Goal: Task Accomplishment & Management: Manage account settings

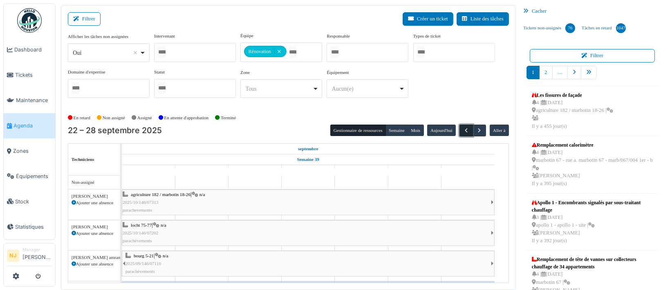
click at [463, 128] on span "button" at bounding box center [466, 130] width 7 height 7
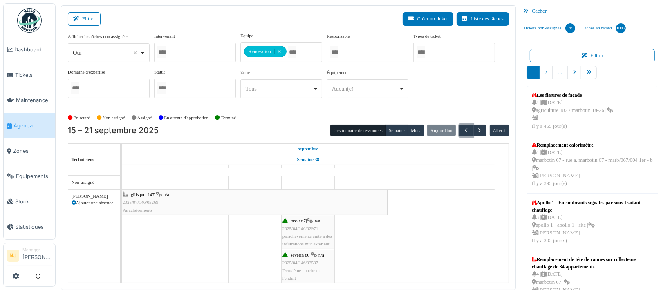
click at [304, 232] on div "tassier 7 | n/a 2025/04/146/02971 parachèvements suite a des infiltrations mur …" at bounding box center [308, 232] width 51 height 31
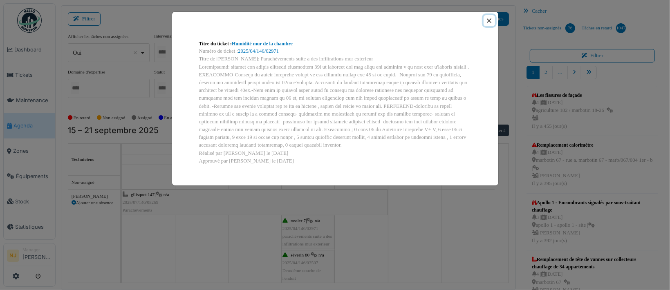
click at [488, 22] on button "Close" at bounding box center [489, 20] width 11 height 11
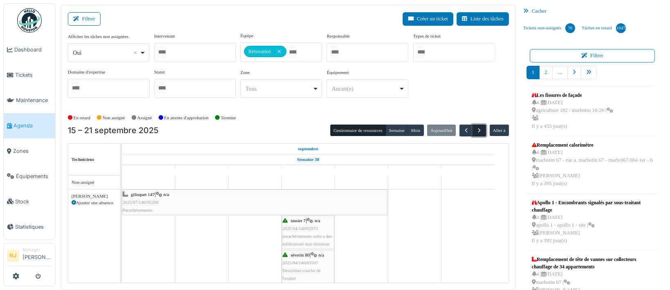
click at [476, 131] on span "button" at bounding box center [479, 130] width 7 height 7
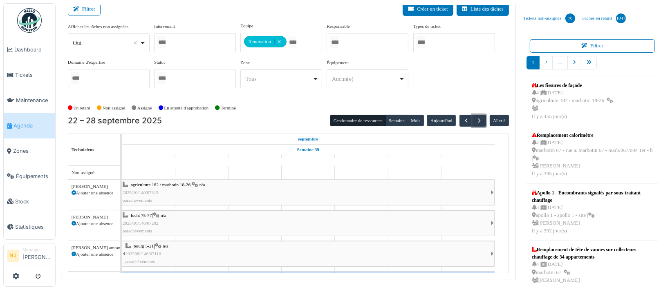
click at [200, 193] on div "agriculture 182 / marbotin 18-26 | n/a 2025/10/146/07313 parachevements" at bounding box center [307, 193] width 368 height 24
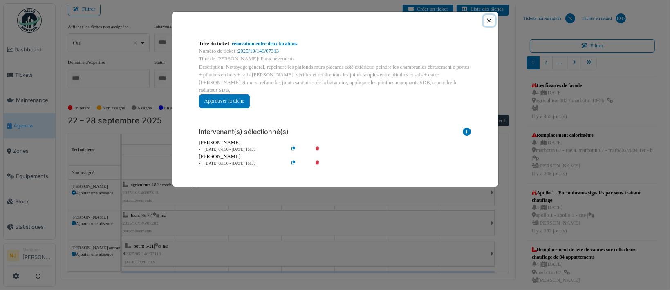
click at [487, 21] on button "Close" at bounding box center [489, 20] width 11 height 11
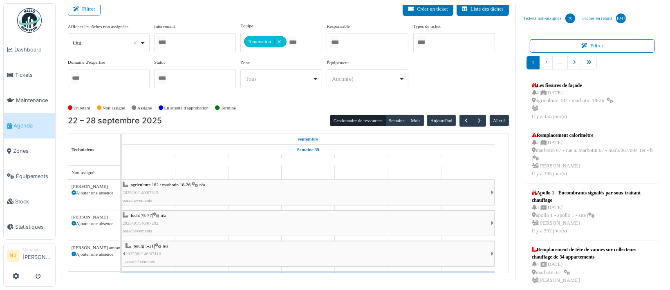
click at [226, 191] on div "agriculture 182 / marbotin 18-26 | n/a 2025/10/146/07313 parachevements" at bounding box center [307, 193] width 368 height 24
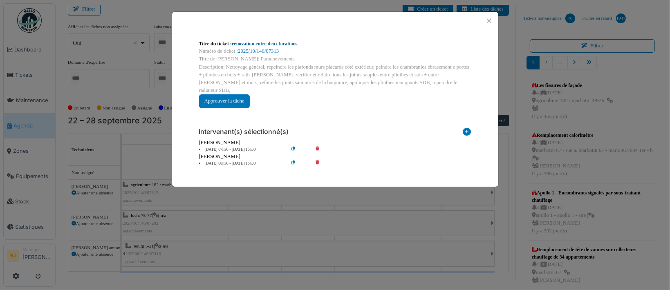
click at [254, 42] on link "rénovation entre deux locations" at bounding box center [265, 44] width 66 height 6
click at [492, 22] on button "Close" at bounding box center [489, 20] width 11 height 11
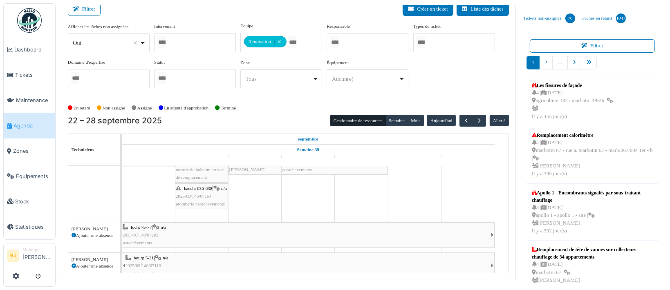
scroll to position [218, 0]
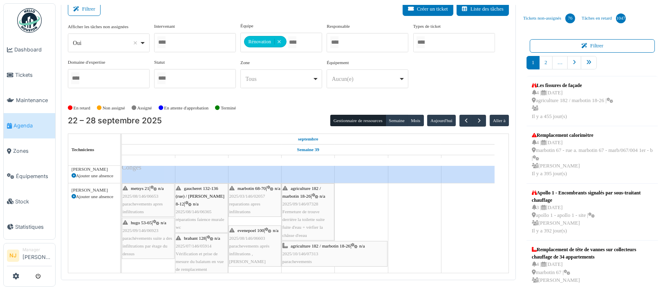
click at [316, 249] on div "agriculture 182 / marbotin 18-26 | n/a 2025/10/146/07313 parachevements" at bounding box center [335, 255] width 104 height 24
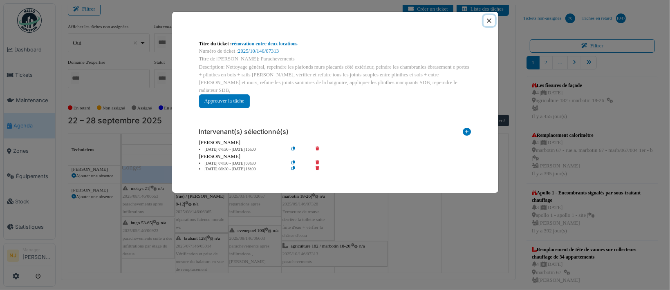
click at [491, 18] on button "Close" at bounding box center [489, 20] width 11 height 11
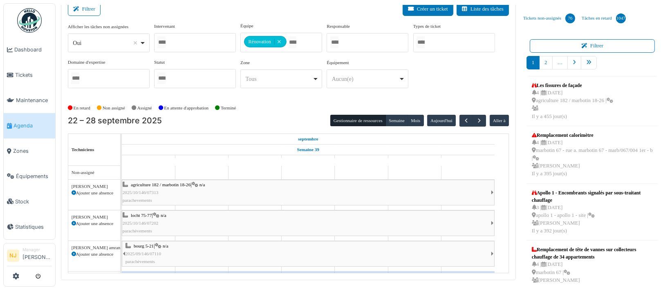
scroll to position [42, 0]
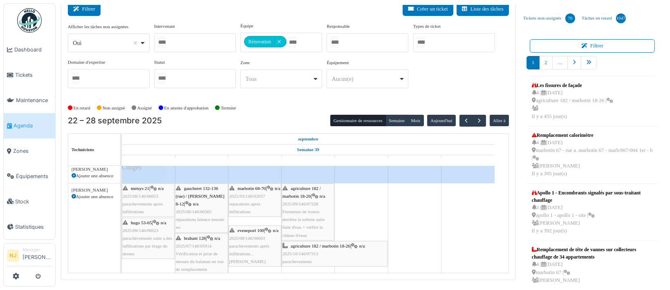
click at [88, 8] on button "Filtrer" at bounding box center [84, 8] width 33 height 13
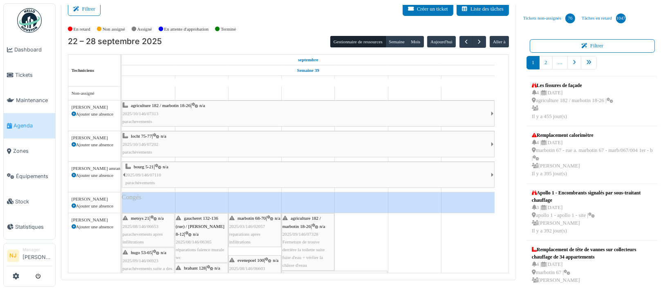
click at [226, 104] on div "agriculture 182 / marbotin 18-26 | n/a 2025/10/146/07313 parachevements" at bounding box center [307, 114] width 368 height 24
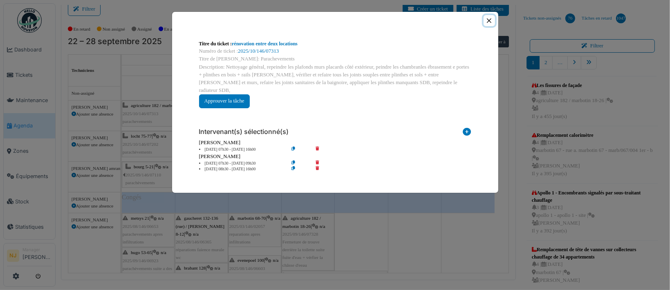
click at [488, 19] on button "Close" at bounding box center [489, 20] width 11 height 11
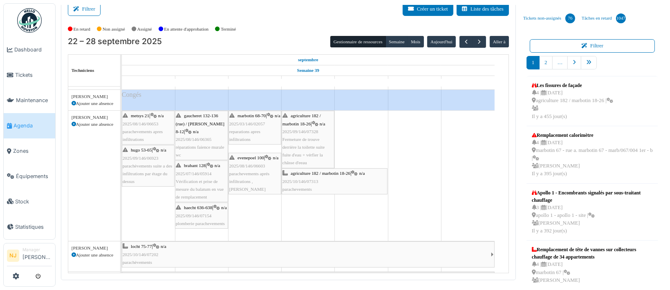
scroll to position [109, 0]
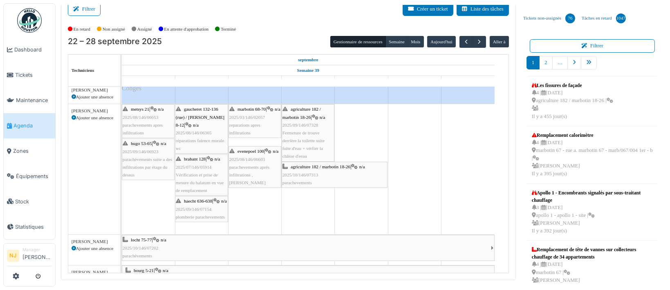
click at [146, 120] on div "metsys 21 | n/a 2025/08/146/06653 parachevements apres infiltrations" at bounding box center [148, 121] width 51 height 31
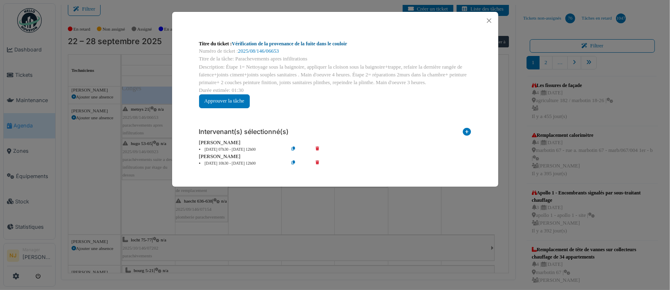
click at [259, 45] on link "Vérification de la provenance de la fuite dans le couloir" at bounding box center [289, 44] width 115 height 6
click at [490, 20] on button "Close" at bounding box center [489, 20] width 11 height 11
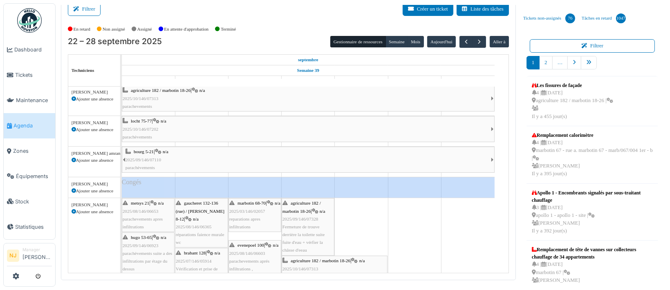
scroll to position [0, 0]
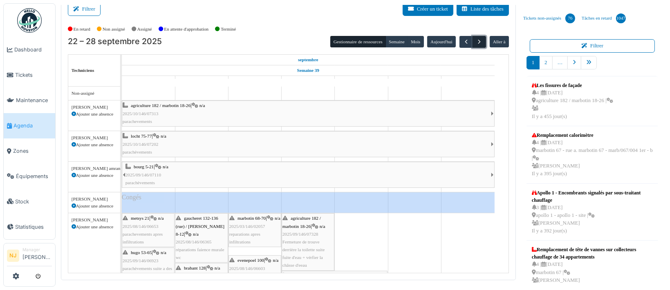
click at [476, 40] on span "button" at bounding box center [479, 41] width 7 height 7
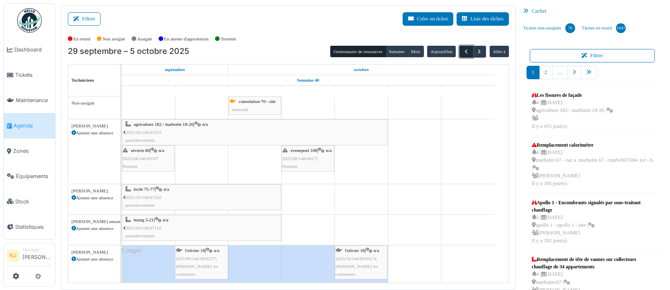
click at [463, 52] on span "button" at bounding box center [466, 51] width 7 height 7
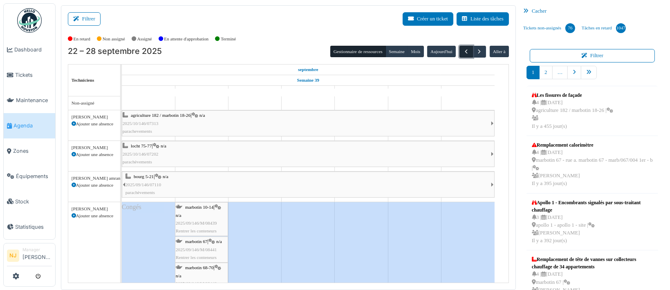
click at [463, 50] on span "button" at bounding box center [466, 51] width 7 height 7
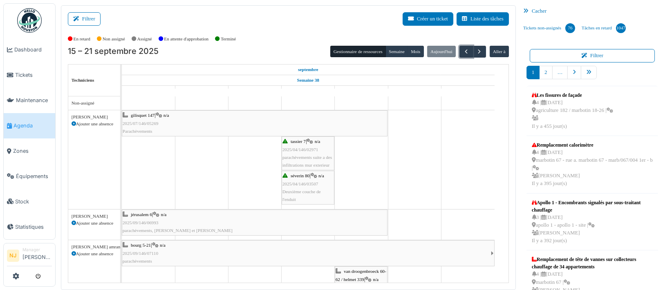
click at [321, 123] on div "gilisquet 147 | n/a 2025/07/146/05269 Parachèvements" at bounding box center [255, 124] width 264 height 24
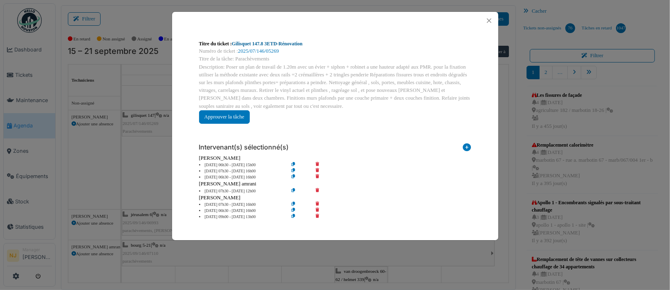
click at [264, 43] on link "Gilisquet 147.8 3ETD-Rénovation" at bounding box center [267, 44] width 71 height 6
click at [490, 19] on button "Close" at bounding box center [489, 20] width 11 height 11
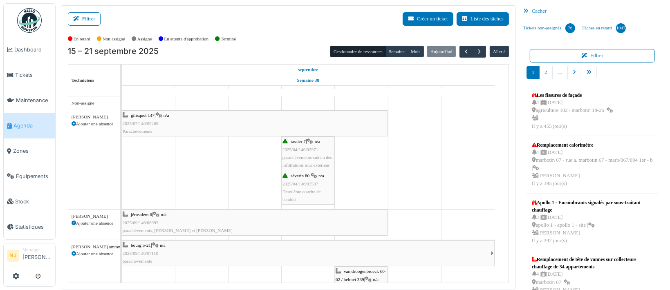
click at [267, 124] on div "gilisquet 147 | n/a 2025/07/146/05269 Parachèvements" at bounding box center [255, 124] width 264 height 24
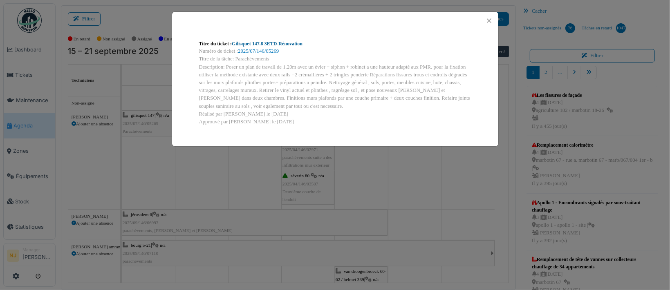
click at [257, 44] on link "Gilisquet 147.8 3ETD-Rénovation" at bounding box center [267, 44] width 71 height 6
click at [485, 18] on button "Close" at bounding box center [489, 20] width 11 height 11
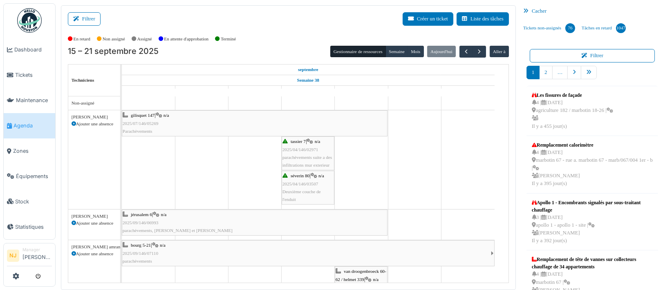
click at [310, 182] on span "2025/04/146/03507" at bounding box center [301, 184] width 36 height 5
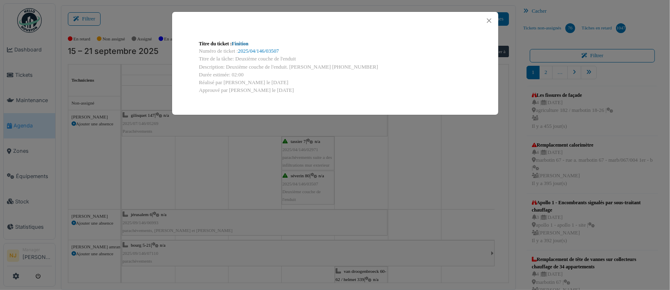
click at [235, 43] on link "Finition" at bounding box center [240, 44] width 17 height 6
click at [487, 20] on button "Close" at bounding box center [489, 20] width 11 height 11
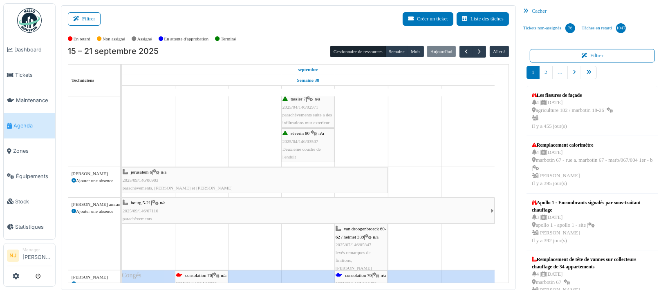
scroll to position [54, 0]
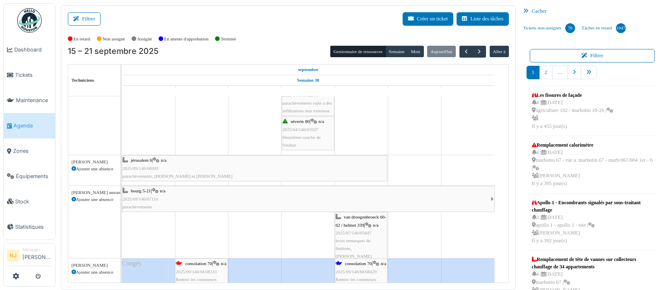
click at [346, 167] on div "jérusalem 6 | n/a 2025/09/146/06993 parachèvements, Momo et Jorge" at bounding box center [255, 169] width 264 height 24
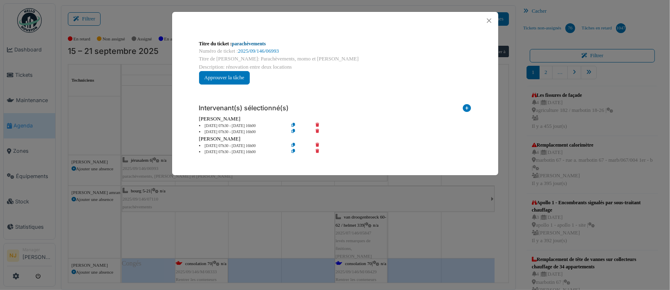
click at [243, 44] on link "parachèvements" at bounding box center [249, 44] width 34 height 6
click at [489, 20] on button "Close" at bounding box center [489, 20] width 11 height 11
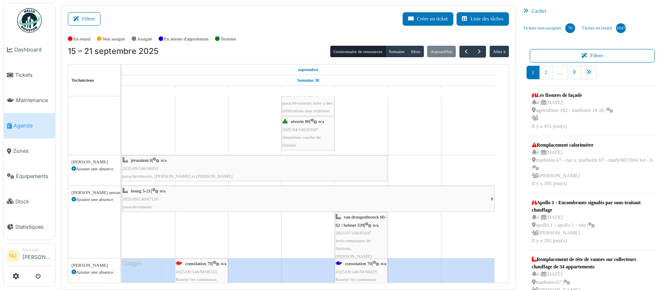
click at [340, 196] on div "bourg 5-21 | n/a 2025/09/146/07110 parachèvements" at bounding box center [307, 199] width 368 height 24
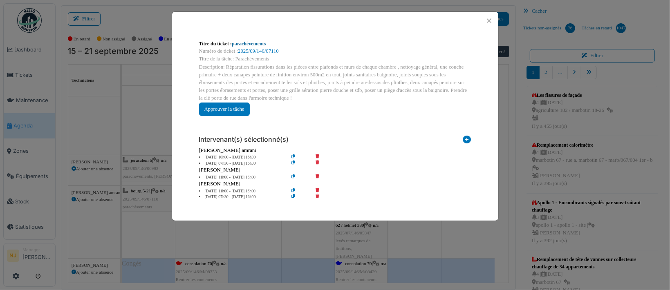
click at [254, 44] on link "parachèvements" at bounding box center [249, 44] width 34 height 6
click at [487, 21] on button "Close" at bounding box center [489, 20] width 11 height 11
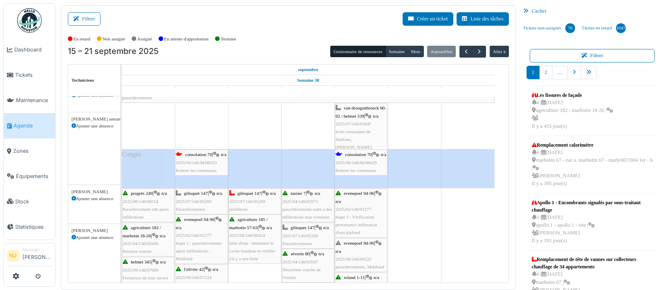
scroll to position [164, 0]
click at [352, 133] on span "levés remarques de finitions, Muhamed" at bounding box center [354, 139] width 36 height 20
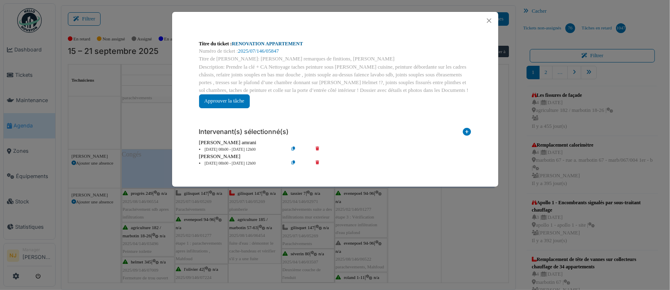
click at [271, 43] on link "RENOVATION APPARTEMENT" at bounding box center [267, 44] width 71 height 6
click at [491, 19] on button "Close" at bounding box center [489, 20] width 11 height 11
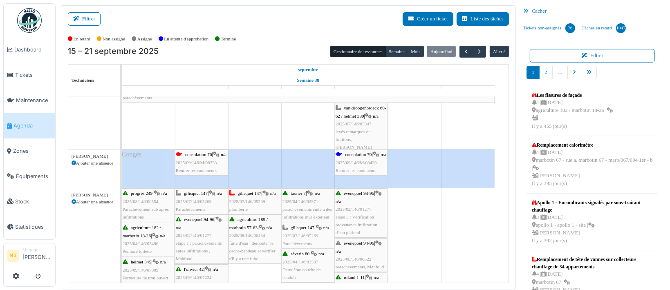
scroll to position [218, 0]
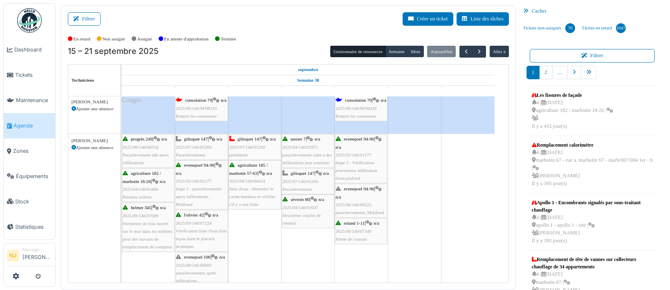
click at [354, 228] on div "roland 1-11 | n/a 2025/09/146/07349 Panne de courant" at bounding box center [361, 232] width 51 height 24
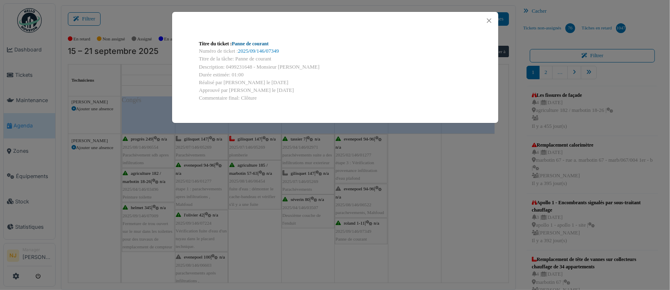
click at [250, 43] on link "Panne de courant" at bounding box center [250, 44] width 37 height 6
click at [490, 20] on button "Close" at bounding box center [489, 20] width 11 height 11
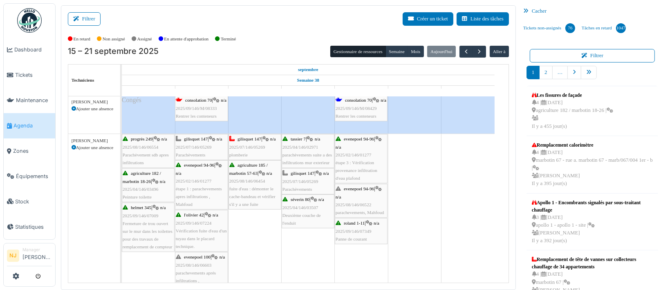
click at [350, 200] on div "evenepoel 94-96 | n/a 2025/08/146/06522 parachevements, Mahfoud" at bounding box center [361, 200] width 51 height 31
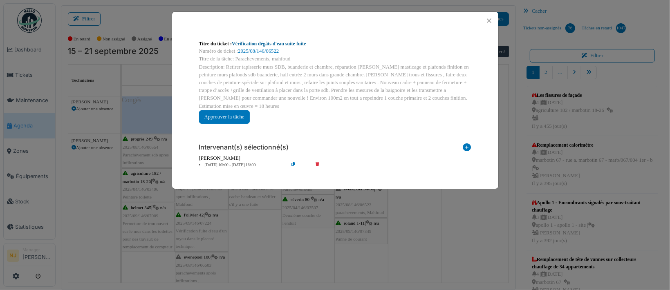
click at [249, 44] on link "Vérification dégâts d'eau suite fuite" at bounding box center [269, 44] width 74 height 6
click at [487, 19] on button "Close" at bounding box center [489, 20] width 11 height 11
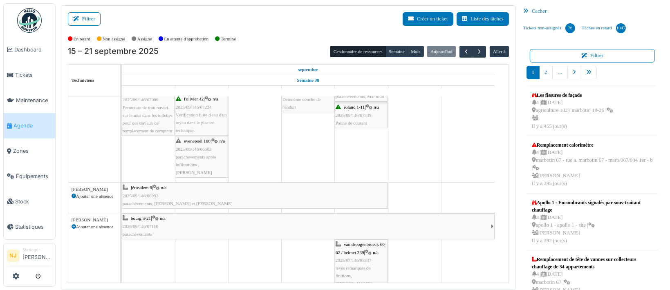
scroll to position [344, 0]
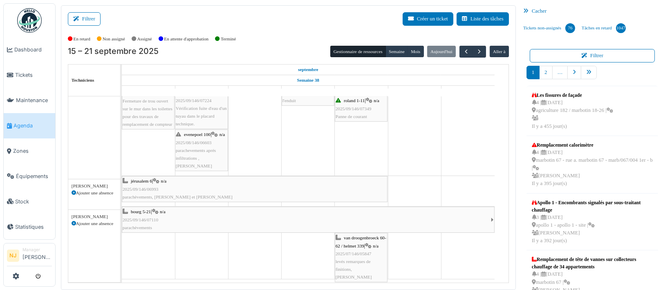
click at [357, 251] on span "2025/07/146/05847" at bounding box center [354, 253] width 36 height 5
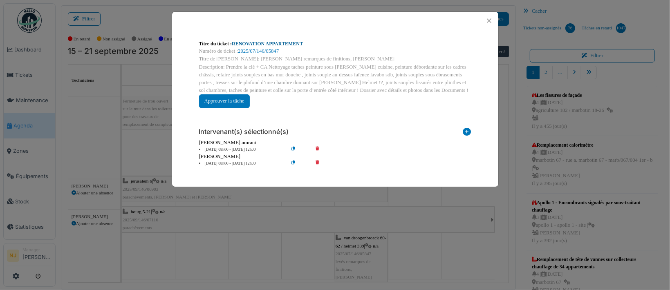
click at [265, 41] on link "RENOVATION APPARTEMENT" at bounding box center [267, 44] width 71 height 6
click at [488, 19] on button "Close" at bounding box center [489, 20] width 11 height 11
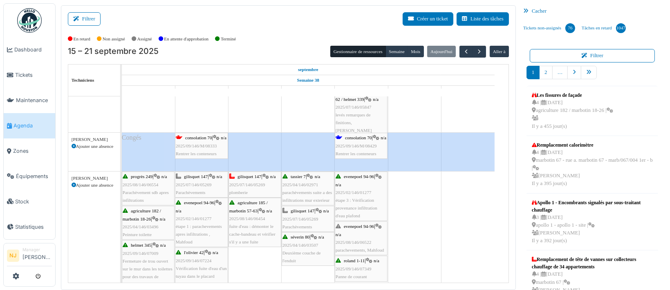
scroll to position [218, 0]
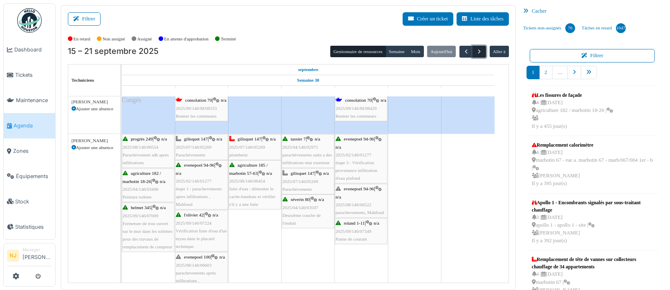
click at [476, 50] on span "button" at bounding box center [479, 51] width 7 height 7
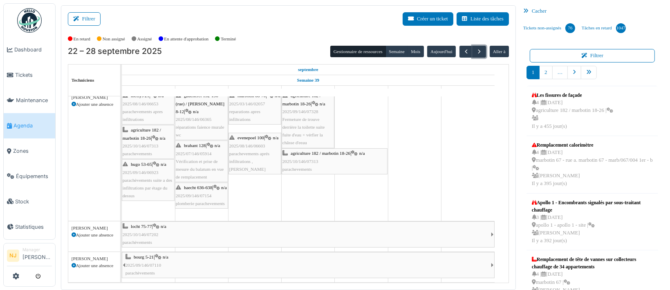
scroll to position [10, 0]
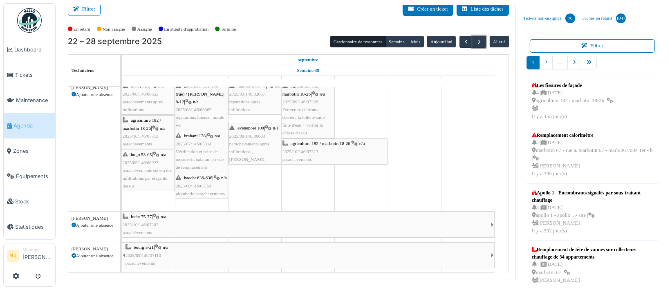
click at [143, 213] on div "locht 75-77 | n/a 2025/10/146/07202 parachèvements" at bounding box center [307, 225] width 368 height 24
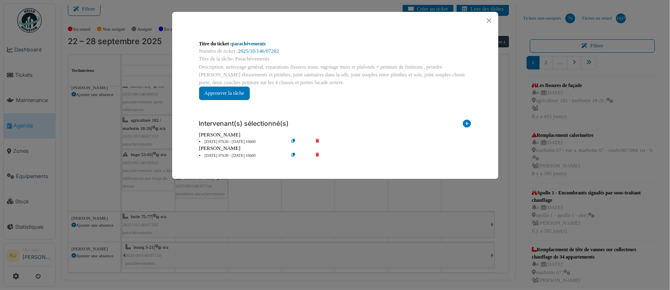
click at [236, 45] on link "parachèvements" at bounding box center [249, 44] width 34 height 6
click at [487, 19] on button "Close" at bounding box center [489, 20] width 11 height 11
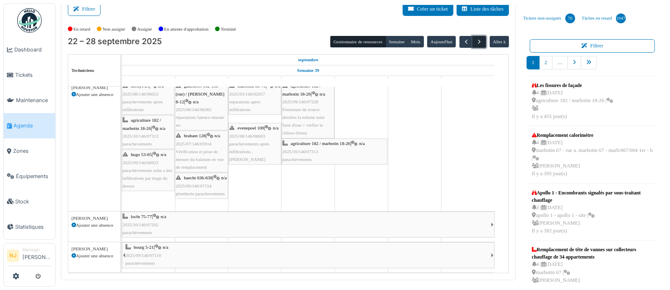
click at [476, 40] on span "button" at bounding box center [479, 41] width 7 height 7
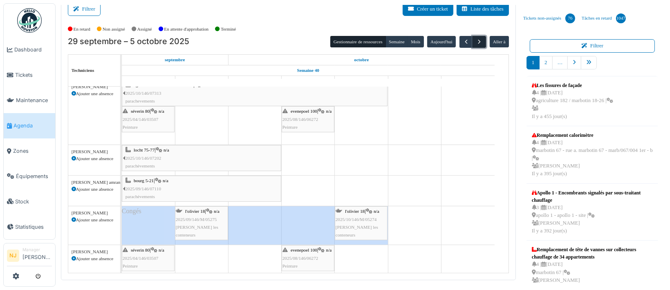
scroll to position [109, 0]
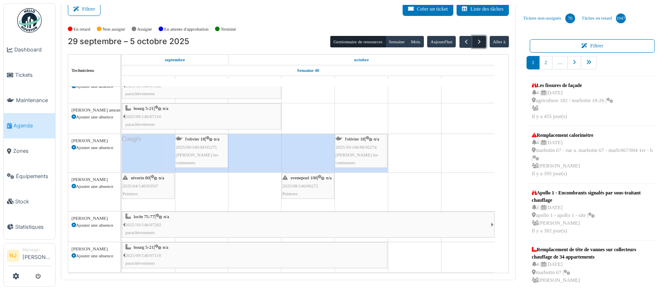
click at [476, 39] on span "button" at bounding box center [479, 41] width 7 height 7
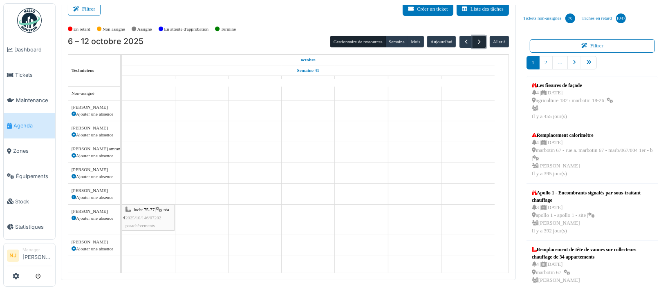
scroll to position [0, 0]
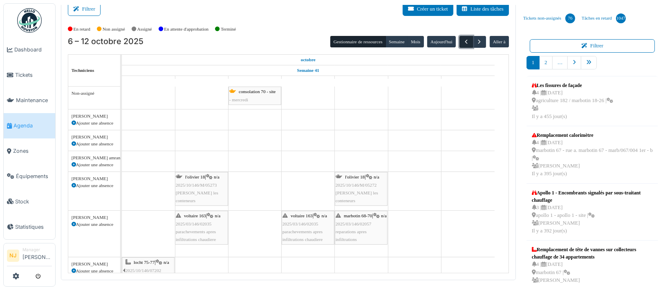
click at [463, 43] on span "button" at bounding box center [466, 41] width 7 height 7
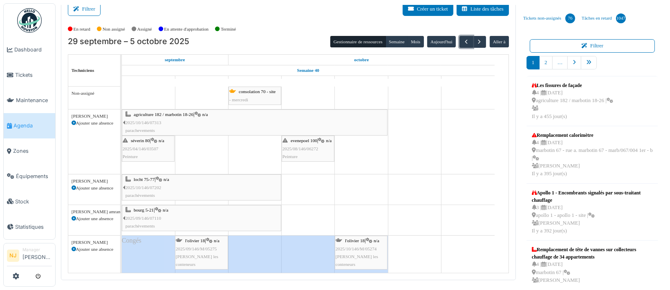
click at [177, 210] on div "bourg 5-21 | n/a 2025/09/146/07110 parachèvements" at bounding box center [203, 219] width 155 height 24
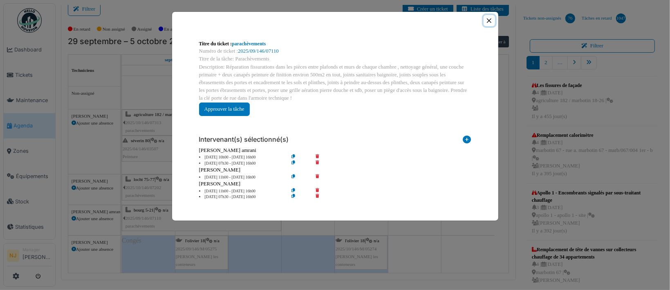
click at [489, 19] on button "Close" at bounding box center [489, 20] width 11 height 11
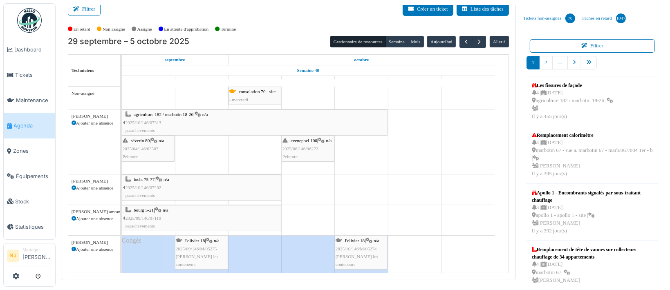
click at [122, 183] on div "locht 75-77 | n/a 2025/10/146/07202 parachèvements" at bounding box center [122, 190] width 0 height 30
click at [171, 180] on div "locht 75-77 | n/a 2025/10/146/07202 parachèvements" at bounding box center [203, 188] width 155 height 24
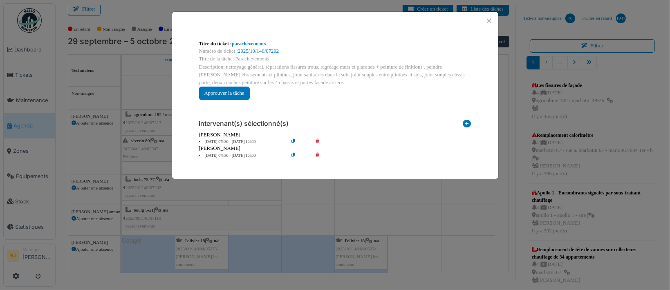
click at [465, 198] on div "Titre du ticket : parachèvements Numéro de ticket : 2025/10/146/07202 Titre de …" at bounding box center [335, 145] width 670 height 290
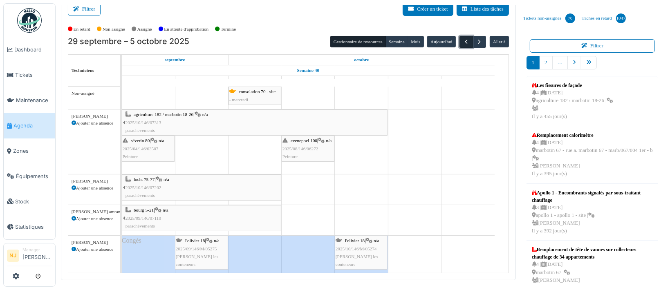
click at [463, 40] on span "button" at bounding box center [466, 41] width 7 height 7
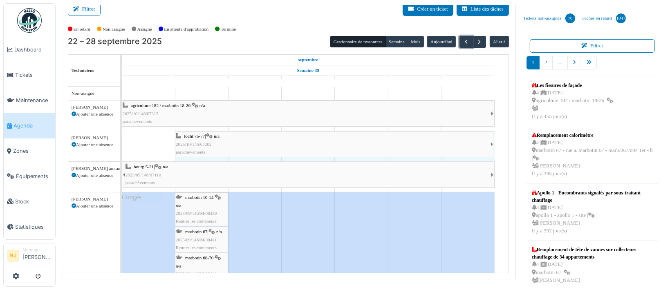
drag, startPoint x: 123, startPoint y: 144, endPoint x: 180, endPoint y: 139, distance: 57.8
click at [122, 139] on div "locht 75-77 | n/a 2025/10/146/07202 parachèvements locht 75-77 | n/a 2025/10/14…" at bounding box center [122, 146] width 0 height 30
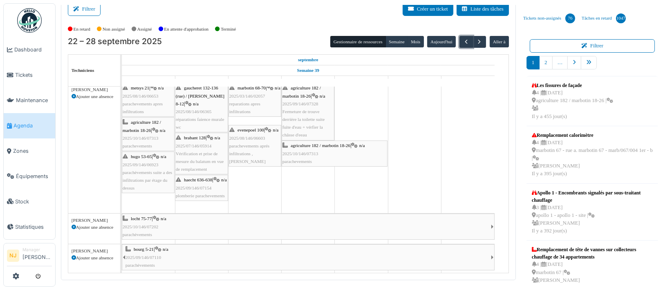
scroll to position [244, 0]
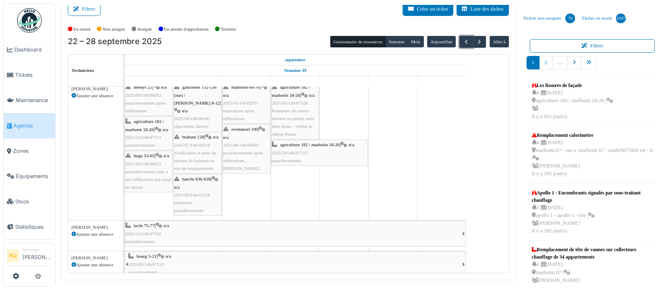
drag, startPoint x: 121, startPoint y: 216, endPoint x: 124, endPoint y: 223, distance: 7.4
click at [124, 223] on tr "Non-assigné abdelkarim Agouzoul Ajouter une absence Abdelkader Ouriachi Ajouter…" at bounding box center [288, 180] width 441 height 187
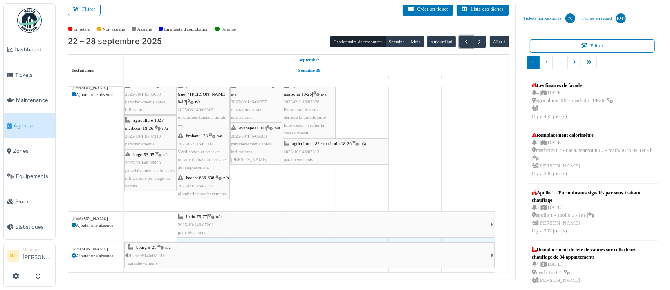
drag, startPoint x: 125, startPoint y: 214, endPoint x: 187, endPoint y: 212, distance: 61.8
click at [124, 212] on div "locht 75-77 | n/a 2025/10/146/07202 parachèvements locht 75-77 | n/a 2025/10/14…" at bounding box center [124, 227] width 0 height 30
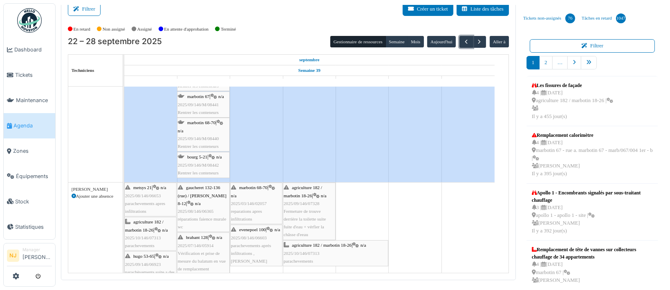
scroll to position [95, 0]
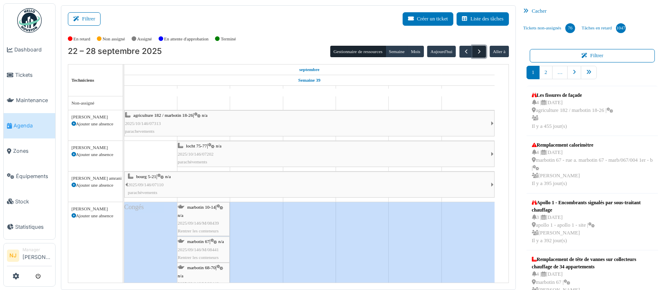
click at [476, 52] on span "button" at bounding box center [479, 51] width 7 height 7
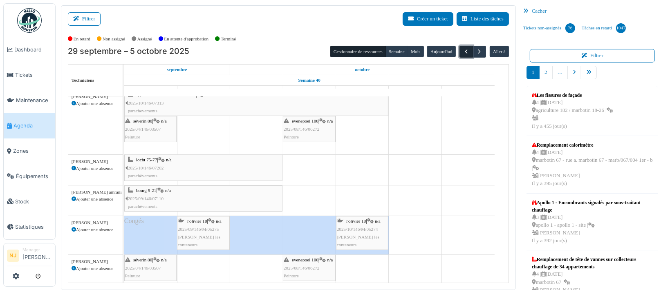
click at [463, 52] on span "button" at bounding box center [466, 51] width 7 height 7
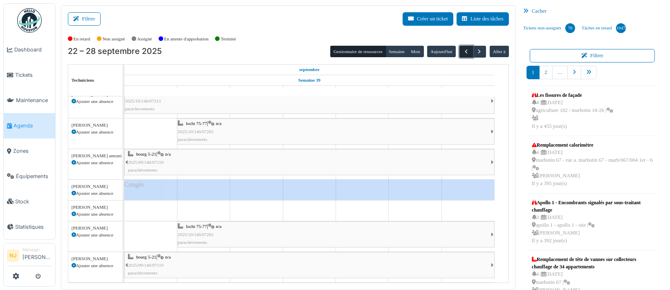
click at [463, 52] on span "button" at bounding box center [466, 51] width 7 height 7
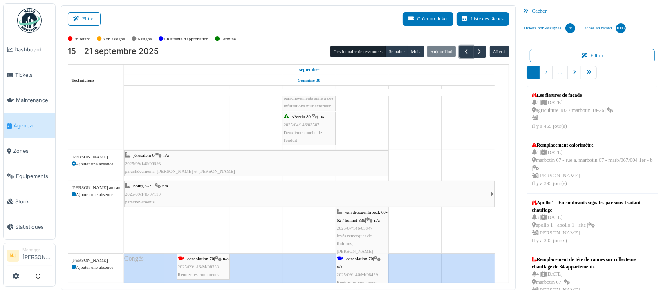
click at [235, 160] on div "jérusalem 6 | n/a 2025/09/146/06993 parachèvements, Momo et Jorge" at bounding box center [256, 164] width 263 height 24
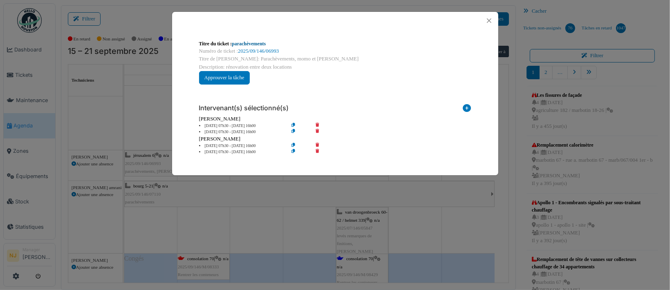
click at [249, 43] on link "parachèvements" at bounding box center [249, 44] width 34 height 6
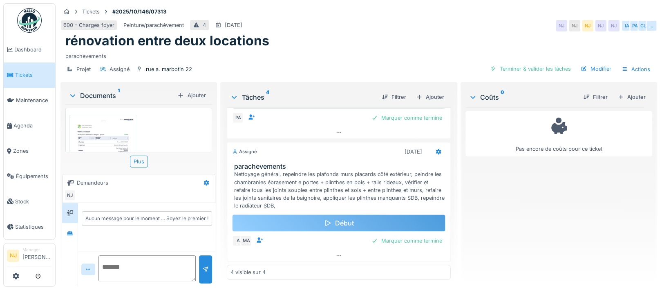
scroll to position [8, 0]
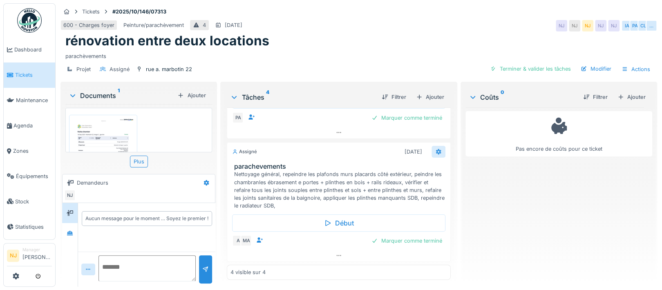
click at [436, 149] on icon at bounding box center [438, 152] width 5 height 6
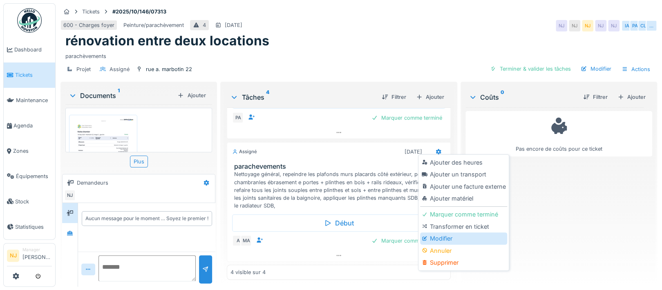
click at [438, 233] on div "Modifier" at bounding box center [463, 239] width 87 height 12
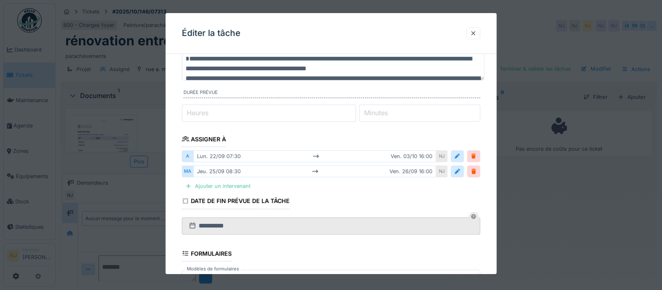
scroll to position [109, 0]
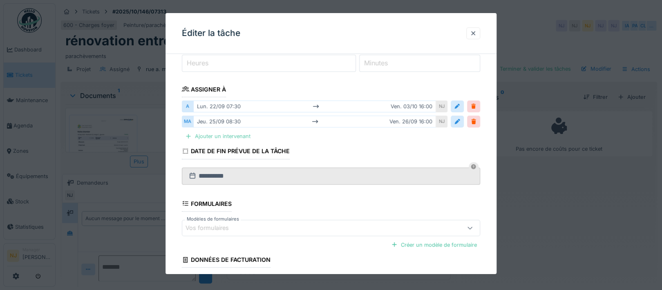
click at [231, 137] on div "Ajouter un intervenant" at bounding box center [218, 136] width 72 height 11
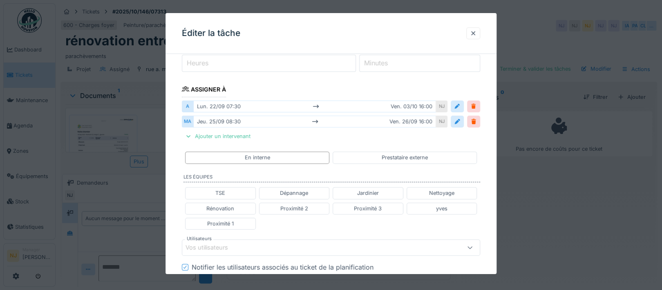
click at [229, 245] on div "Vos utilisateurs" at bounding box center [213, 247] width 54 height 9
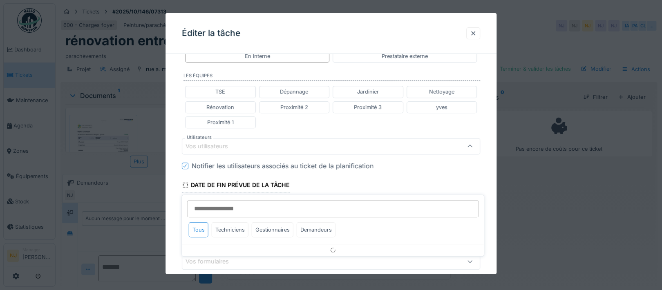
scroll to position [212, 0]
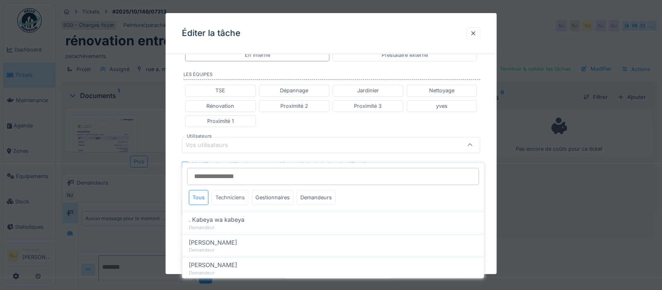
click at [230, 190] on div "Techniciens" at bounding box center [230, 197] width 37 height 15
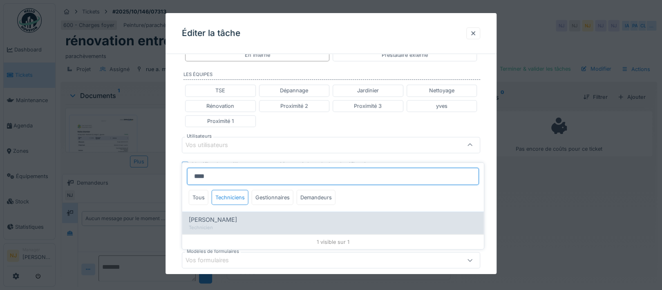
type input "****"
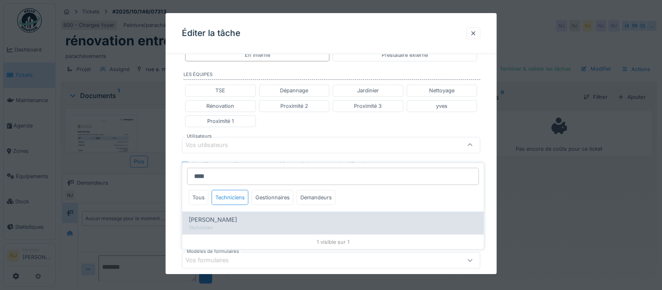
click at [219, 216] on span "Mahfoud Assajeri" at bounding box center [213, 220] width 48 height 9
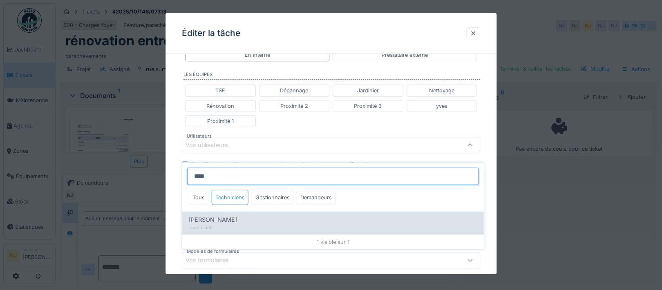
type input "****"
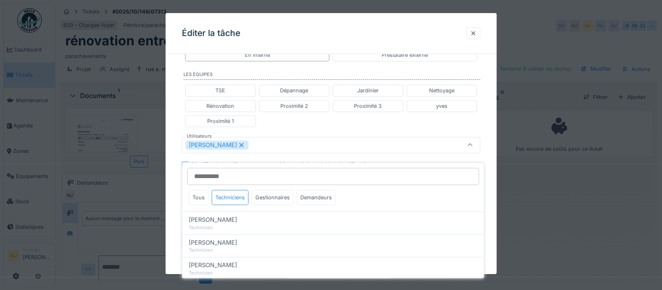
click at [173, 195] on div "**********" at bounding box center [331, 126] width 331 height 555
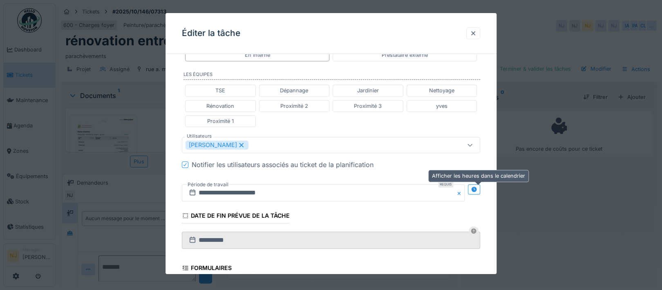
click at [477, 189] on icon at bounding box center [474, 189] width 5 height 5
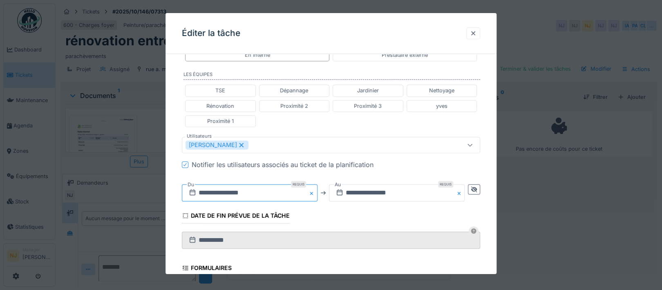
click at [212, 193] on input "**********" at bounding box center [250, 192] width 136 height 17
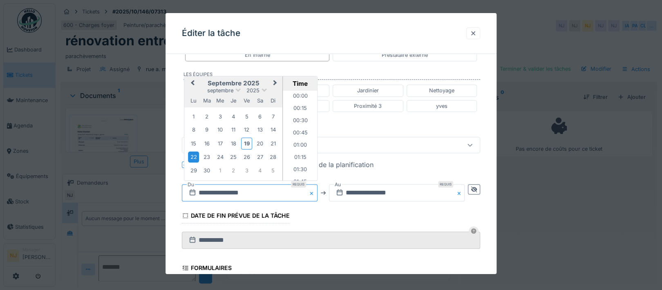
scroll to position [329, 0]
click at [297, 132] on li "07:30" at bounding box center [300, 136] width 35 height 12
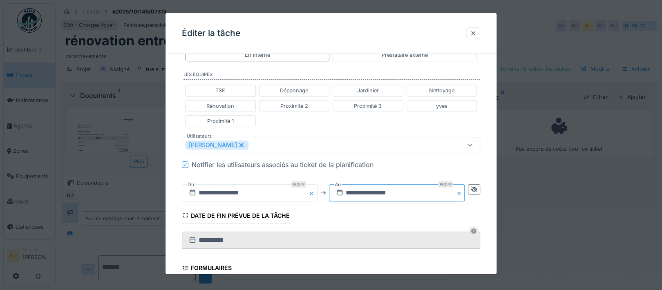
click at [362, 190] on input "**********" at bounding box center [397, 192] width 136 height 17
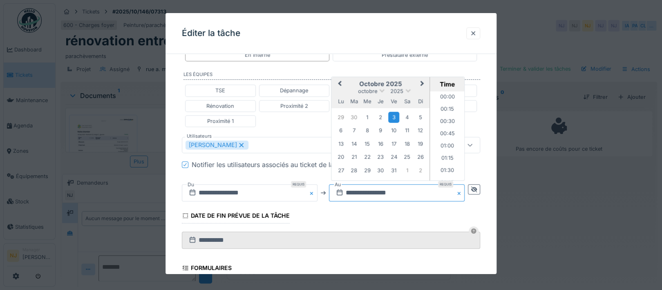
scroll to position [747, 0]
click at [344, 78] on button "Previous Month" at bounding box center [339, 84] width 13 height 13
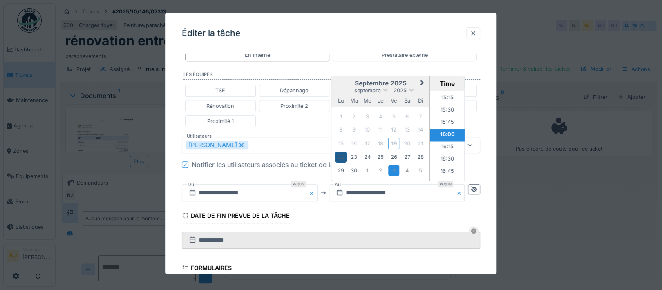
click at [341, 157] on div "22" at bounding box center [341, 157] width 11 height 11
click at [445, 140] on li "09:30" at bounding box center [448, 143] width 35 height 12
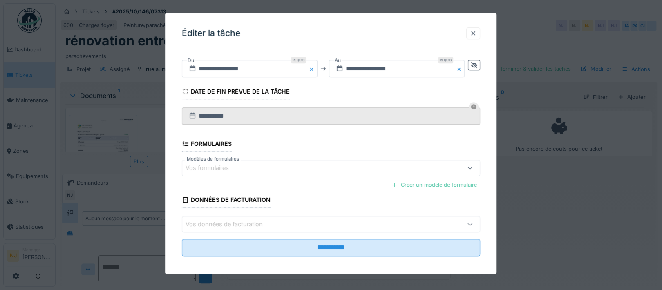
scroll to position [339, 0]
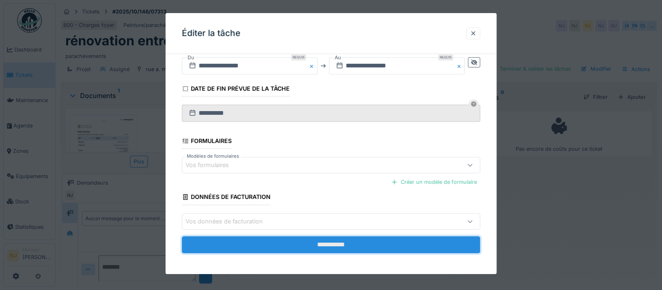
click at [333, 243] on input "**********" at bounding box center [331, 244] width 299 height 17
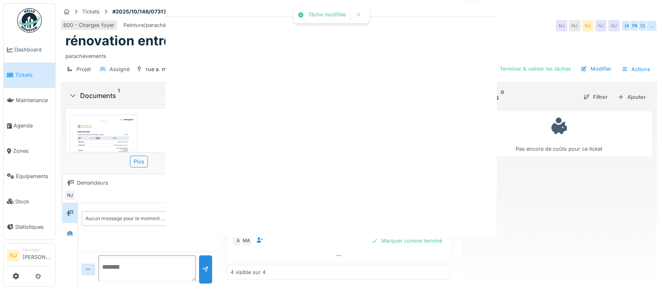
scroll to position [0, 0]
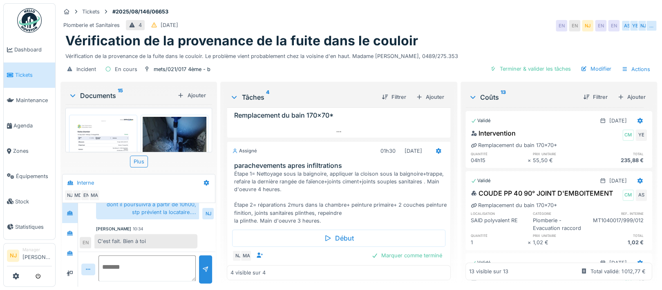
scroll to position [191, 0]
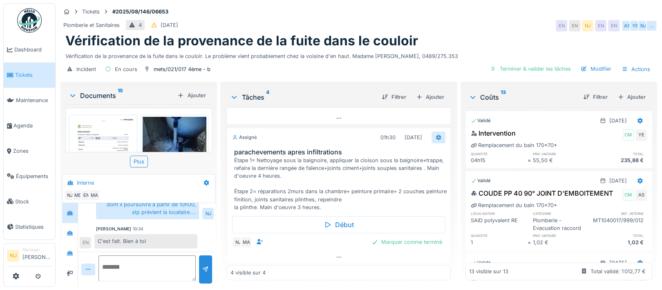
click at [436, 135] on icon at bounding box center [438, 138] width 5 height 6
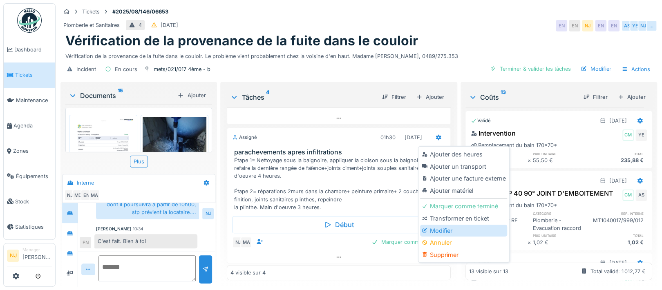
click at [436, 229] on div "Modifier" at bounding box center [463, 231] width 87 height 12
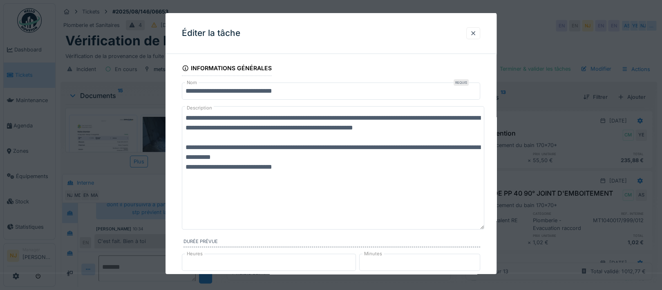
drag, startPoint x: 481, startPoint y: 137, endPoint x: 498, endPoint y: 228, distance: 91.8
click at [477, 33] on div at bounding box center [473, 33] width 7 height 8
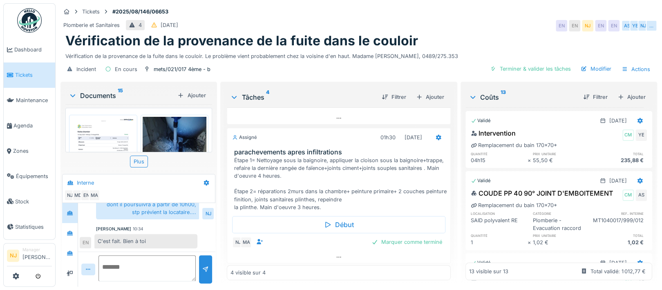
click at [112, 130] on img at bounding box center [103, 162] width 64 height 90
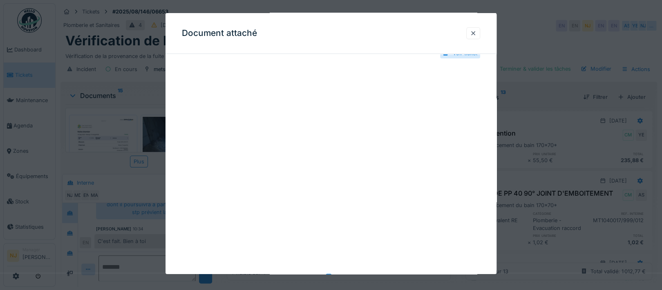
scroll to position [0, 0]
click at [477, 31] on div at bounding box center [473, 33] width 7 height 8
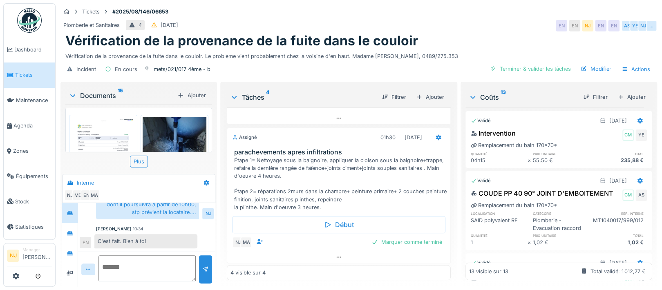
scroll to position [8, 0]
click at [432, 132] on div at bounding box center [439, 138] width 14 height 12
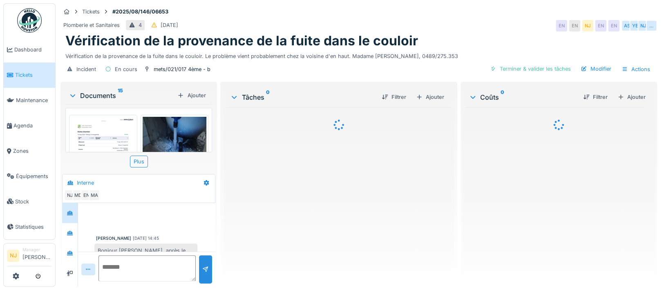
scroll to position [316, 0]
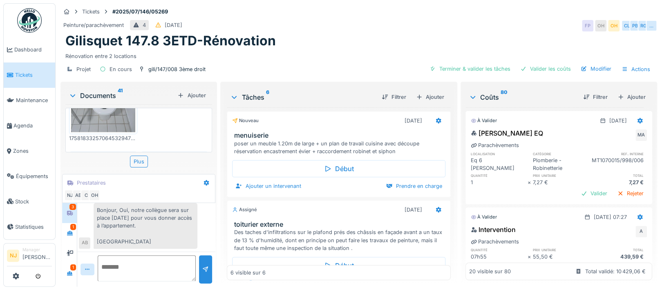
scroll to position [964, 0]
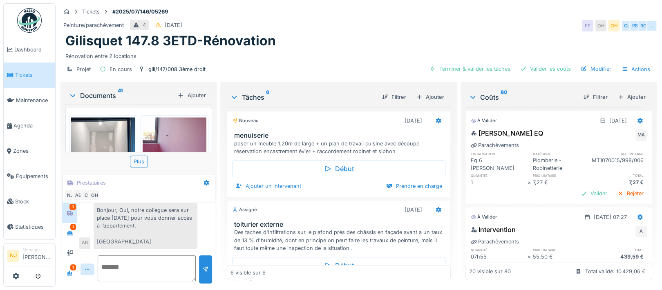
click at [71, 207] on div "3" at bounding box center [73, 207] width 7 height 6
click at [72, 226] on div "1" at bounding box center [73, 227] width 6 height 6
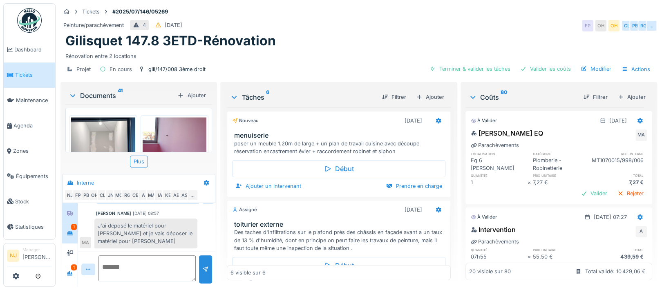
click at [74, 226] on div "1" at bounding box center [74, 227] width 6 height 6
click at [74, 227] on div at bounding box center [70, 233] width 12 height 13
click at [72, 267] on div "1" at bounding box center [74, 268] width 6 height 6
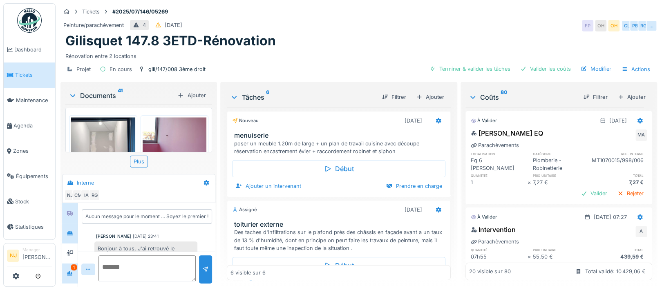
scroll to position [56, 0]
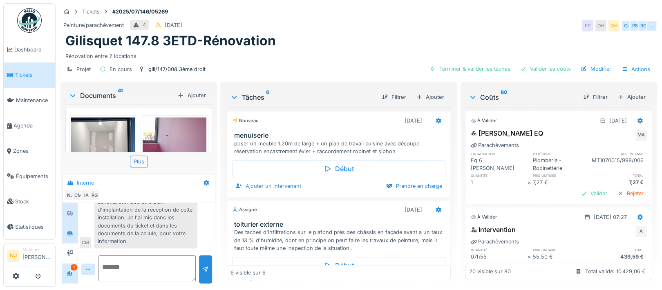
click at [74, 266] on div "1" at bounding box center [74, 268] width 6 height 6
click at [578, 193] on div "Valider" at bounding box center [594, 193] width 33 height 11
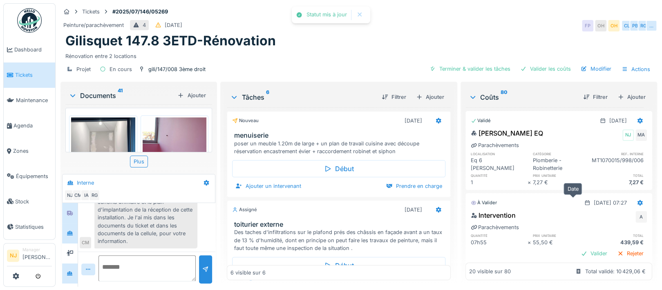
scroll to position [54, 0]
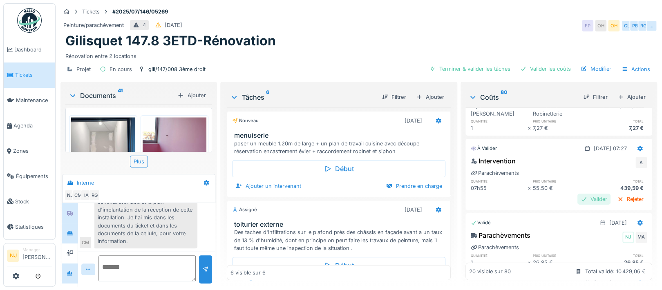
click at [578, 200] on div "Valider" at bounding box center [594, 199] width 33 height 11
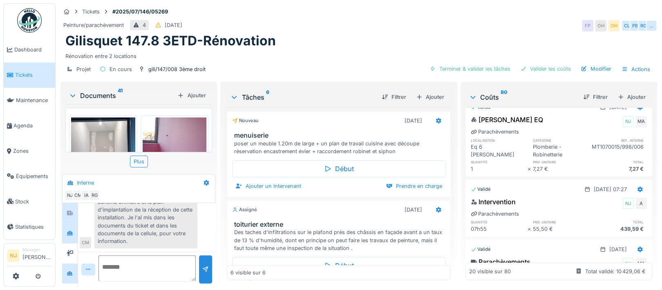
scroll to position [0, 0]
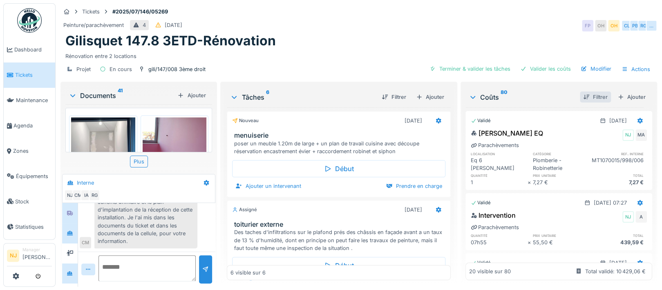
click at [580, 95] on div "Filtrer" at bounding box center [595, 97] width 31 height 11
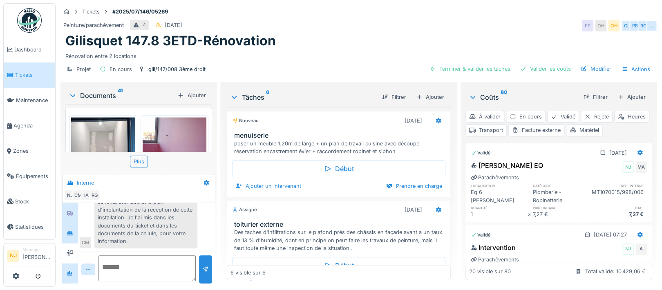
click at [615, 123] on div "Heures" at bounding box center [632, 117] width 35 height 12
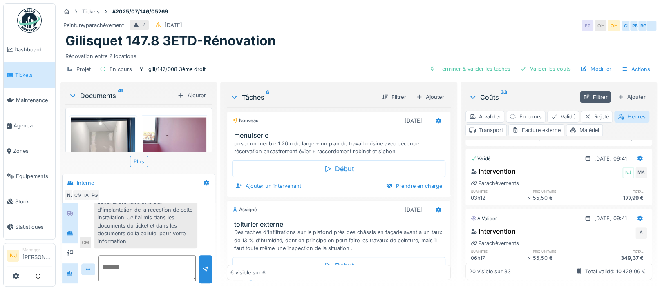
scroll to position [109, 0]
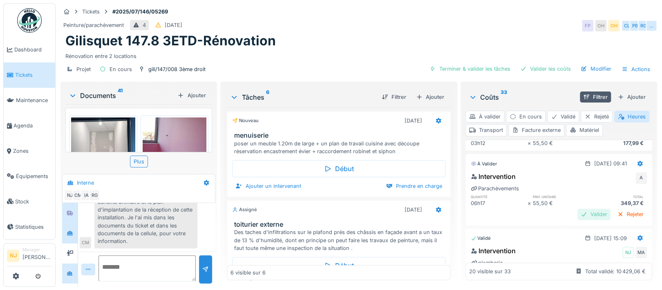
click at [578, 214] on div "Valider" at bounding box center [594, 214] width 33 height 11
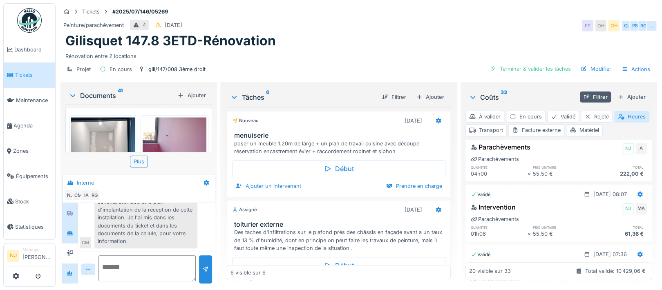
scroll to position [490, 0]
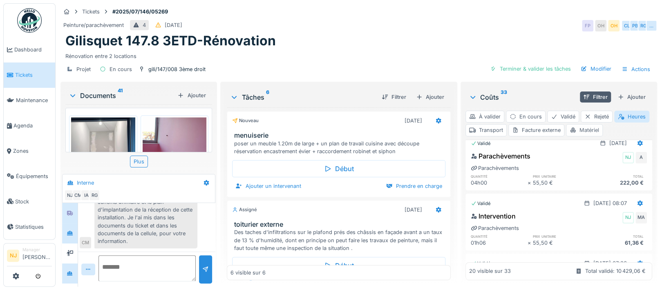
click at [603, 130] on div "Matériel" at bounding box center [584, 130] width 37 height 12
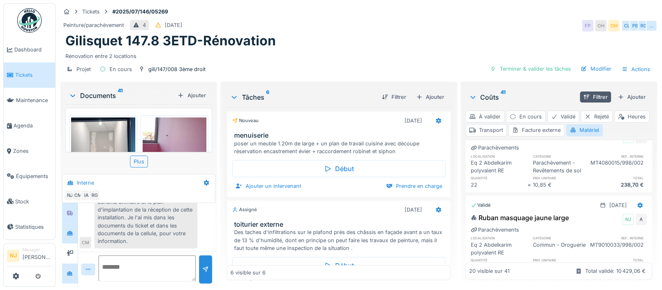
scroll to position [545, 0]
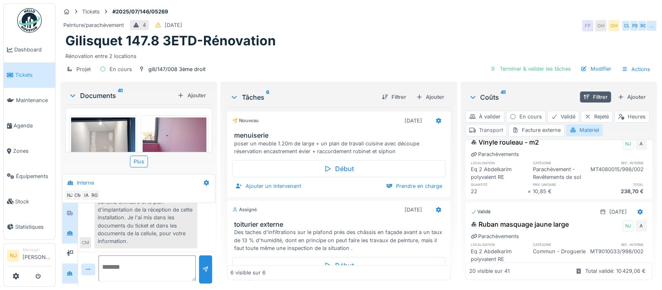
click at [507, 130] on div "Transport" at bounding box center [486, 130] width 41 height 12
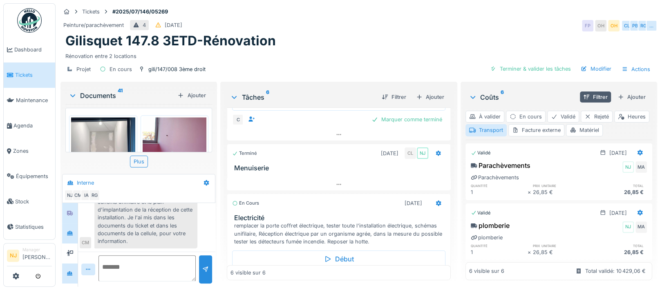
scroll to position [218, 0]
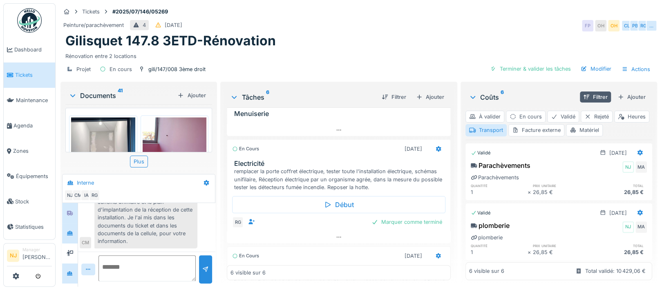
click at [317, 181] on div "remplacer la porte coffret électrique, tester toute l'installation électrique, …" at bounding box center [340, 180] width 213 height 24
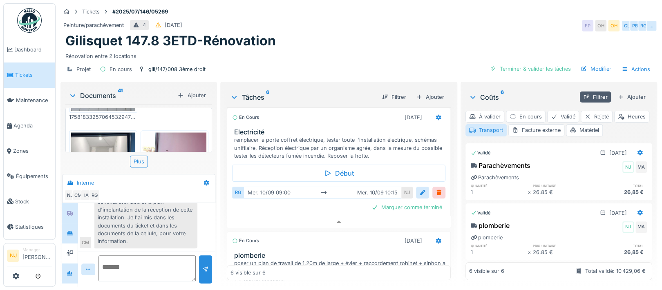
scroll to position [964, 0]
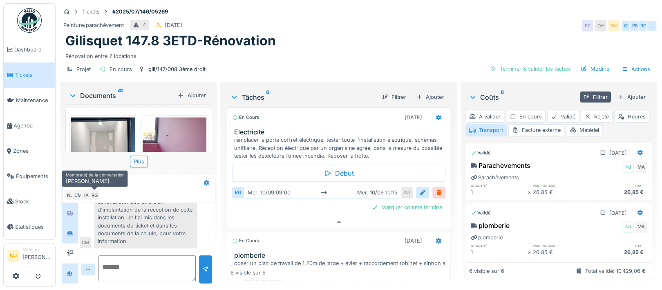
click at [93, 190] on div "RG" at bounding box center [94, 195] width 11 height 11
click at [95, 190] on div "RG" at bounding box center [94, 195] width 11 height 11
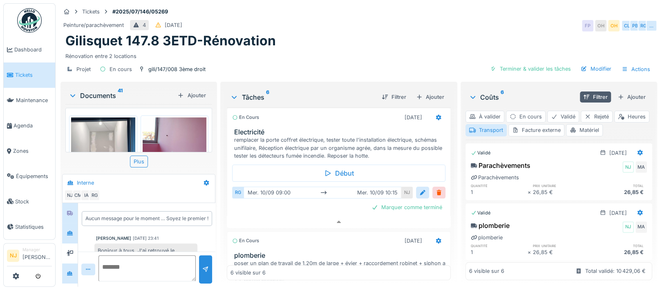
scroll to position [0, 0]
click at [95, 192] on div "RG" at bounding box center [94, 195] width 11 height 11
click at [69, 232] on icon at bounding box center [70, 233] width 7 height 5
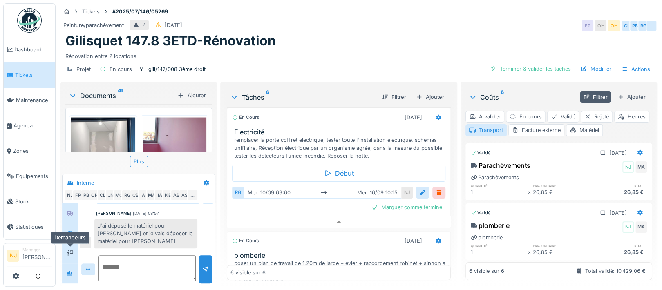
click at [70, 251] on icon at bounding box center [70, 253] width 7 height 5
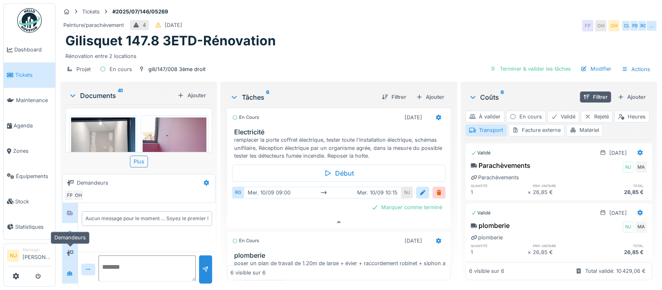
scroll to position [0, 0]
click at [71, 212] on icon at bounding box center [70, 213] width 6 height 5
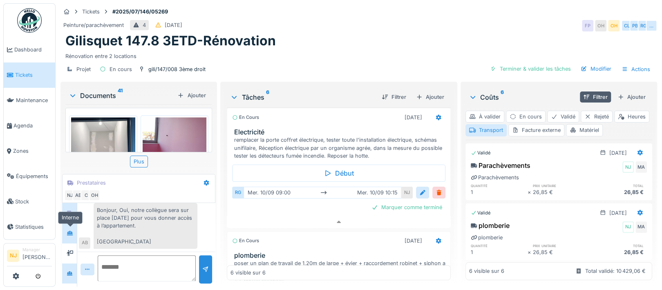
click at [72, 231] on icon at bounding box center [70, 233] width 7 height 5
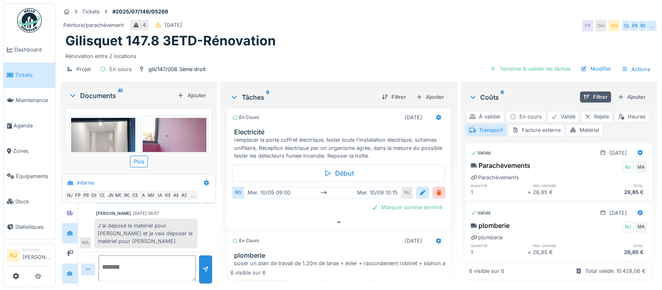
scroll to position [964, 0]
click at [398, 207] on div "Marquer comme terminé" at bounding box center [406, 207] width 77 height 11
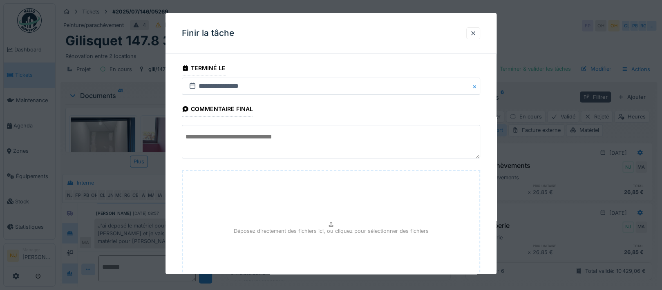
scroll to position [72, 0]
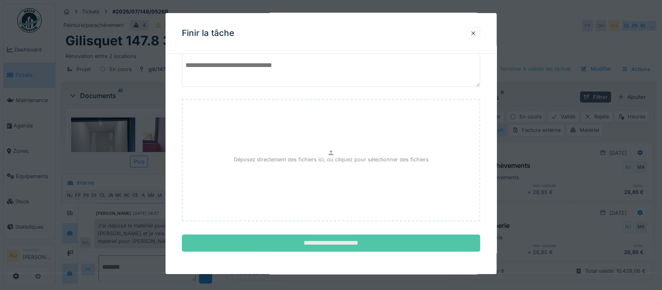
click at [336, 241] on input "**********" at bounding box center [331, 243] width 299 height 17
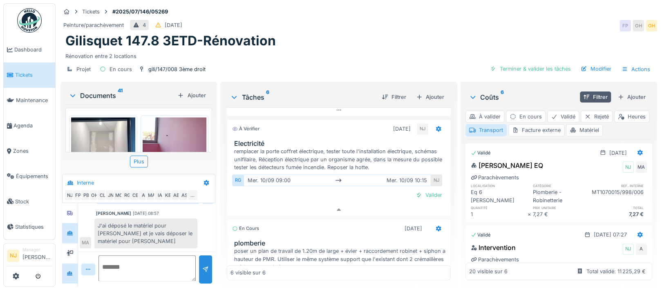
scroll to position [304, 0]
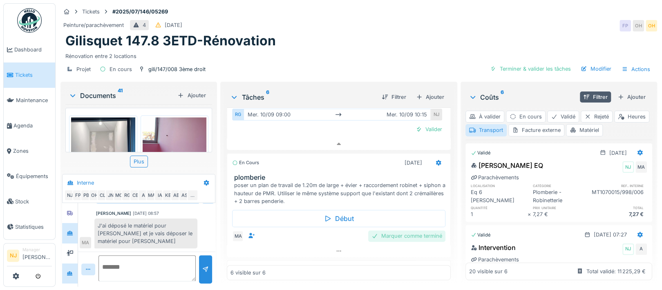
click at [390, 236] on div "Marquer comme terminé" at bounding box center [406, 236] width 77 height 11
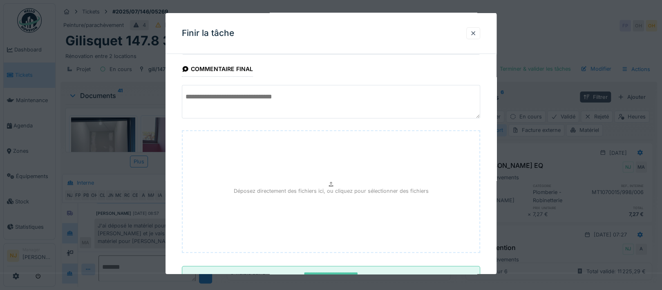
scroll to position [72, 0]
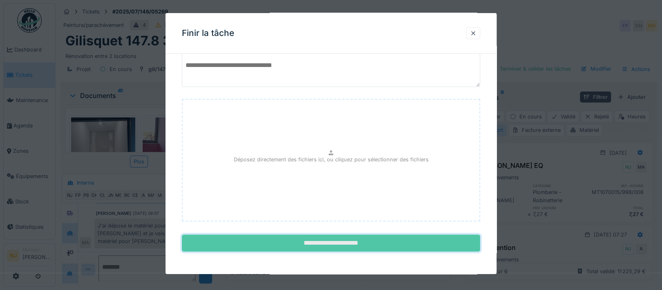
click at [328, 243] on input "**********" at bounding box center [331, 243] width 299 height 17
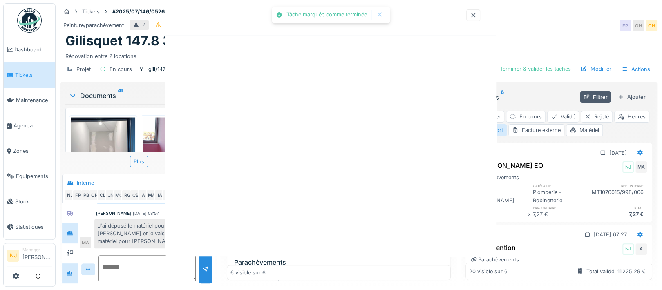
scroll to position [0, 0]
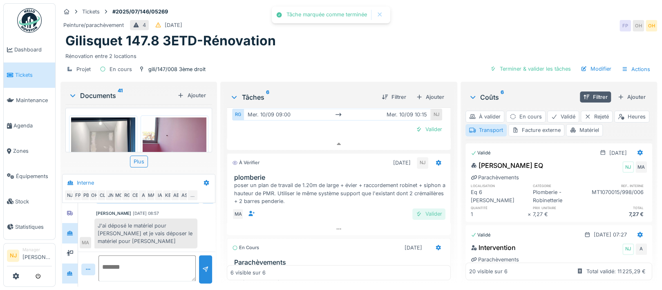
click at [417, 213] on div "Valider" at bounding box center [429, 214] width 33 height 11
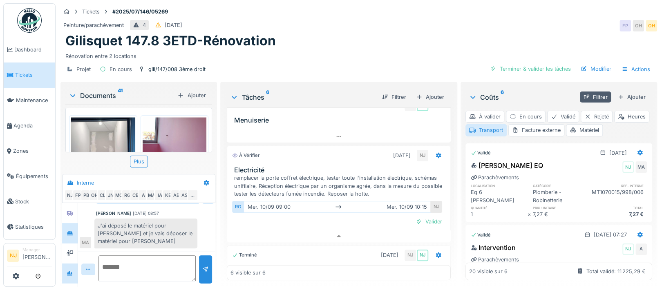
scroll to position [195, 0]
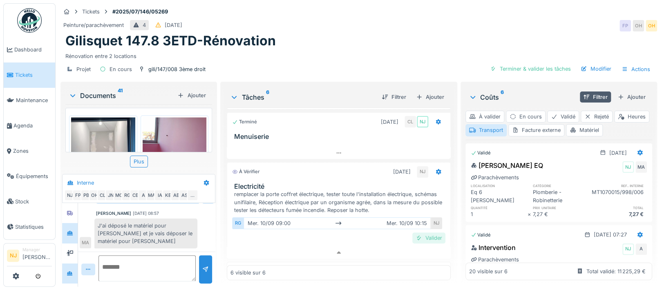
click at [421, 236] on div "Valider" at bounding box center [429, 238] width 33 height 11
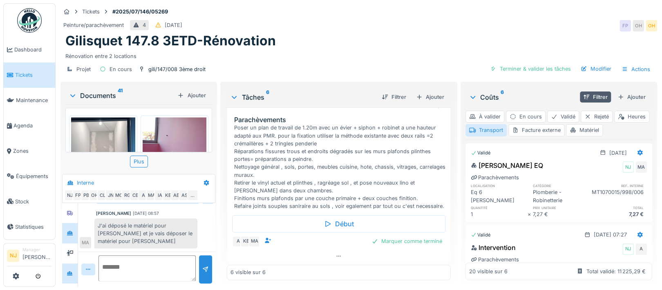
scroll to position [408, 0]
click at [387, 241] on div "Marquer comme terminé" at bounding box center [406, 241] width 77 height 11
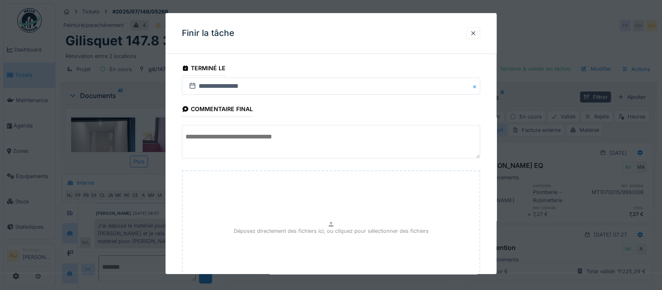
scroll to position [72, 0]
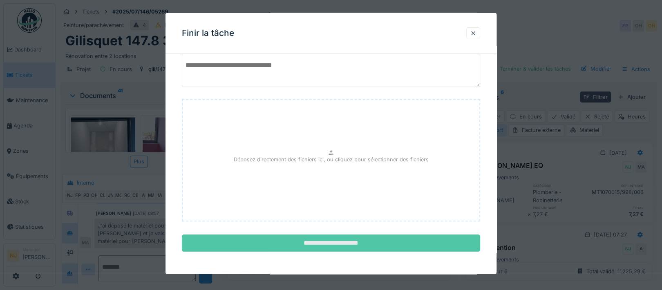
click at [339, 242] on input "**********" at bounding box center [331, 243] width 299 height 17
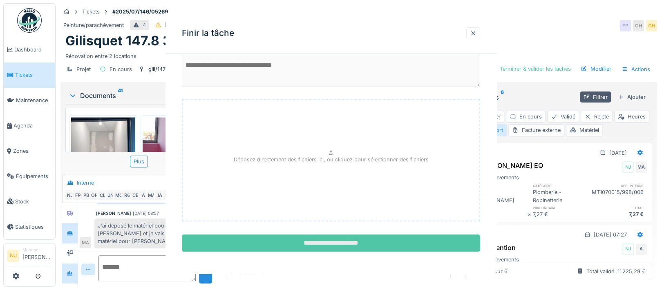
scroll to position [0, 0]
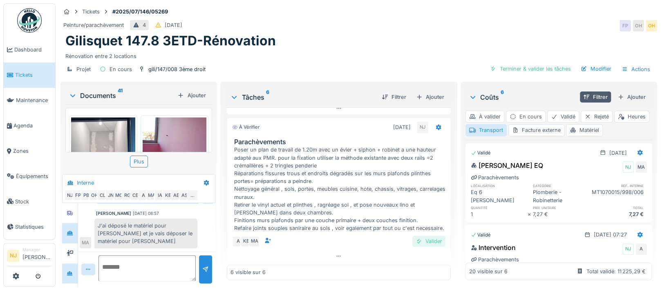
click at [419, 238] on div "Valider" at bounding box center [429, 241] width 33 height 11
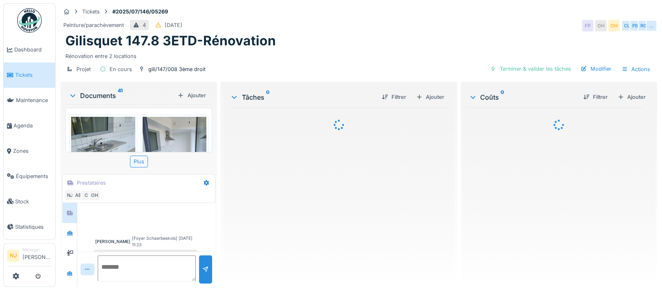
scroll to position [592, 0]
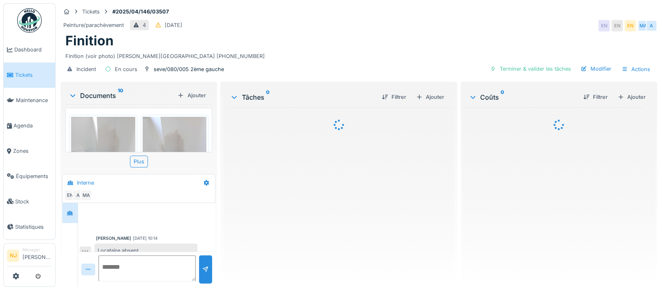
scroll to position [379, 0]
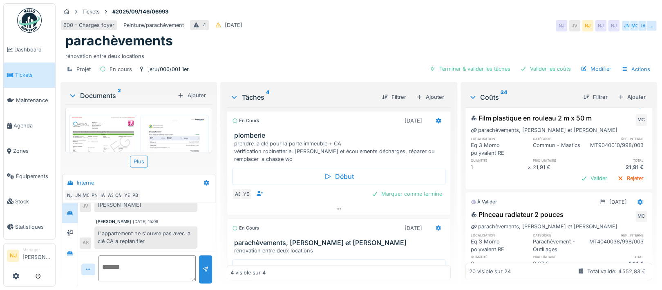
scroll to position [218, 0]
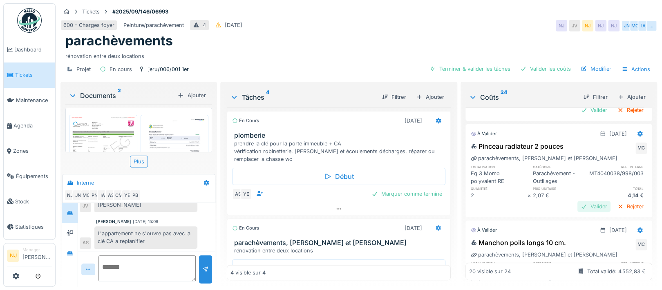
click at [578, 201] on div "Valider" at bounding box center [594, 206] width 33 height 11
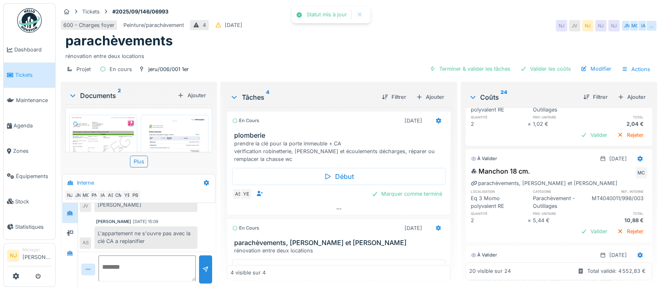
scroll to position [382, 0]
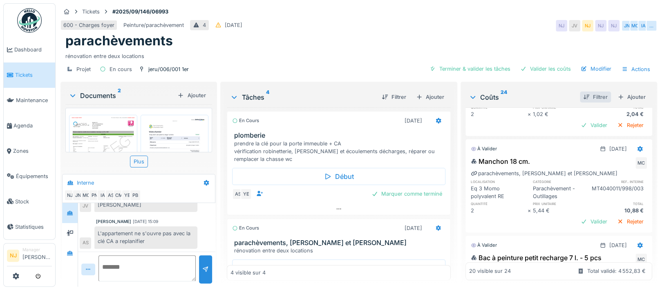
click at [580, 92] on div "Filtrer" at bounding box center [595, 97] width 31 height 11
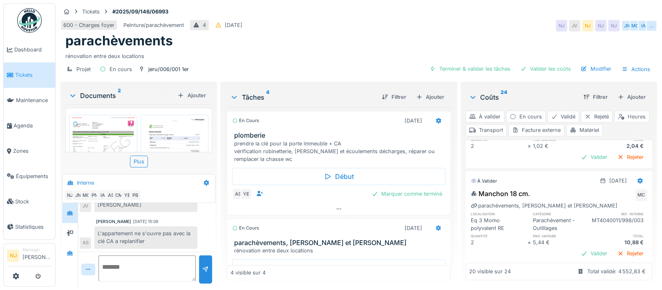
click at [615, 119] on div "Heures" at bounding box center [632, 117] width 35 height 12
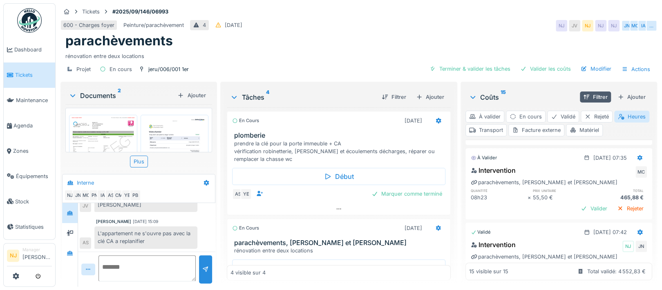
scroll to position [218, 0]
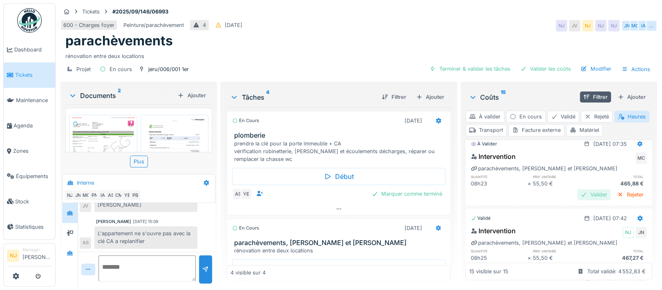
click at [578, 189] on div "Valider" at bounding box center [594, 194] width 33 height 11
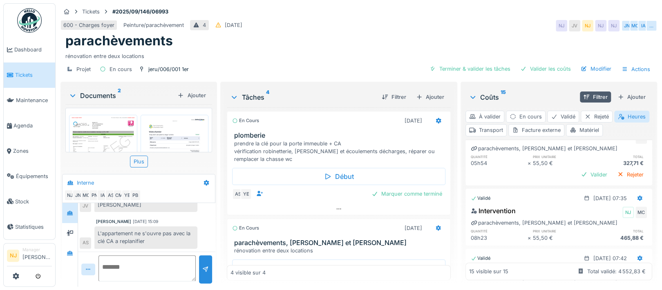
scroll to position [109, 0]
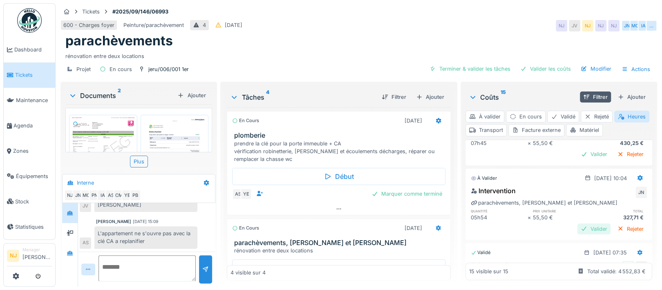
click at [578, 224] on div "Valider" at bounding box center [594, 229] width 33 height 11
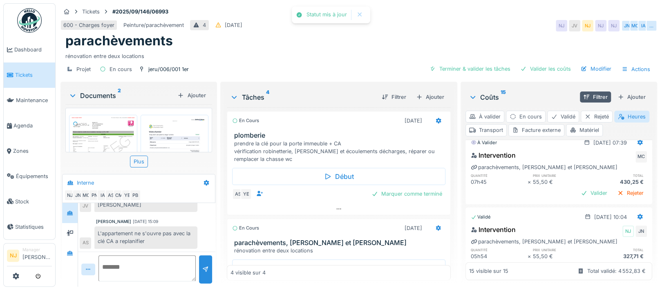
scroll to position [54, 0]
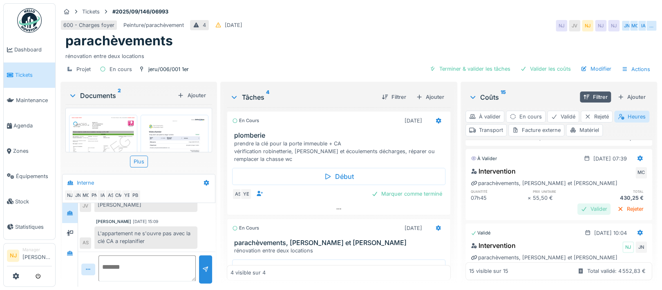
click at [578, 204] on div "Valider" at bounding box center [594, 209] width 33 height 11
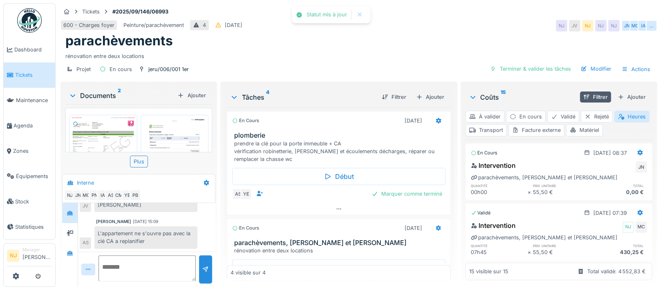
scroll to position [0, 0]
click at [638, 151] on icon at bounding box center [640, 153] width 5 height 6
click at [637, 152] on icon at bounding box center [640, 152] width 7 height 5
click at [637, 150] on icon at bounding box center [640, 152] width 7 height 5
click at [589, 166] on div "Intervention JN" at bounding box center [559, 167] width 176 height 13
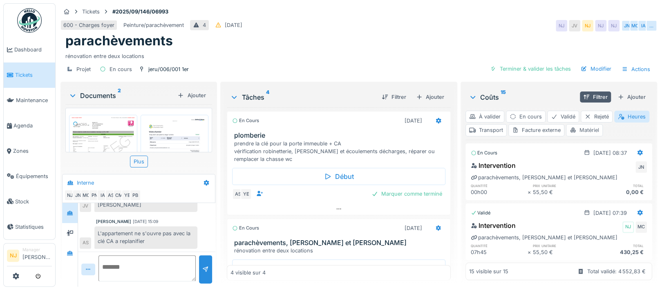
click at [603, 128] on div "Matériel" at bounding box center [584, 130] width 37 height 12
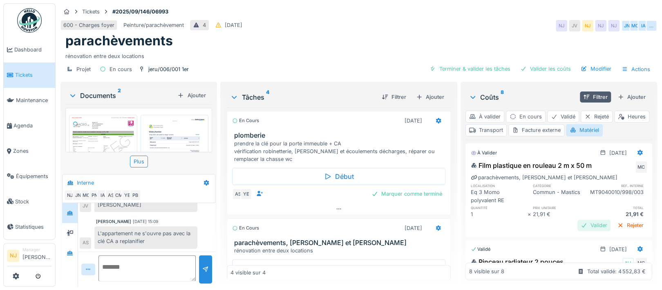
click at [578, 226] on div "Valider" at bounding box center [594, 225] width 33 height 11
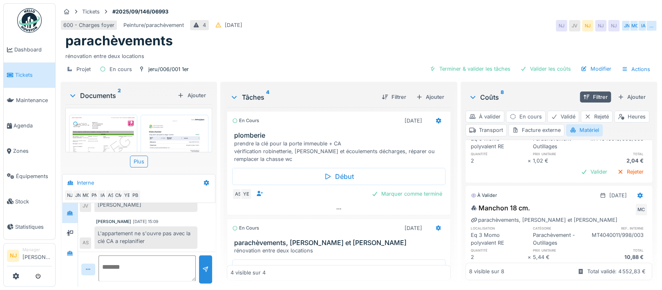
scroll to position [164, 0]
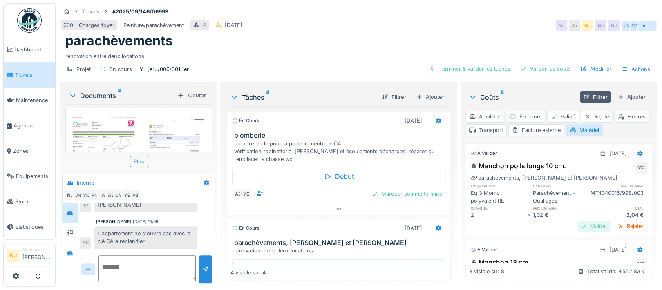
click at [578, 224] on div "Valider" at bounding box center [594, 226] width 33 height 11
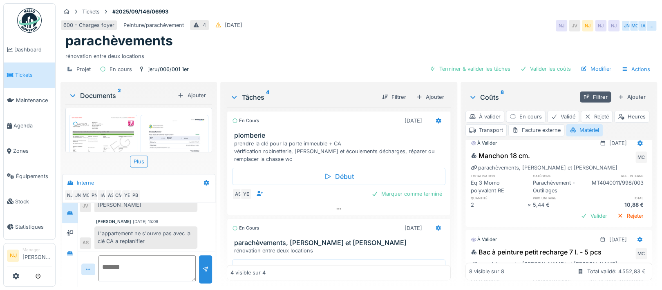
scroll to position [272, 0]
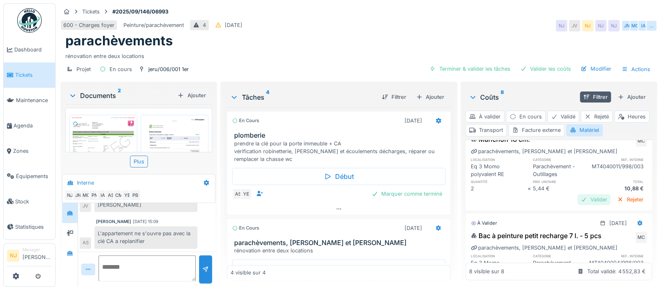
click at [578, 200] on div "Valider" at bounding box center [594, 199] width 33 height 11
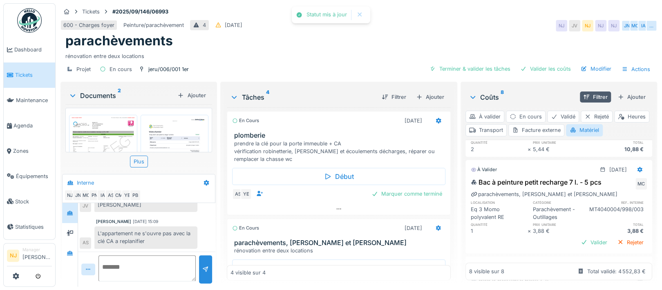
scroll to position [327, 0]
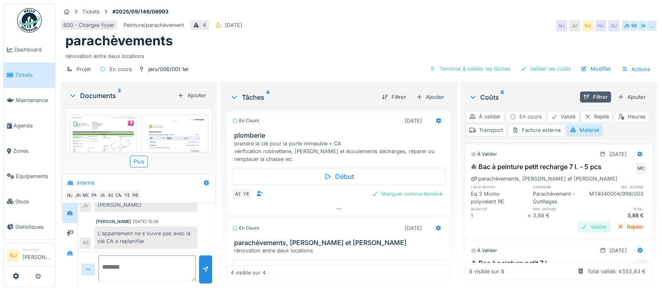
click at [578, 225] on div "Valider" at bounding box center [594, 227] width 33 height 11
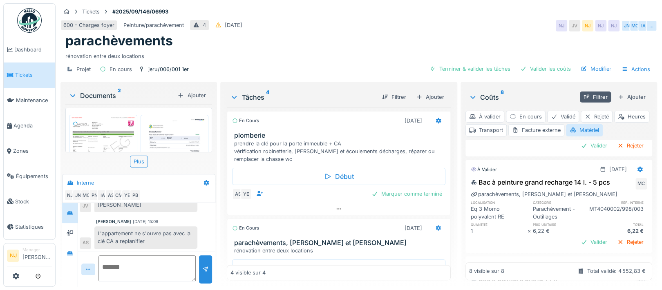
scroll to position [436, 0]
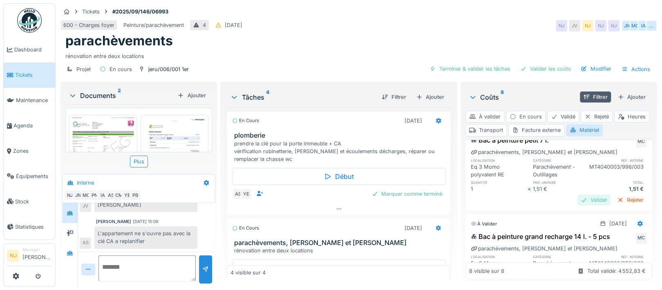
click at [578, 206] on div "Valider" at bounding box center [594, 200] width 33 height 11
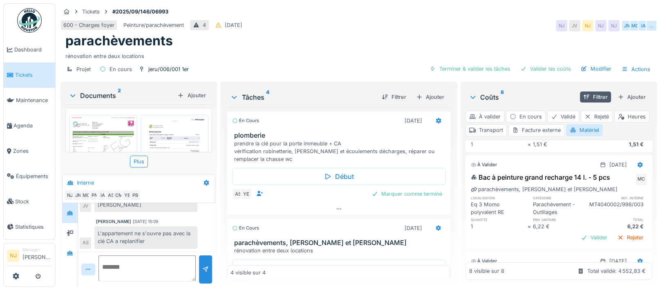
scroll to position [490, 0]
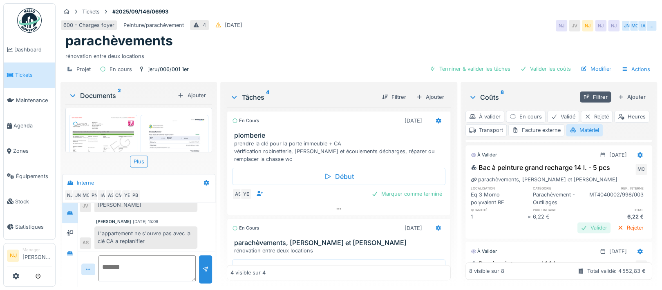
click at [580, 234] on div "Valider" at bounding box center [594, 227] width 33 height 11
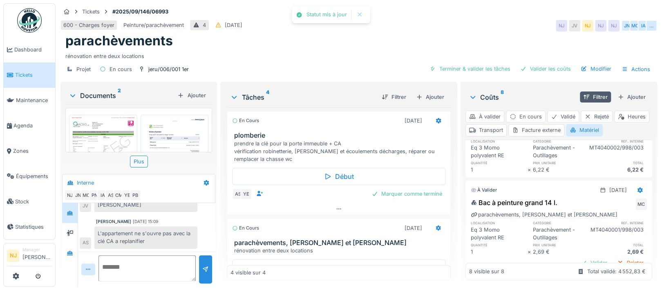
scroll to position [586, 0]
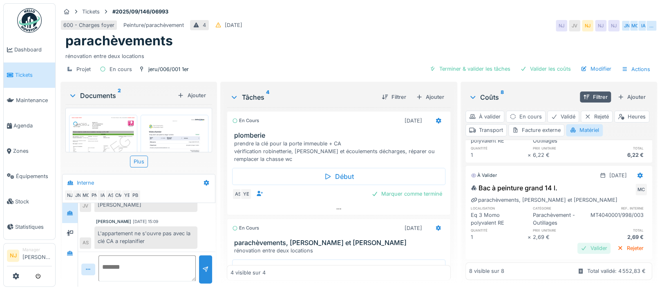
click at [578, 243] on div "Valider" at bounding box center [594, 248] width 33 height 11
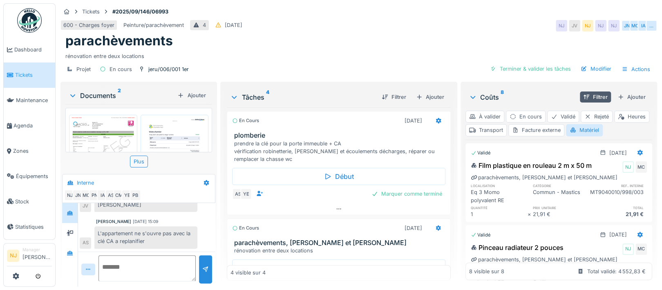
scroll to position [0, 0]
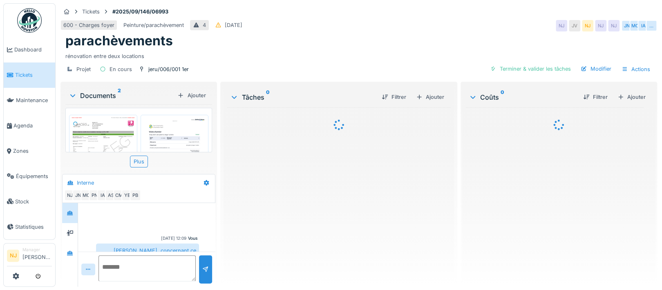
scroll to position [326, 0]
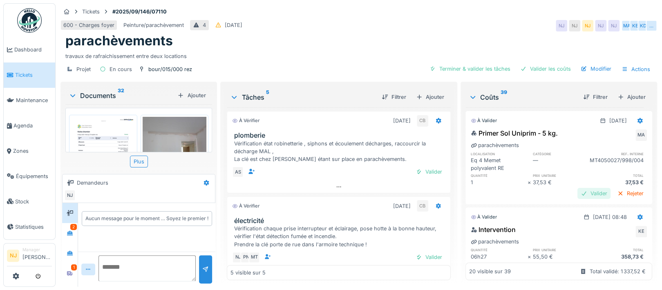
click at [578, 192] on div "Valider" at bounding box center [594, 193] width 33 height 11
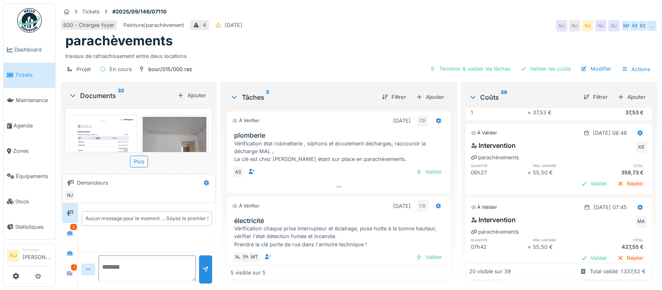
scroll to position [54, 0]
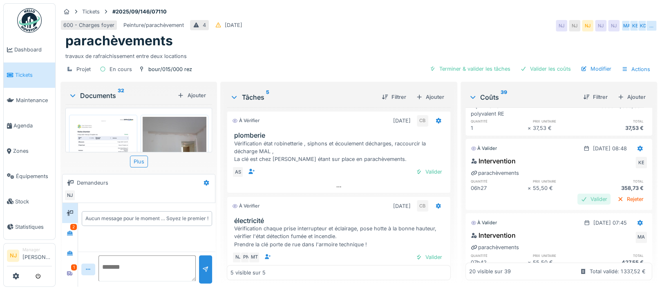
click at [578, 198] on div "Valider" at bounding box center [594, 199] width 33 height 11
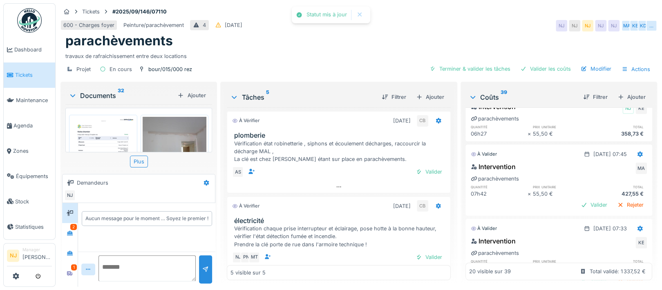
scroll to position [109, 0]
click at [578, 206] on div "Valider" at bounding box center [594, 204] width 33 height 11
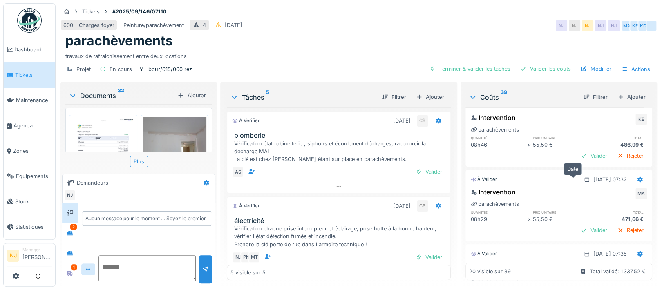
scroll to position [164, 0]
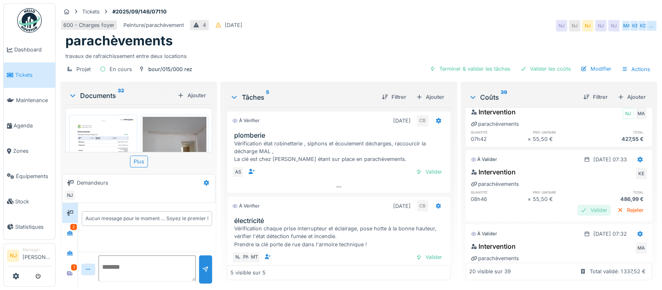
click at [578, 209] on div "Valider" at bounding box center [594, 210] width 33 height 11
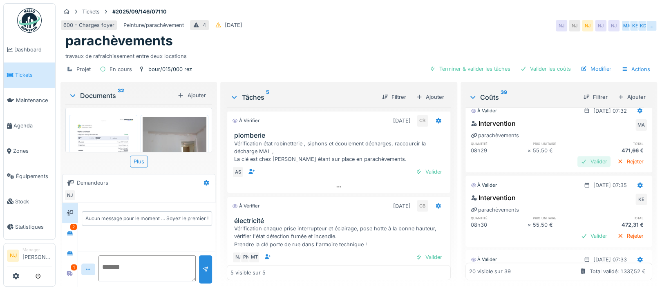
click at [578, 162] on div "Valider" at bounding box center [594, 161] width 33 height 11
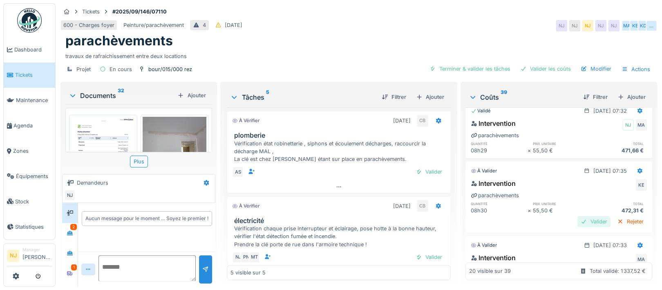
click at [578, 222] on div "Valider" at bounding box center [594, 221] width 33 height 11
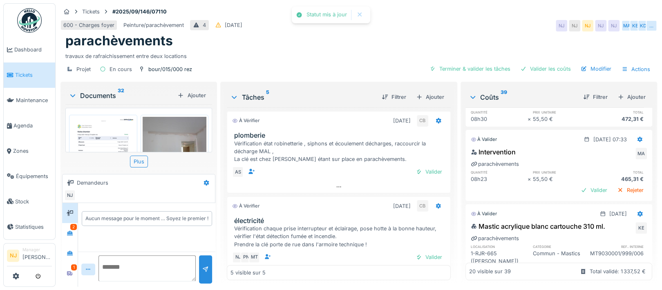
scroll to position [382, 0]
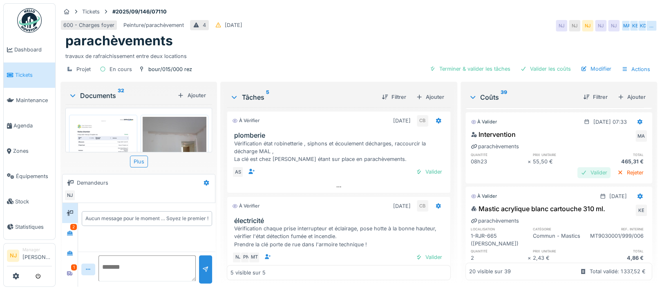
click at [578, 173] on div "Valider" at bounding box center [594, 172] width 33 height 11
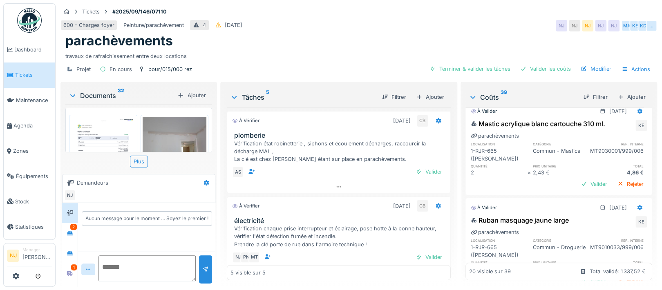
scroll to position [436, 0]
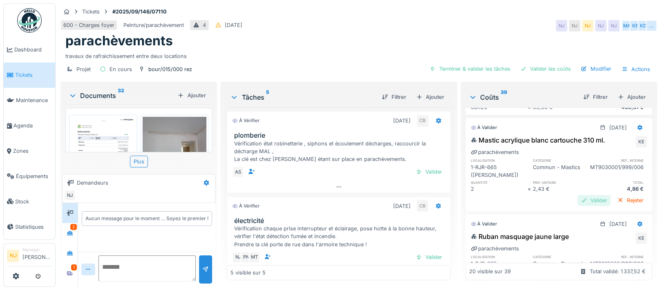
click at [578, 198] on div "Valider" at bounding box center [594, 200] width 33 height 11
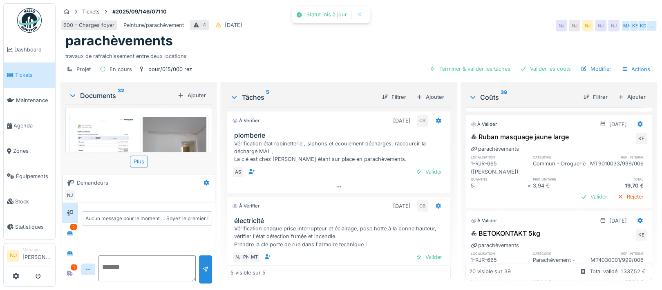
scroll to position [545, 0]
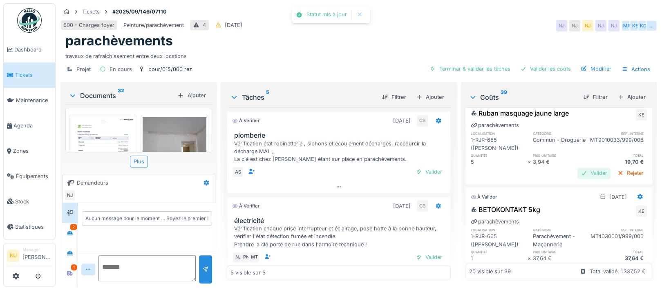
click at [578, 179] on div "Valider" at bounding box center [594, 173] width 33 height 11
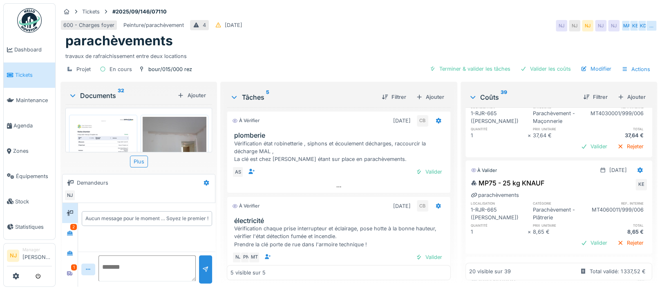
scroll to position [600, 0]
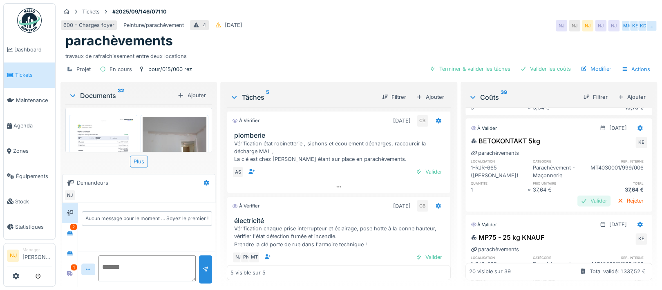
click at [578, 207] on div "Valider" at bounding box center [594, 200] width 33 height 11
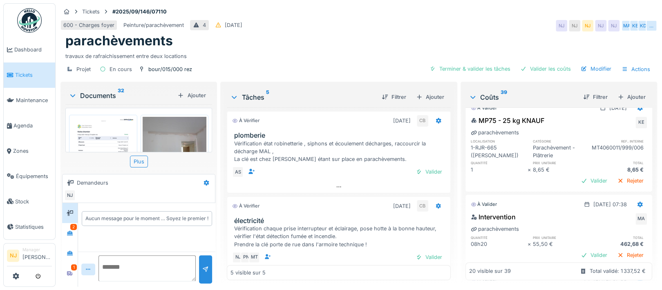
scroll to position [709, 0]
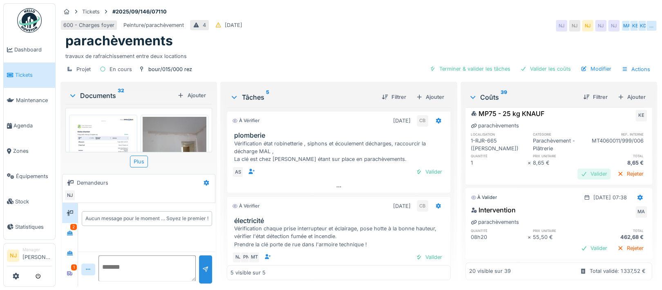
click at [578, 180] on div "Valider" at bounding box center [594, 173] width 33 height 11
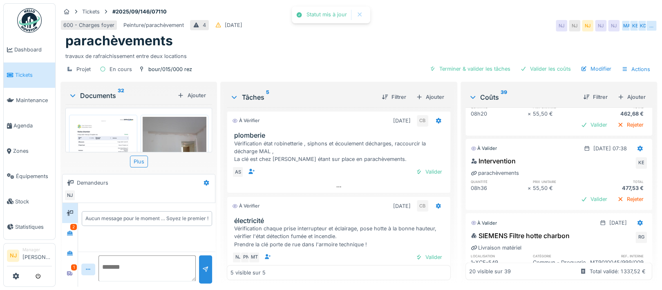
scroll to position [763, 0]
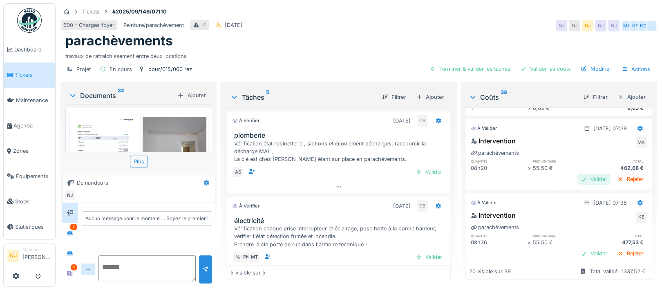
click at [578, 185] on div "Valider" at bounding box center [594, 179] width 33 height 11
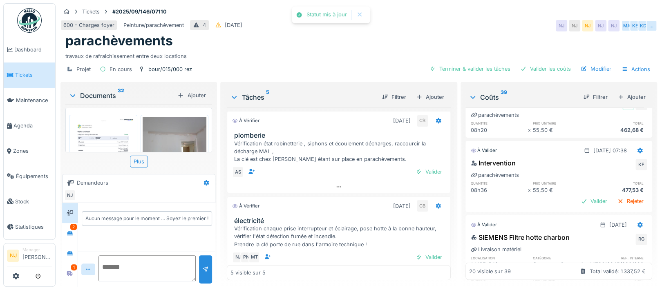
scroll to position [818, 0]
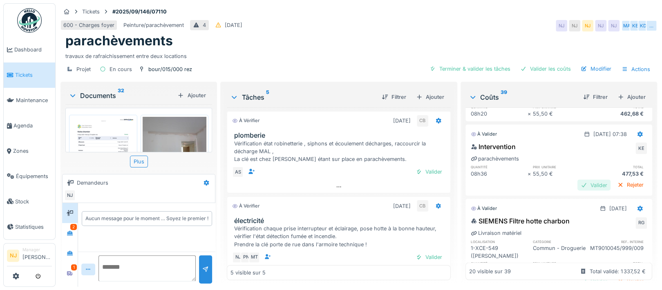
click at [578, 191] on div "Valider" at bounding box center [594, 185] width 33 height 11
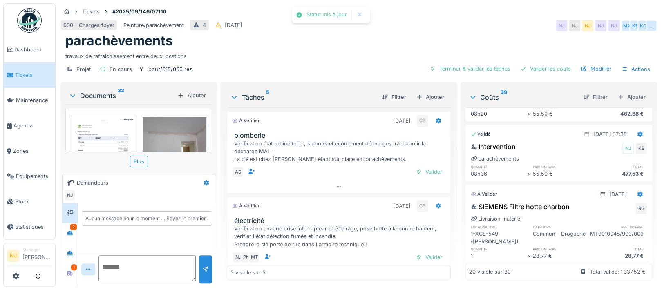
scroll to position [872, 0]
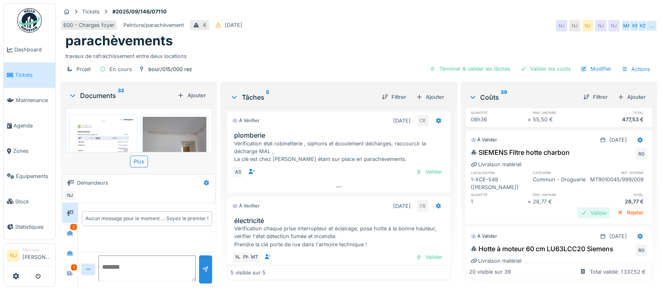
click at [578, 218] on div "Valider" at bounding box center [594, 212] width 33 height 11
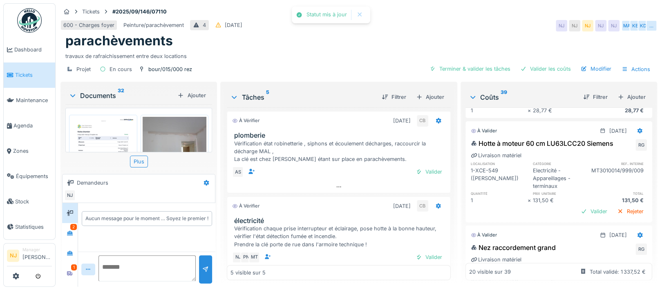
scroll to position [981, 0]
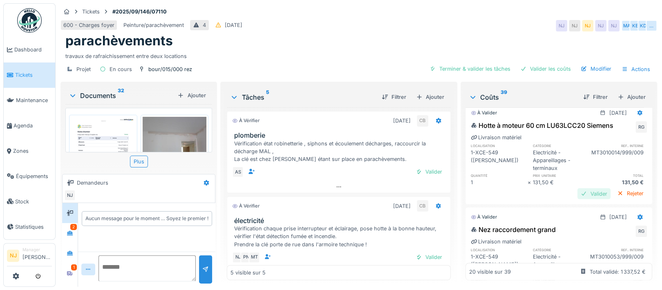
click at [578, 199] on div "Valider" at bounding box center [594, 193] width 33 height 11
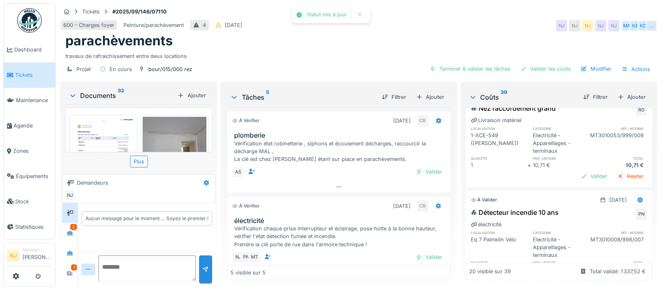
scroll to position [1090, 0]
click at [578, 180] on div "Valider" at bounding box center [594, 174] width 33 height 11
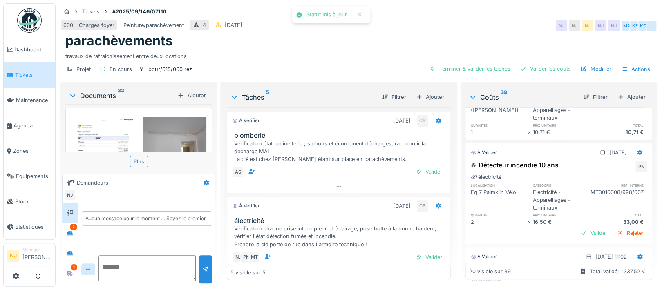
scroll to position [1145, 0]
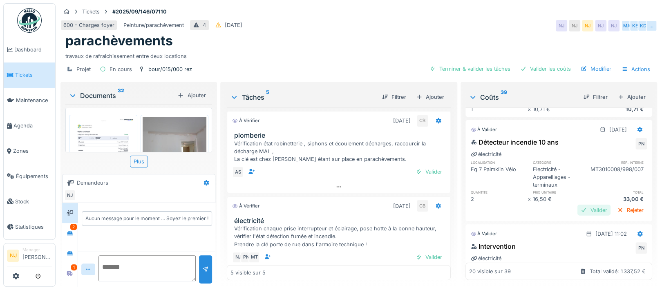
click at [578, 216] on div "Valider" at bounding box center [594, 210] width 33 height 11
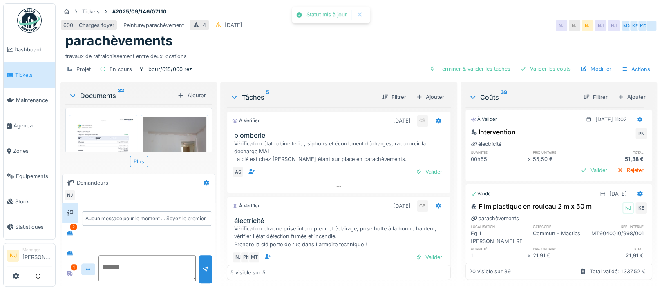
scroll to position [1254, 0]
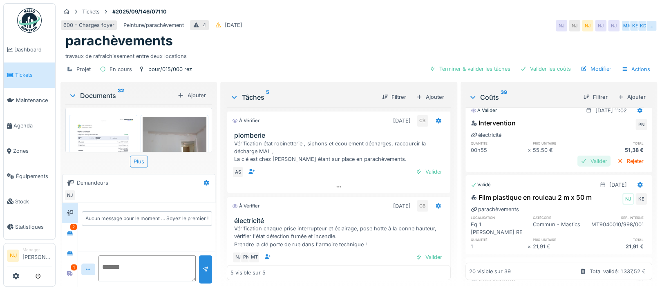
click at [578, 167] on div "Valider" at bounding box center [594, 161] width 33 height 11
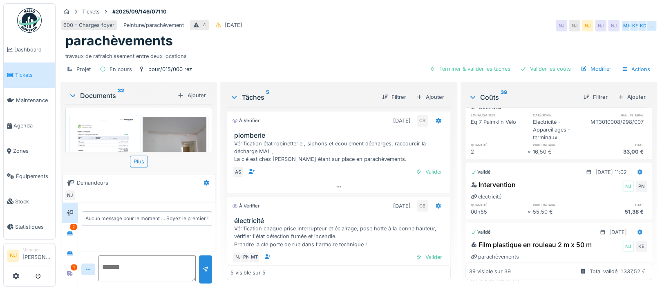
scroll to position [1192, 0]
click at [581, 97] on div "Filtrer" at bounding box center [595, 97] width 31 height 11
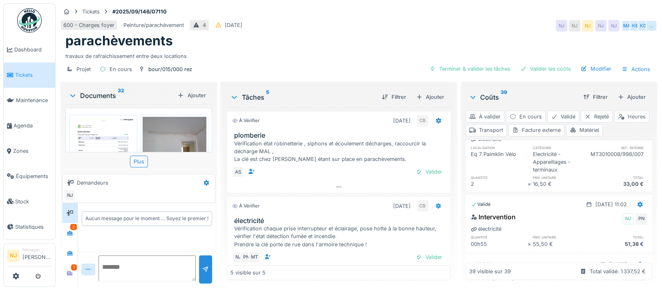
click at [615, 123] on div "Heures" at bounding box center [632, 117] width 35 height 12
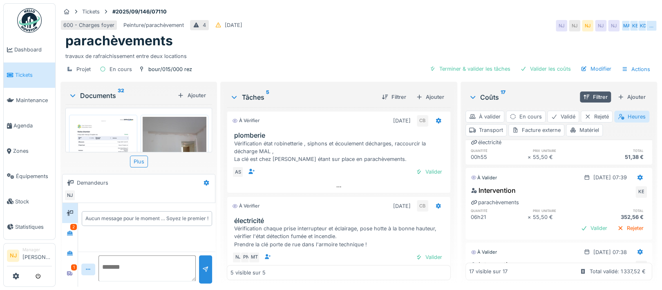
scroll to position [519, 0]
click at [578, 223] on div "Valider" at bounding box center [594, 225] width 33 height 11
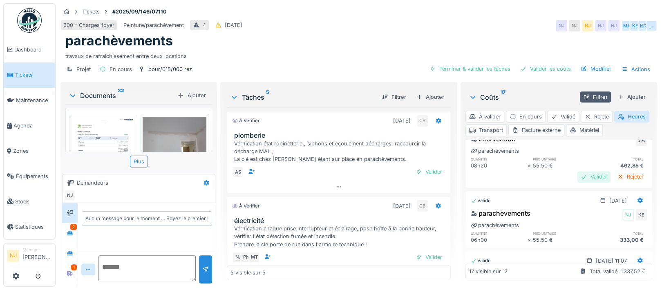
scroll to position [573, 0]
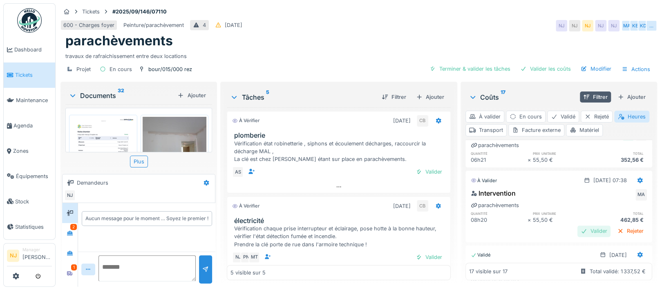
click at [578, 228] on div "Valider" at bounding box center [594, 231] width 33 height 11
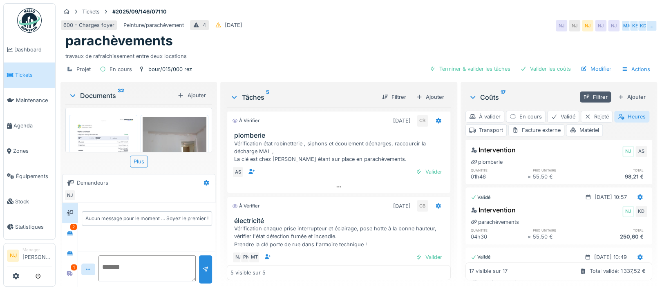
scroll to position [932, 0]
click at [578, 243] on div "Valider" at bounding box center [594, 248] width 33 height 11
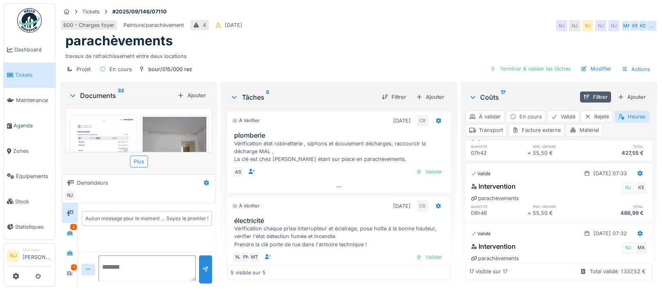
scroll to position [0, 0]
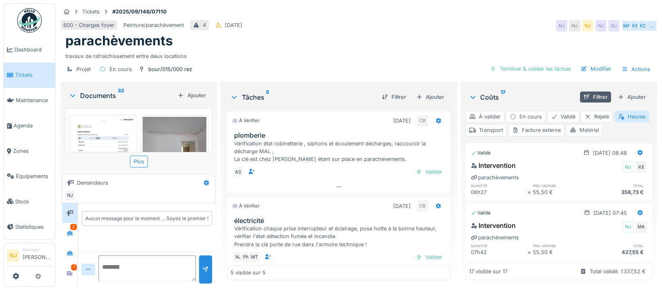
click at [603, 124] on div "Matériel" at bounding box center [584, 130] width 37 height 12
click at [507, 124] on div "Transport" at bounding box center [486, 130] width 41 height 12
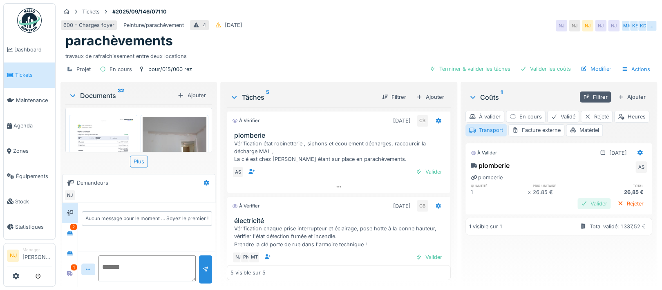
click at [578, 198] on div "Valider" at bounding box center [594, 203] width 33 height 11
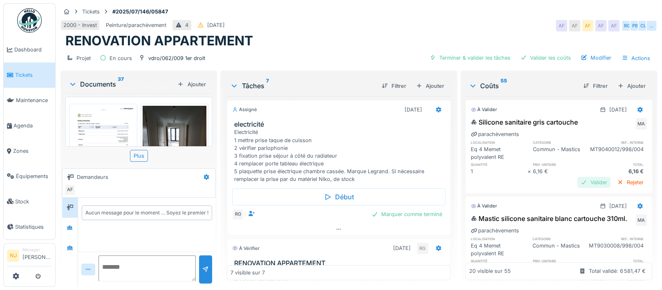
click at [578, 180] on div "Valider" at bounding box center [594, 182] width 33 height 11
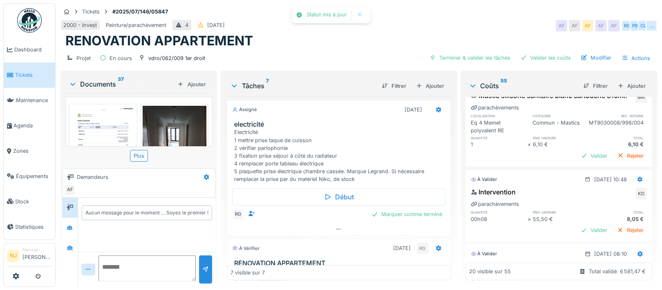
scroll to position [109, 0]
click at [578, 161] on div "Valider" at bounding box center [594, 155] width 33 height 11
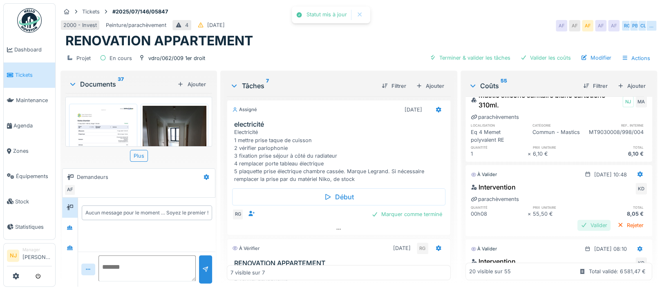
click at [578, 224] on div "Valider" at bounding box center [594, 225] width 33 height 11
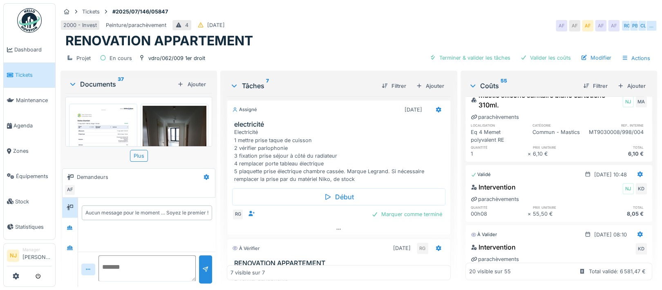
scroll to position [164, 0]
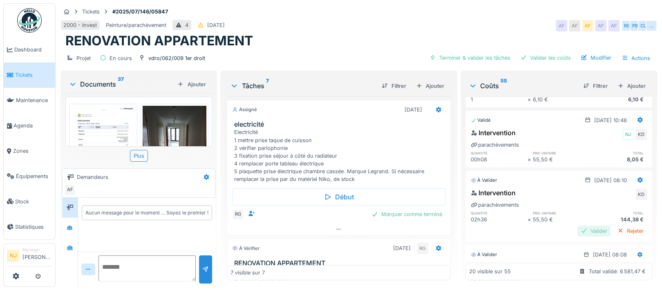
click at [578, 232] on div "Valider" at bounding box center [594, 231] width 33 height 11
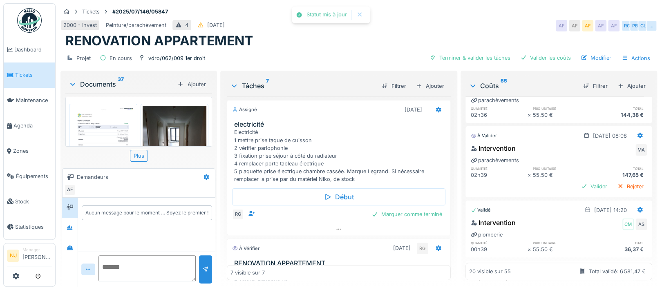
scroll to position [272, 0]
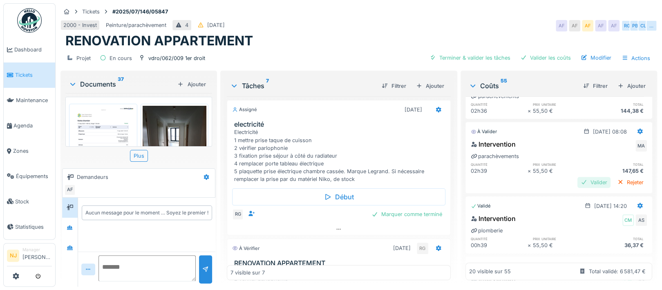
click at [578, 183] on div "Valider" at bounding box center [594, 182] width 33 height 11
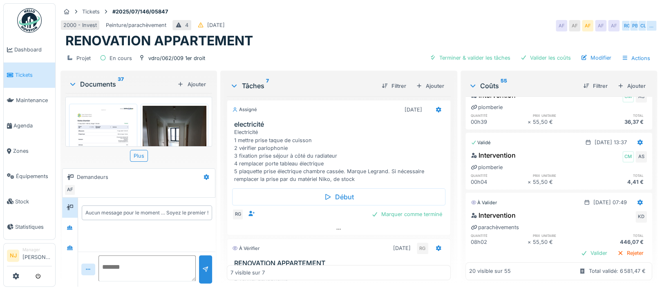
scroll to position [436, 0]
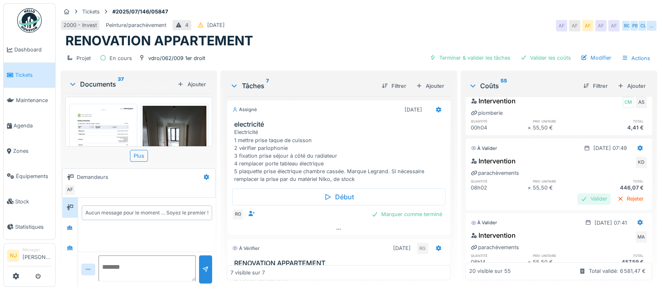
click at [578, 195] on div "Valider" at bounding box center [594, 198] width 33 height 11
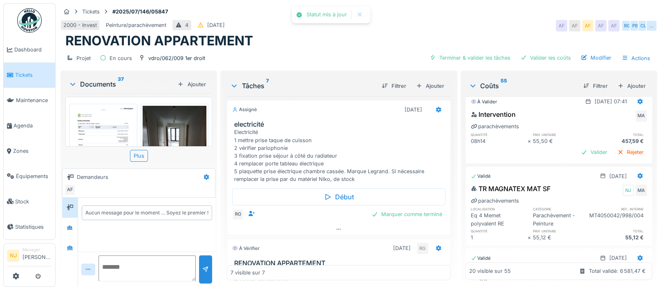
scroll to position [545, 0]
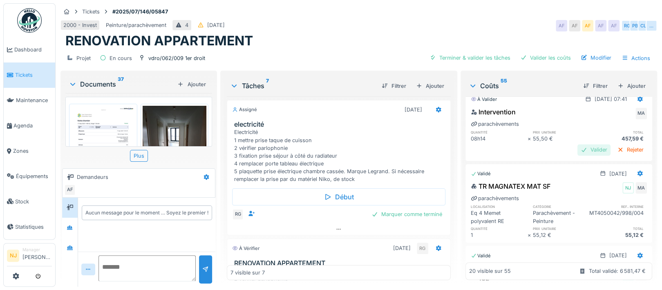
click at [578, 148] on div "Valider" at bounding box center [594, 149] width 33 height 11
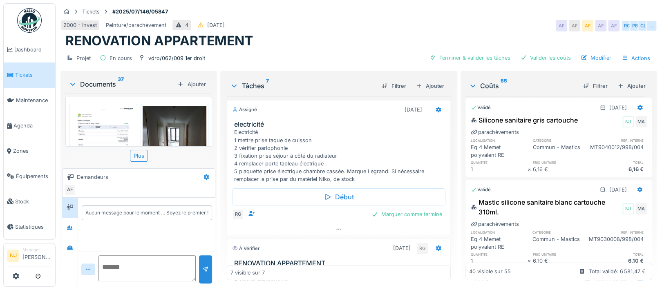
scroll to position [0, 0]
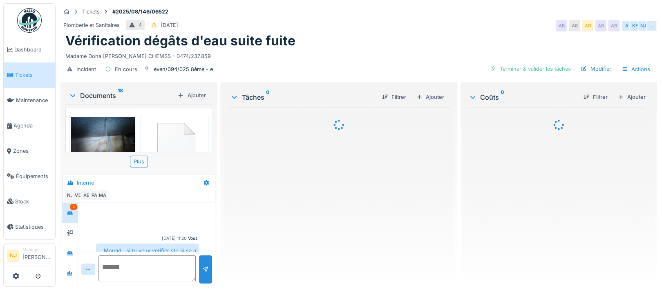
scroll to position [285, 0]
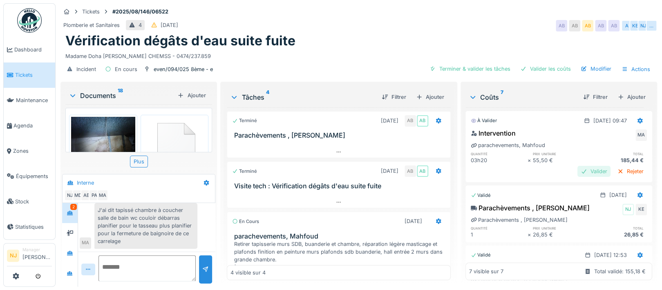
click at [578, 171] on div "Valider" at bounding box center [594, 171] width 33 height 11
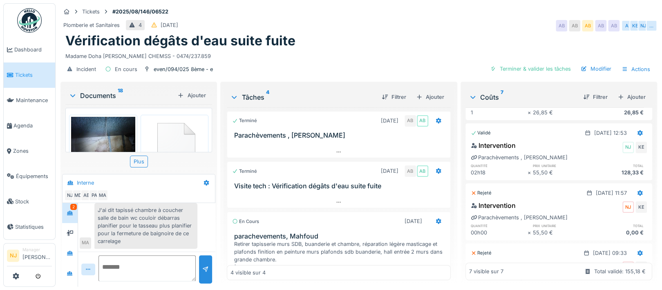
scroll to position [0, 0]
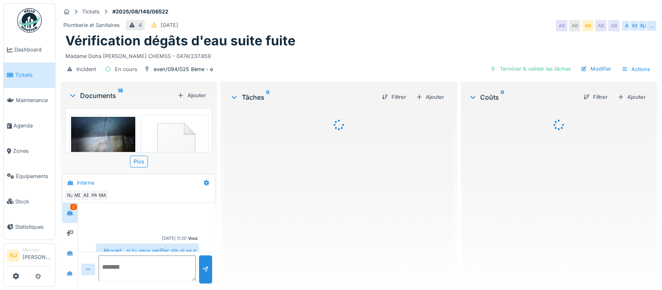
scroll to position [285, 0]
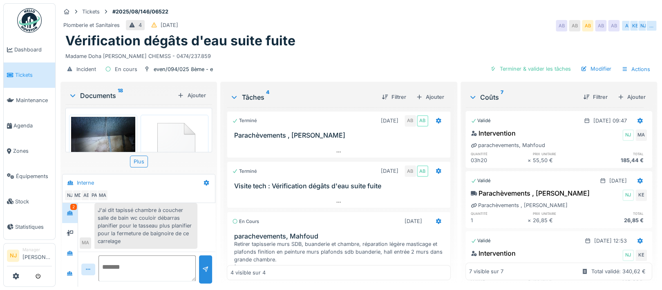
click at [73, 207] on div "2" at bounding box center [73, 207] width 7 height 6
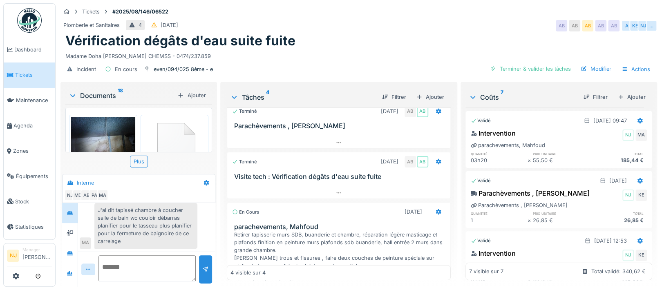
scroll to position [0, 0]
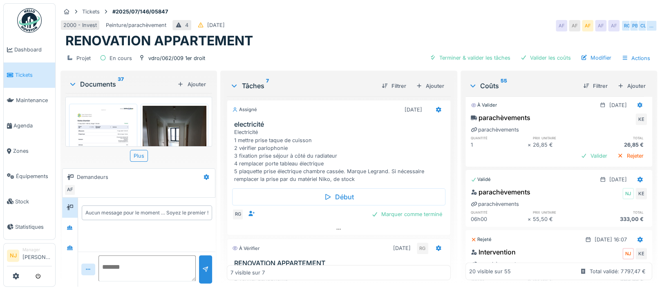
scroll to position [981, 0]
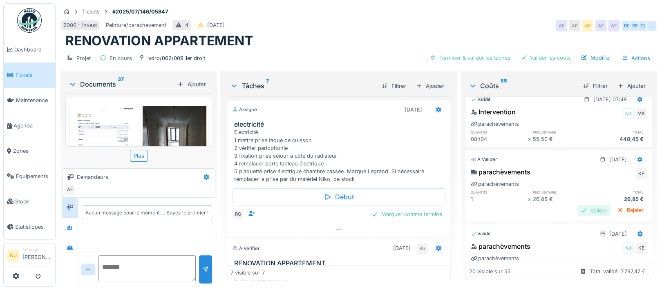
click at [578, 209] on div "Valider" at bounding box center [594, 210] width 33 height 11
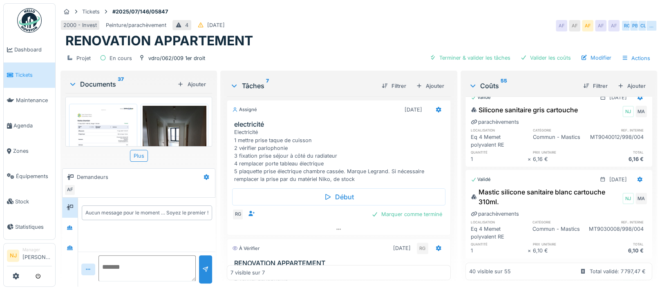
scroll to position [0, 0]
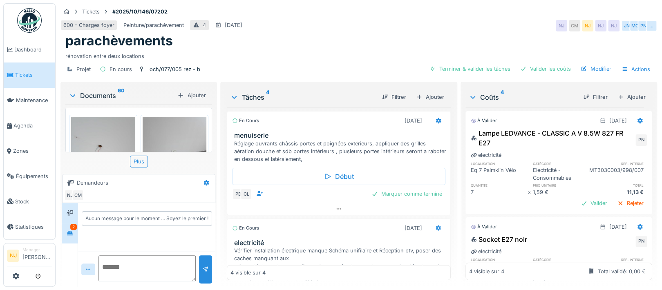
click at [72, 225] on div "2" at bounding box center [73, 227] width 7 height 6
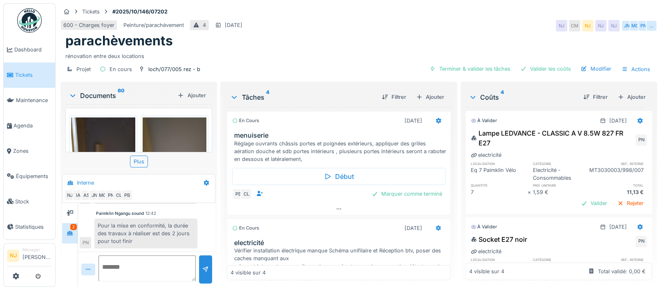
scroll to position [8, 0]
click at [85, 237] on div "PN" at bounding box center [85, 242] width 11 height 11
click at [206, 180] on icon at bounding box center [206, 183] width 5 height 6
drag, startPoint x: 217, startPoint y: 202, endPoint x: 221, endPoint y: 202, distance: 4.5
click at [218, 207] on div "Créer une conversation" at bounding box center [238, 213] width 76 height 12
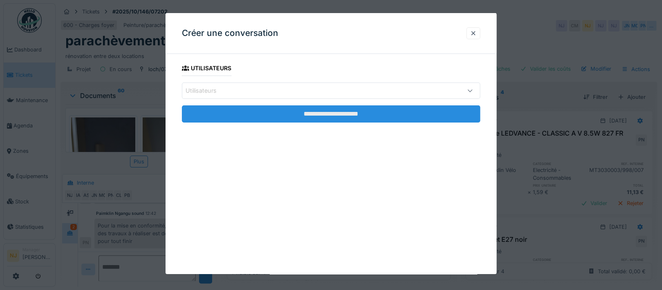
click at [323, 109] on input "**********" at bounding box center [331, 114] width 299 height 17
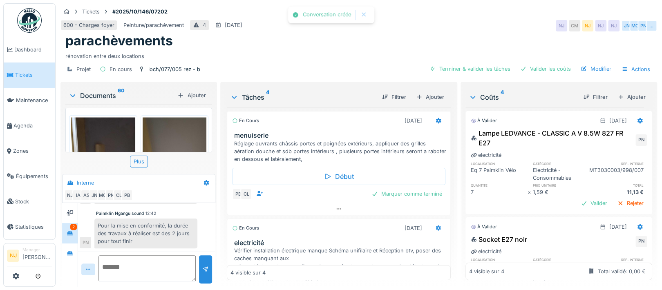
click at [330, 16] on div "Conversation créée" at bounding box center [327, 14] width 48 height 7
click at [204, 180] on icon at bounding box center [206, 182] width 7 height 5
click at [217, 195] on div "Modifier" at bounding box center [238, 201] width 76 height 12
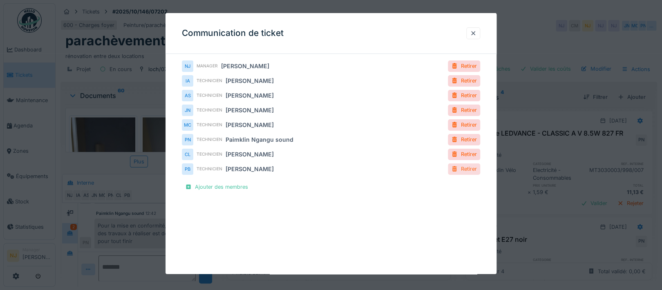
click at [457, 168] on div at bounding box center [454, 169] width 7 height 8
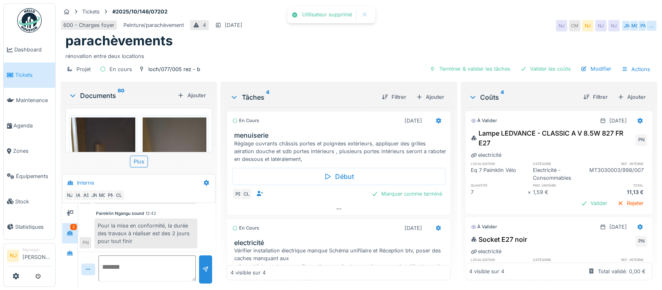
click at [365, 14] on div at bounding box center [365, 14] width 7 height 7
click at [68, 251] on icon at bounding box center [70, 253] width 6 height 4
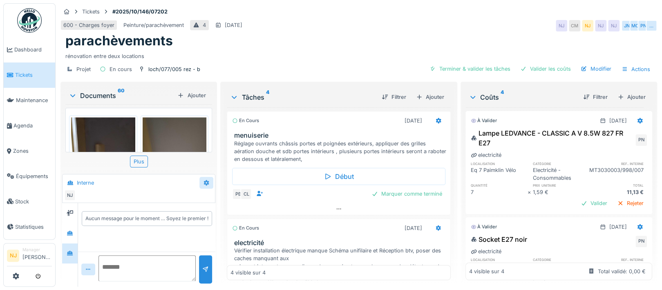
click at [206, 180] on icon at bounding box center [206, 183] width 5 height 6
click at [226, 207] on div "Créer une conversation" at bounding box center [238, 213] width 76 height 12
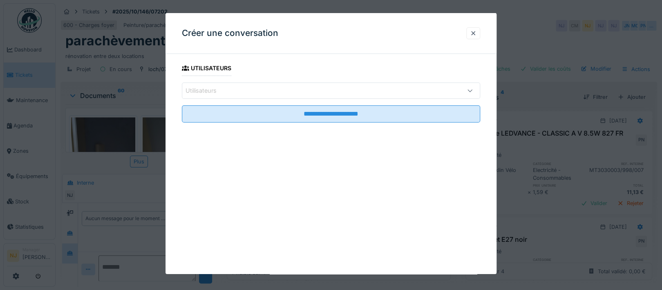
click at [231, 89] on div "Utilisateurs" at bounding box center [314, 90] width 256 height 9
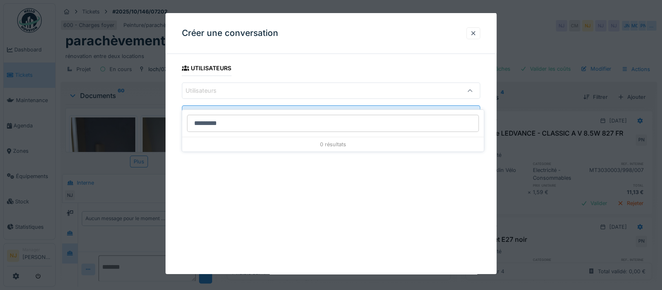
type input "**********"
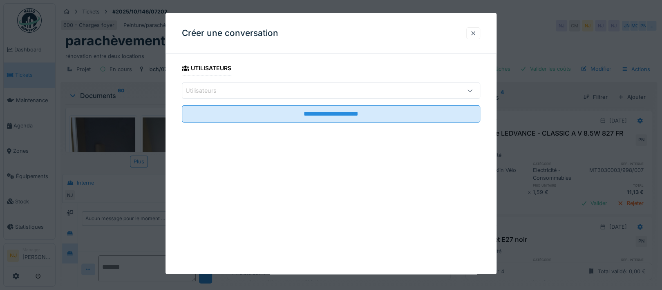
click at [476, 33] on div at bounding box center [473, 33] width 7 height 8
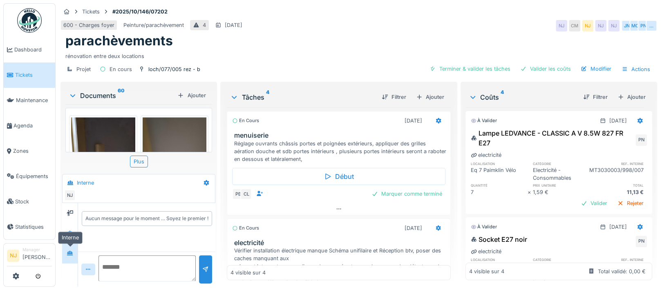
click at [72, 251] on icon at bounding box center [70, 253] width 6 height 4
click at [204, 181] on icon at bounding box center [206, 183] width 5 height 6
click at [223, 212] on div "Créer une conversation" at bounding box center [238, 213] width 76 height 12
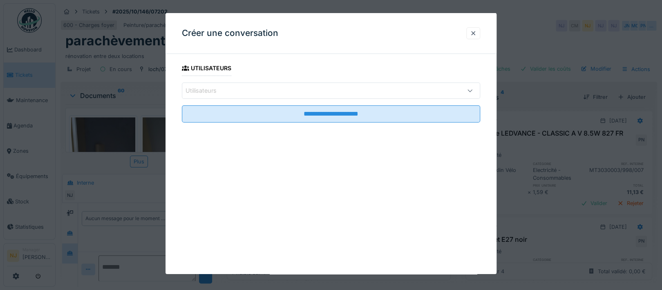
click at [229, 89] on div "Utilisateurs" at bounding box center [314, 90] width 256 height 9
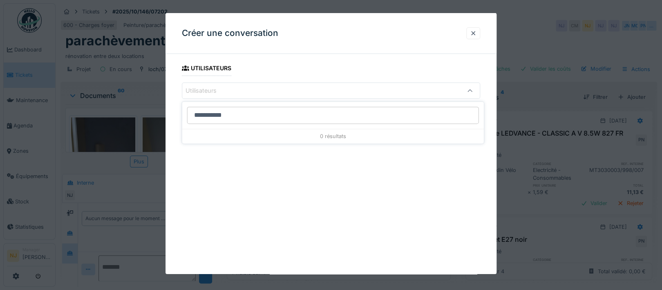
type input "**********"
click at [477, 32] on div at bounding box center [473, 33] width 7 height 8
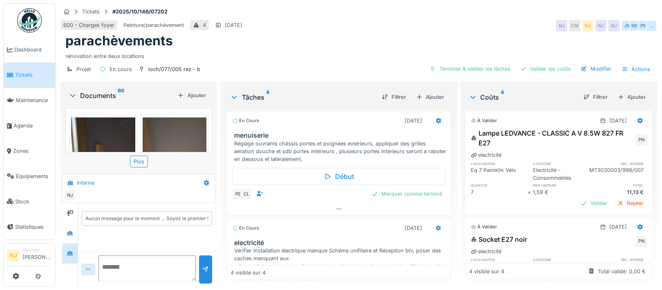
click at [89, 268] on icon at bounding box center [88, 269] width 7 height 5
click at [66, 271] on div at bounding box center [70, 245] width 16 height 84
click at [72, 181] on icon at bounding box center [70, 183] width 6 height 4
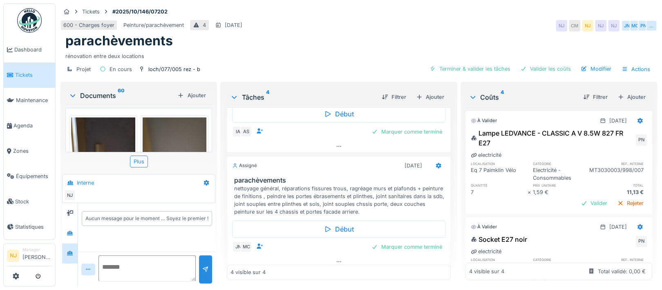
scroll to position [321, 0]
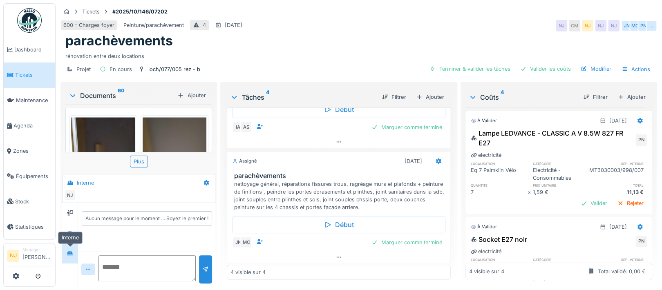
click at [69, 251] on icon at bounding box center [70, 253] width 7 height 5
click at [69, 251] on icon at bounding box center [70, 253] width 6 height 4
click at [70, 251] on icon at bounding box center [70, 253] width 7 height 5
click at [204, 180] on icon at bounding box center [206, 183] width 5 height 6
click at [217, 195] on div "Modifier" at bounding box center [238, 201] width 76 height 12
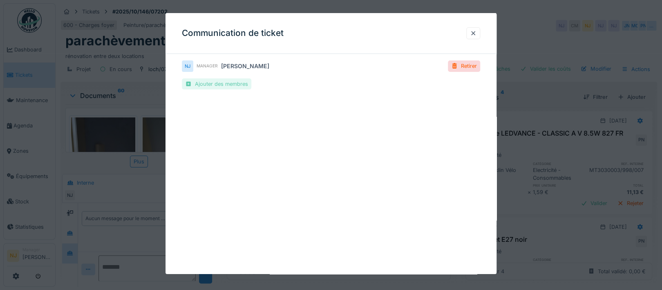
click at [188, 82] on div at bounding box center [188, 84] width 7 height 8
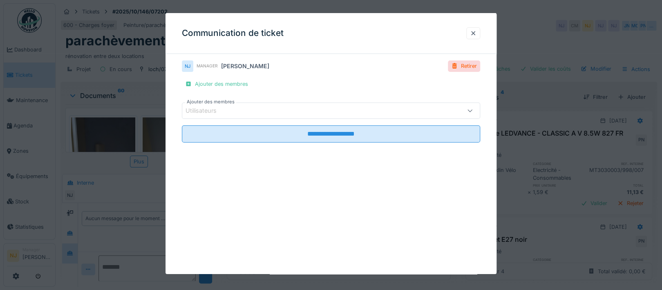
click at [233, 108] on div "Utilisateurs" at bounding box center [314, 110] width 256 height 9
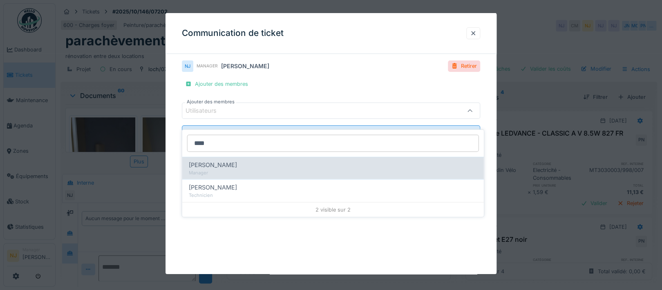
type input "****"
click at [205, 161] on span "Cédric Mony" at bounding box center [213, 165] width 48 height 9
type input "****"
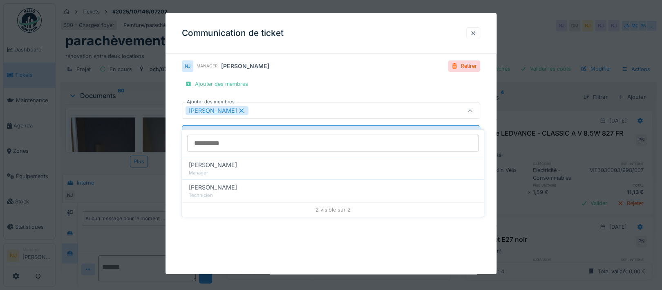
click at [476, 33] on div at bounding box center [473, 33] width 7 height 8
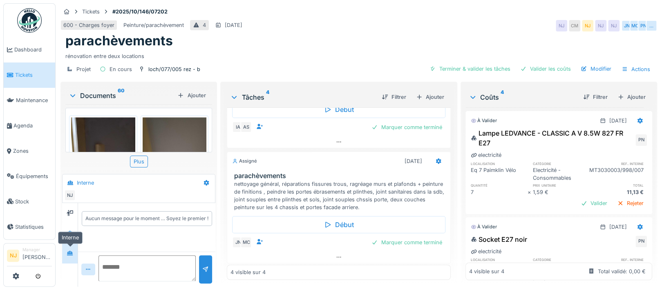
click at [70, 251] on icon at bounding box center [70, 253] width 6 height 4
click at [204, 180] on icon at bounding box center [206, 183] width 5 height 6
click at [227, 207] on div "Créer une conversation" at bounding box center [238, 213] width 76 height 12
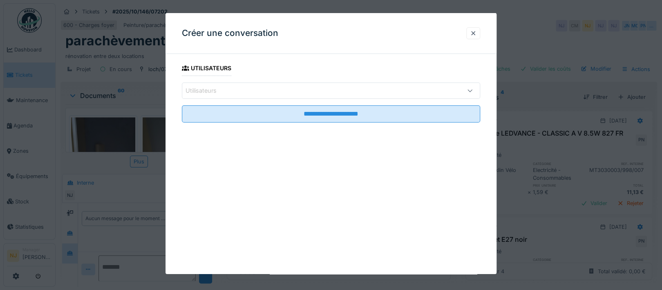
click at [231, 83] on div "Utilisateurs" at bounding box center [331, 91] width 299 height 16
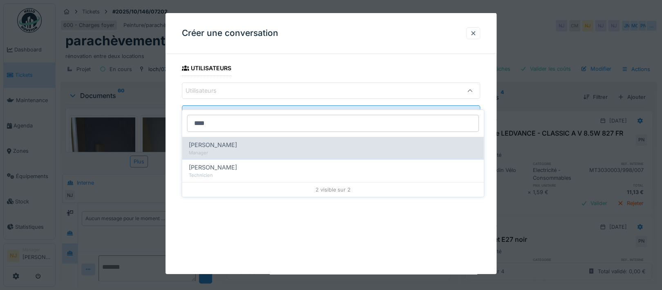
type input "****"
click at [204, 141] on span "Cédric Mony" at bounding box center [213, 145] width 48 height 9
type input "****"
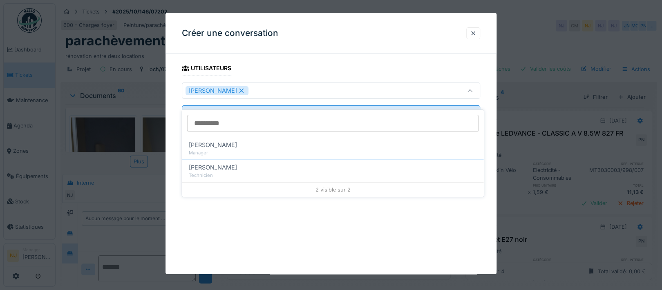
click at [173, 137] on div "**********" at bounding box center [331, 103] width 331 height 85
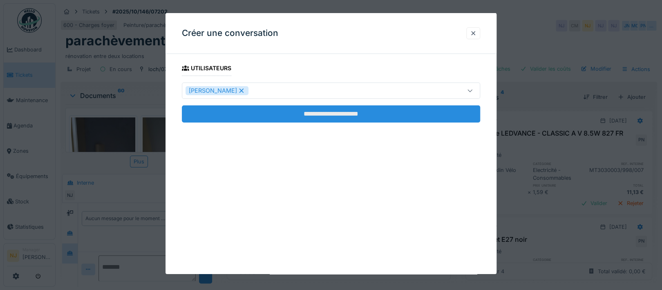
click at [323, 114] on input "**********" at bounding box center [331, 114] width 299 height 17
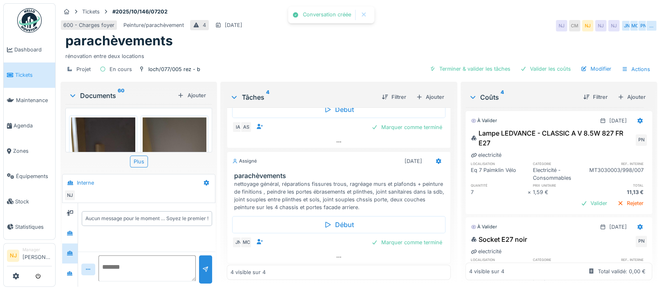
click at [117, 256] on textarea at bounding box center [147, 269] width 97 height 26
click at [205, 180] on icon at bounding box center [206, 182] width 7 height 5
click at [224, 207] on div "Créer une conversation" at bounding box center [238, 213] width 76 height 12
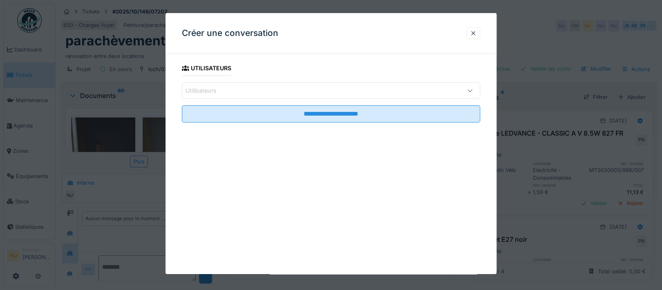
click at [238, 88] on div "Utilisateurs" at bounding box center [314, 90] width 256 height 9
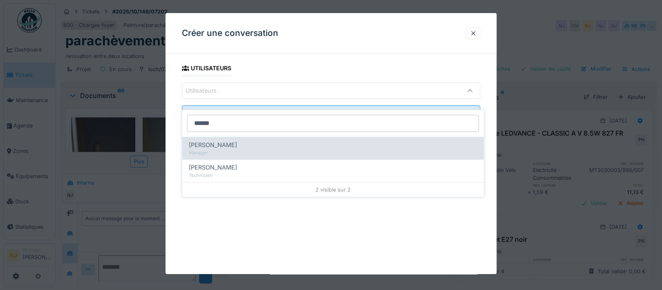
type input "******"
click at [208, 141] on span "Cédric Mony" at bounding box center [213, 145] width 48 height 9
type input "****"
click at [215, 141] on span "Cédric Mony" at bounding box center [213, 145] width 48 height 9
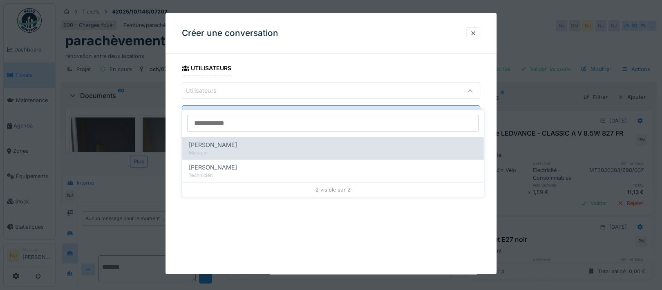
type input "****"
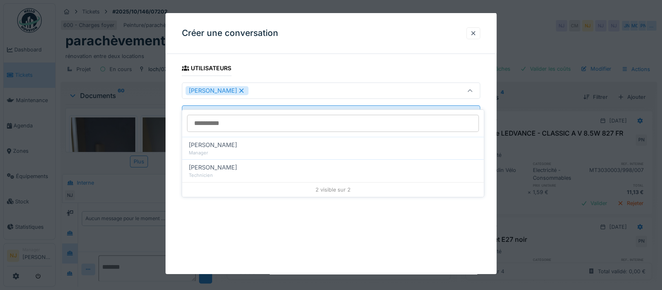
click at [176, 100] on div "**********" at bounding box center [331, 103] width 331 height 85
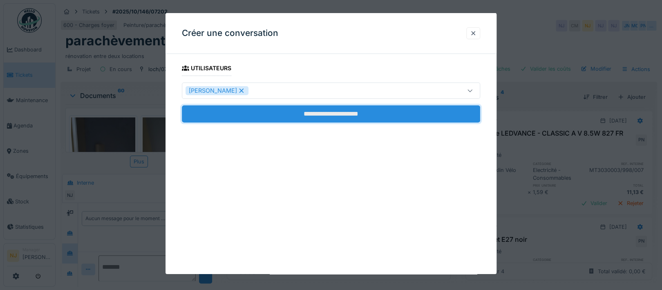
click at [320, 113] on input "**********" at bounding box center [331, 114] width 299 height 17
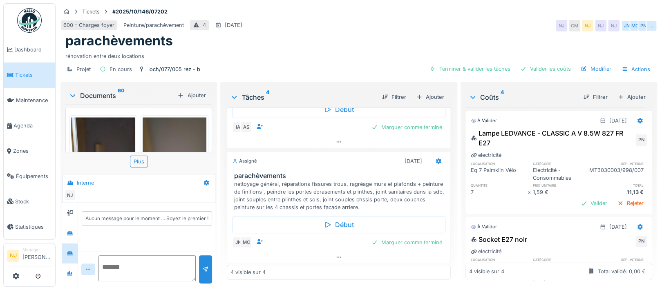
click at [126, 259] on textarea at bounding box center [147, 269] width 97 height 26
type textarea "**********"
click at [203, 266] on div at bounding box center [205, 270] width 7 height 8
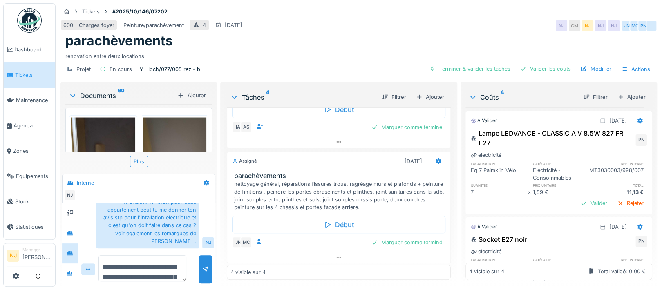
scroll to position [0, 0]
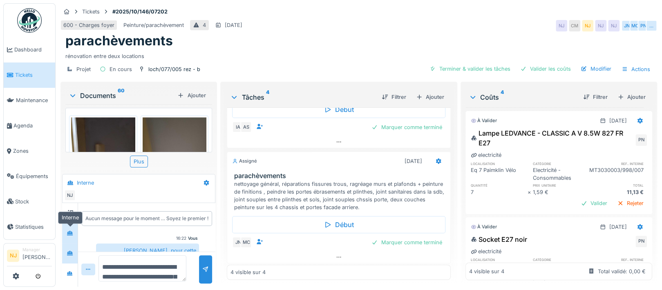
click at [72, 231] on icon at bounding box center [70, 233] width 6 height 4
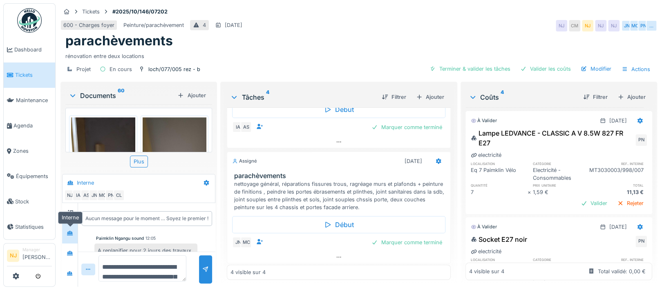
scroll to position [63, 0]
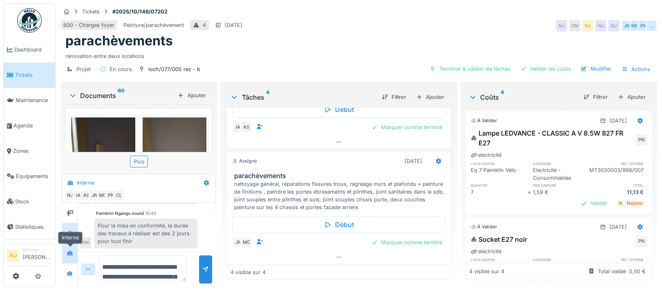
click at [68, 251] on icon at bounding box center [70, 253] width 6 height 4
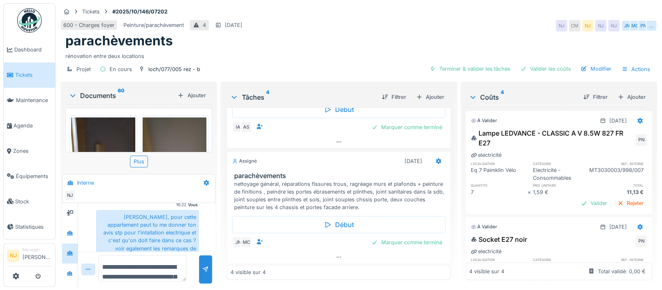
scroll to position [50, 0]
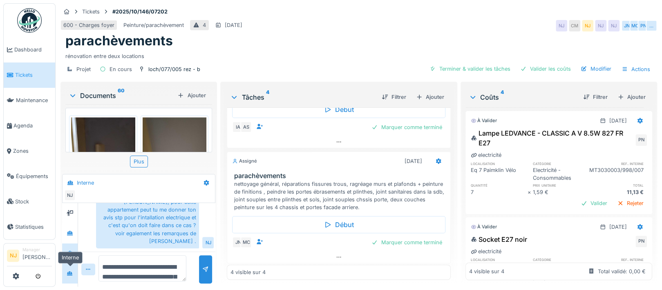
click at [69, 271] on icon at bounding box center [70, 273] width 6 height 4
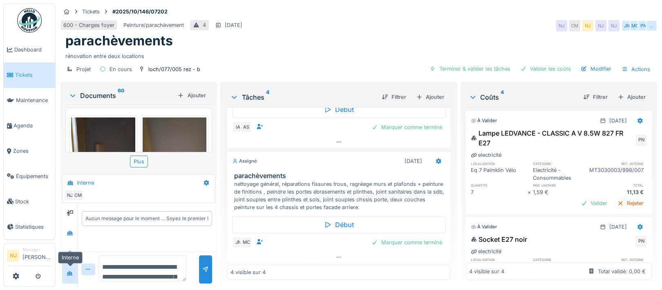
scroll to position [0, 0]
click at [71, 251] on icon at bounding box center [70, 253] width 7 height 5
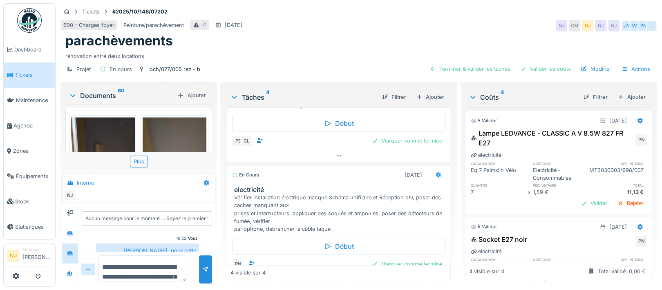
scroll to position [48, 0]
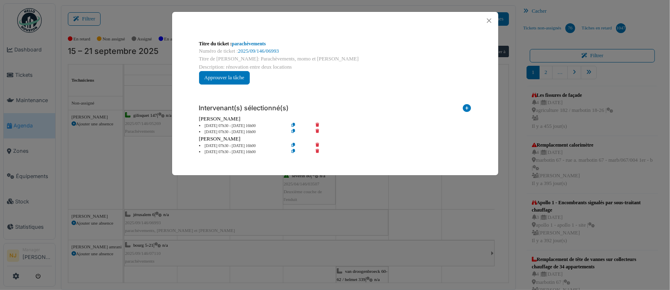
scroll to position [59, 0]
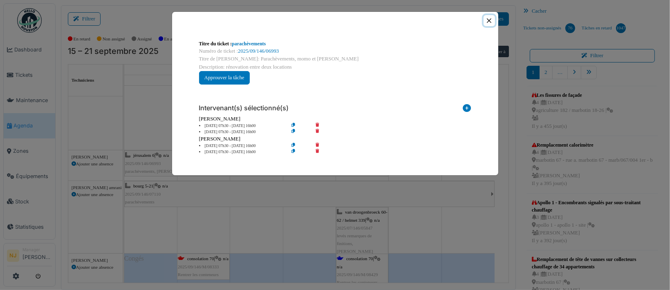
click at [489, 20] on button "Close" at bounding box center [489, 20] width 11 height 11
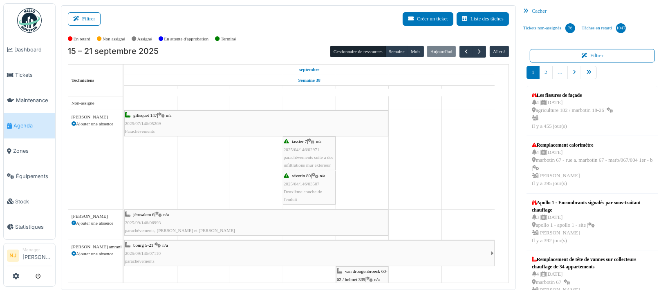
scroll to position [54, 0]
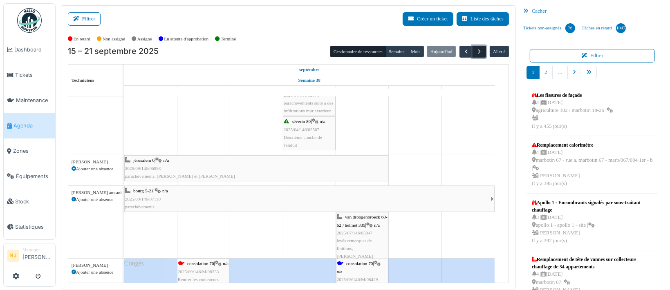
click at [476, 51] on span "button" at bounding box center [479, 51] width 7 height 7
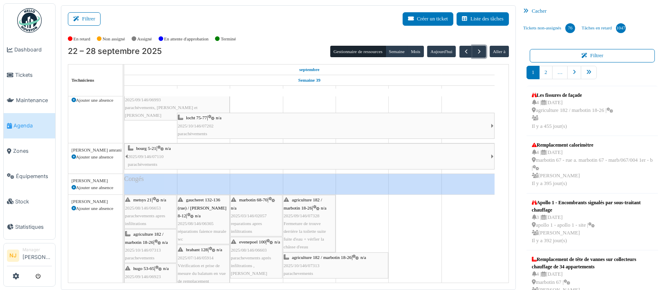
scroll to position [0, 0]
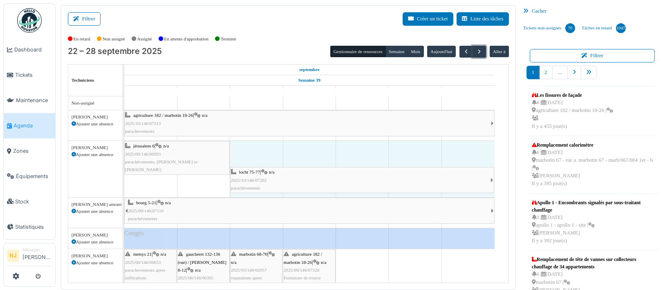
drag, startPoint x: 176, startPoint y: 179, endPoint x: 224, endPoint y: 177, distance: 48.3
click at [224, 177] on div "agriculture 182 / marbotin 18-26 | n/a 2025/10/146/07313 parachevements apollo …" at bounding box center [316, 282] width 384 height 371
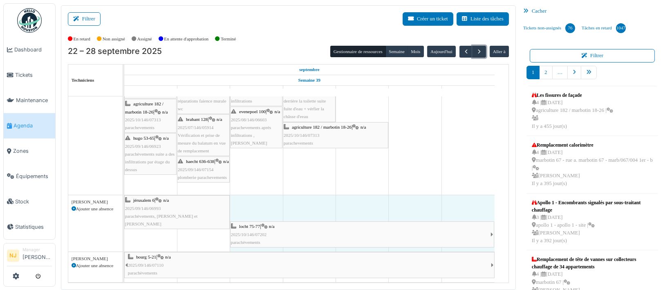
drag, startPoint x: 178, startPoint y: 226, endPoint x: 234, endPoint y: 223, distance: 55.7
click at [124, 223] on div "jérusalem 6 | n/a 2025/09/146/06993 parachèvements, Momo et Jorge locht 75-77 |…" at bounding box center [124, 223] width 0 height 56
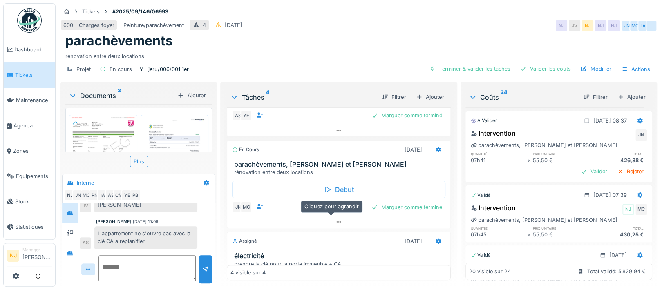
scroll to position [24, 0]
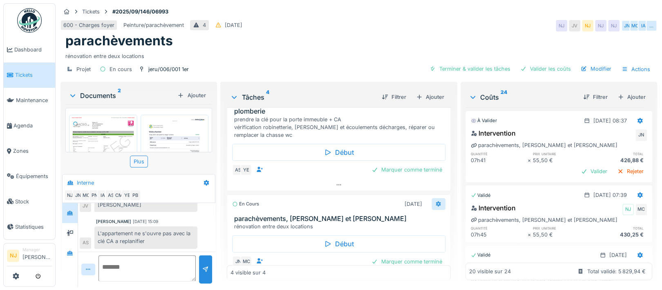
click at [436, 201] on icon at bounding box center [438, 204] width 5 height 6
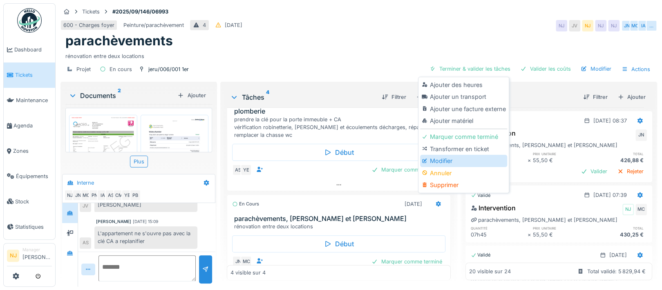
click at [442, 155] on div "Modifier" at bounding box center [463, 161] width 87 height 12
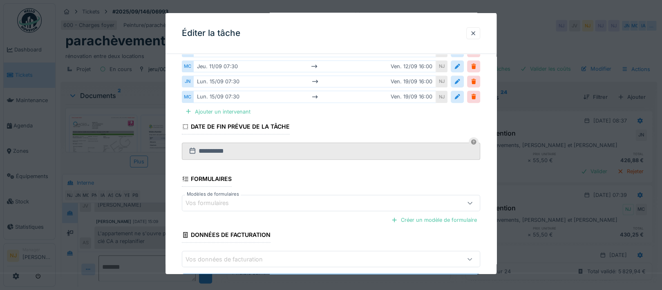
scroll to position [148, 0]
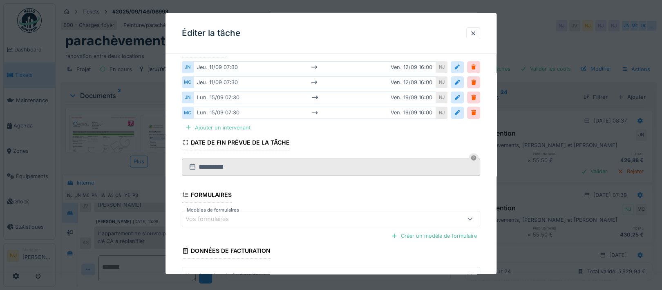
click at [205, 127] on div "Ajouter un intervenant" at bounding box center [218, 127] width 72 height 11
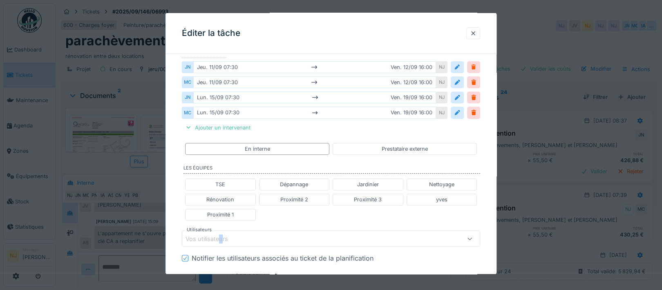
click at [222, 235] on div "Vos utilisateurs" at bounding box center [213, 239] width 54 height 9
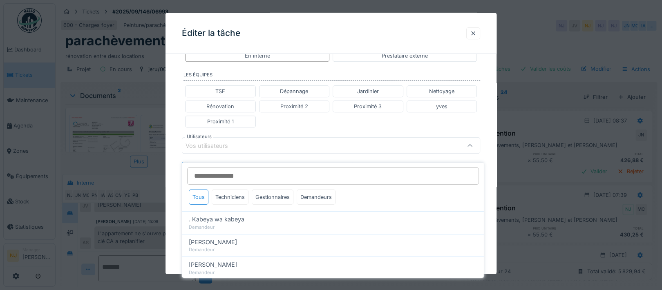
scroll to position [243, 0]
click at [232, 190] on div "Techniciens" at bounding box center [230, 197] width 37 height 15
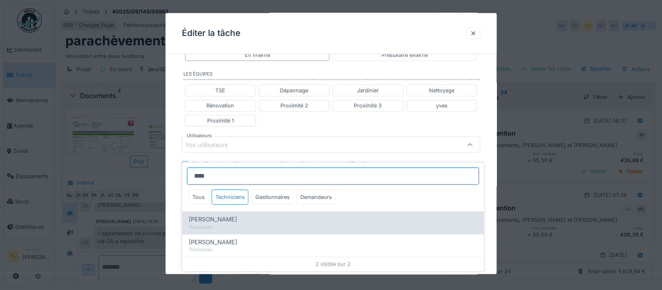
type input "****"
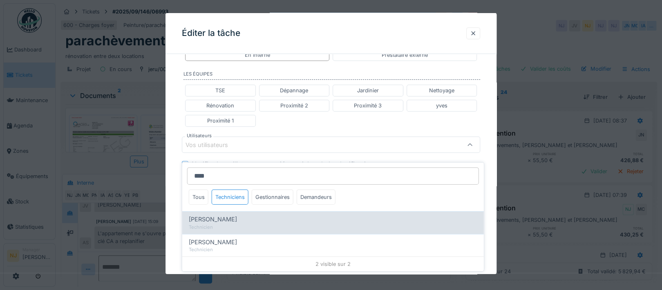
click at [226, 215] on span "[PERSON_NAME]" at bounding box center [213, 219] width 48 height 9
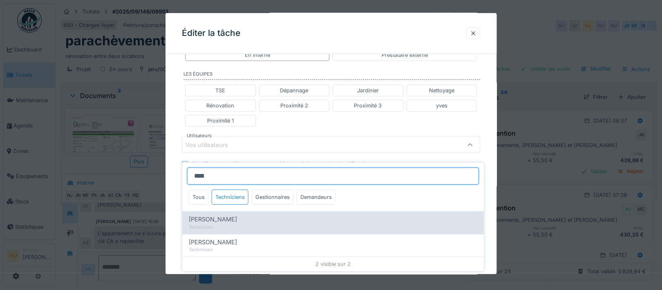
type input "****"
type input "*****"
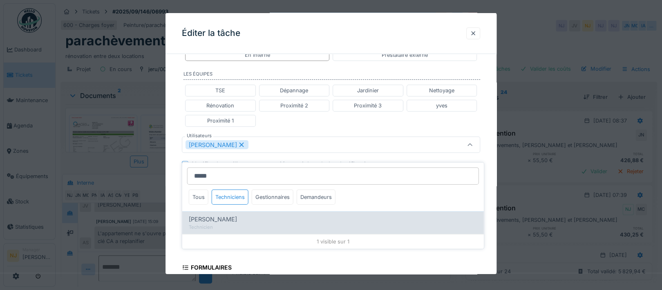
click at [212, 215] on span "[PERSON_NAME]" at bounding box center [213, 219] width 48 height 9
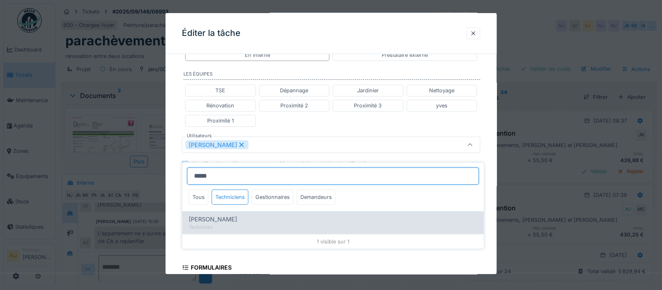
type input "*********"
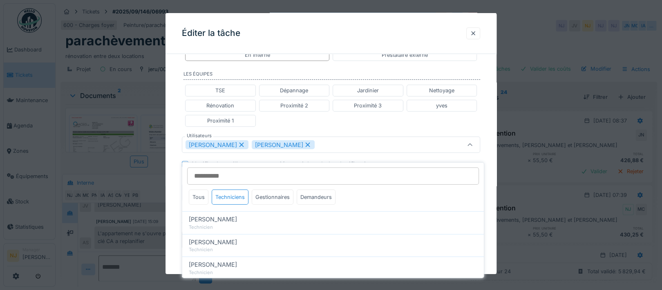
click at [175, 188] on div "**********" at bounding box center [331, 110] width 331 height 585
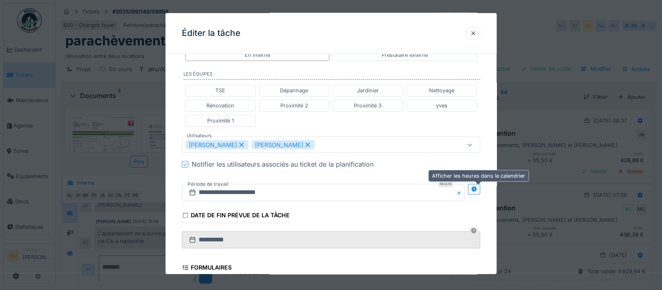
click at [476, 188] on icon at bounding box center [474, 188] width 7 height 5
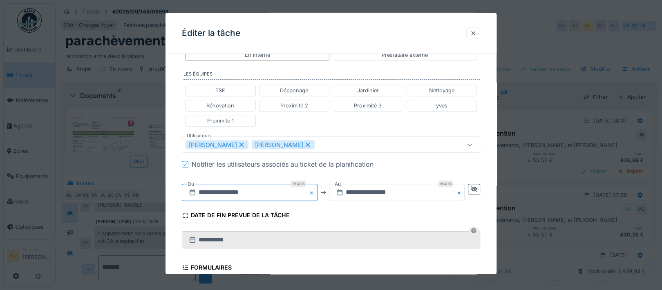
click at [209, 190] on input "**********" at bounding box center [250, 192] width 136 height 17
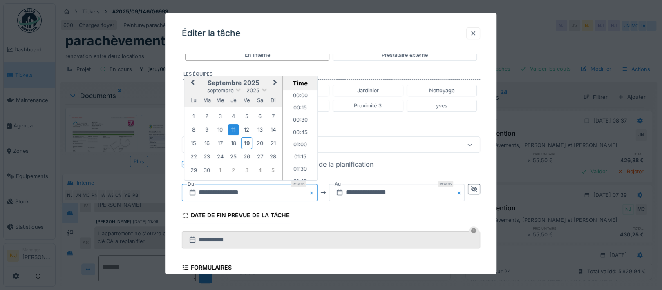
scroll to position [329, 0]
click at [192, 156] on div "22" at bounding box center [193, 156] width 11 height 11
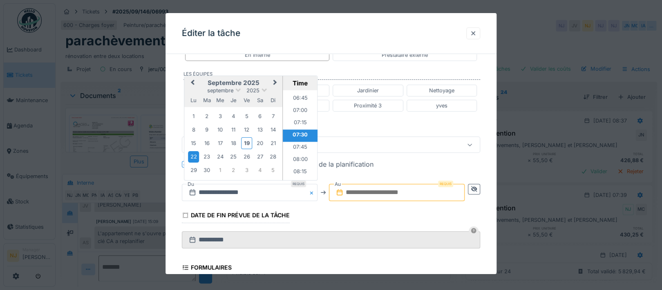
click at [296, 130] on li "07:30" at bounding box center [300, 136] width 35 height 12
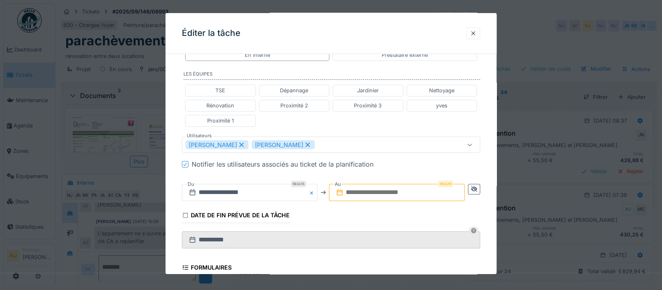
click at [362, 190] on input "text" at bounding box center [397, 192] width 136 height 17
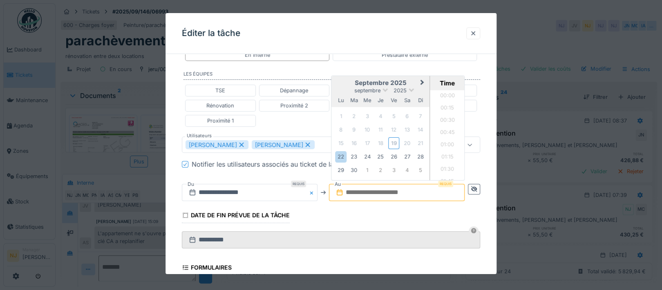
scroll to position [759, 0]
click at [341, 155] on div "22" at bounding box center [341, 156] width 11 height 11
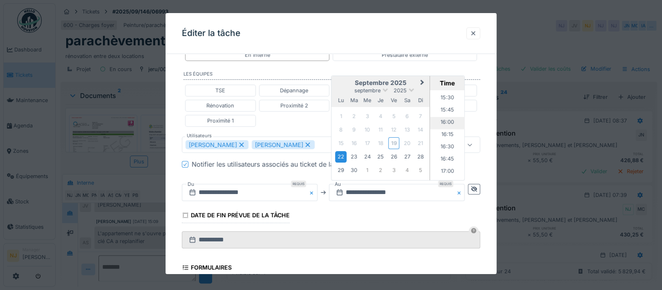
click at [442, 119] on li "16:00" at bounding box center [448, 123] width 35 height 12
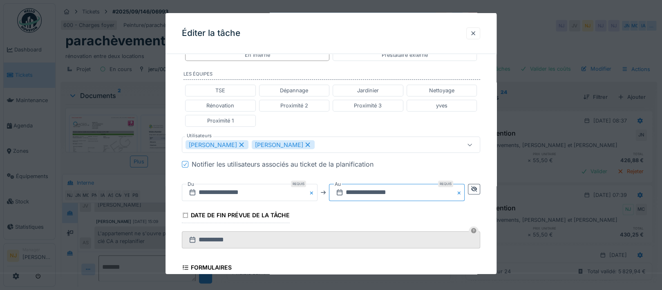
click at [368, 189] on input "**********" at bounding box center [397, 192] width 136 height 17
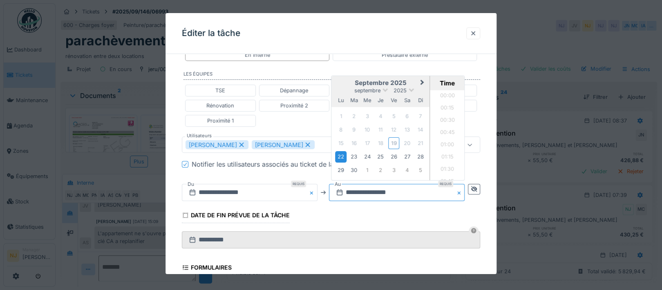
scroll to position [746, 0]
click at [357, 154] on div "23" at bounding box center [354, 156] width 11 height 11
click at [445, 133] on li "16:00" at bounding box center [448, 135] width 35 height 12
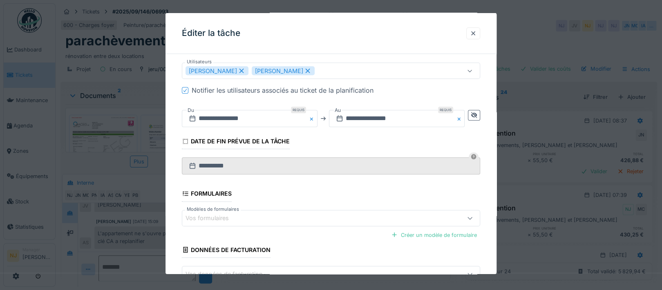
scroll to position [352, 0]
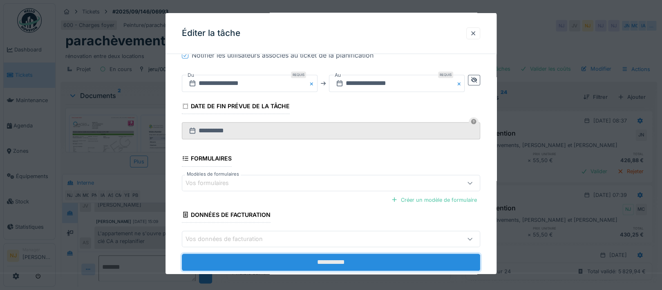
click at [338, 259] on input "**********" at bounding box center [331, 262] width 299 height 17
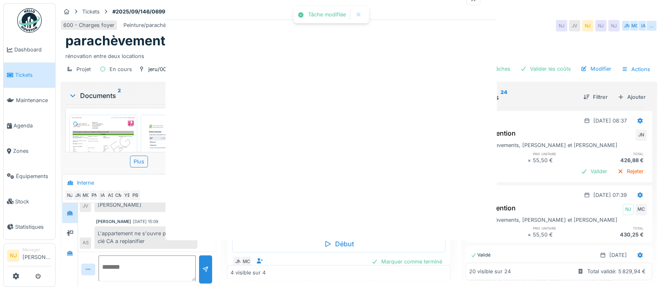
scroll to position [0, 0]
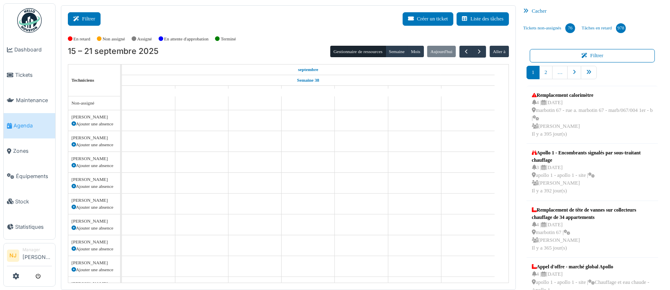
click at [88, 19] on button "Filtrer" at bounding box center [84, 18] width 33 height 13
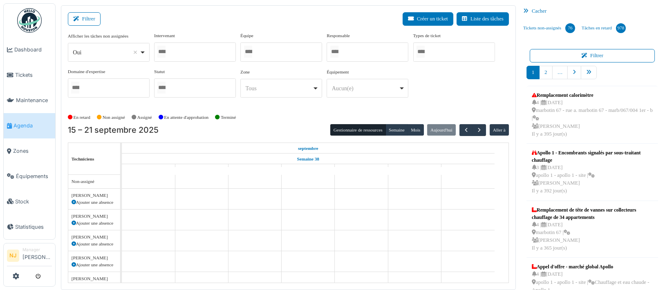
click at [252, 50] on input "Tous" at bounding box center [248, 52] width 8 height 12
click at [294, 25] on div "Filtrer Créer un ticket Liste des tâches" at bounding box center [288, 22] width 441 height 20
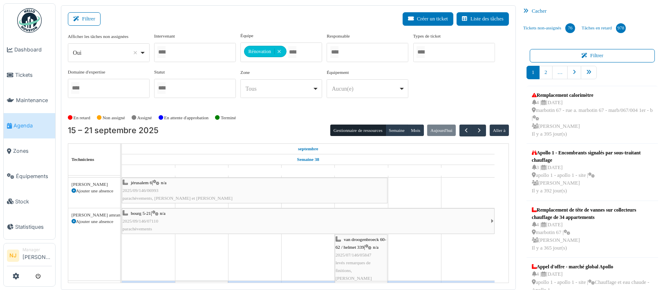
scroll to position [109, 0]
click at [476, 127] on span "button" at bounding box center [479, 130] width 7 height 7
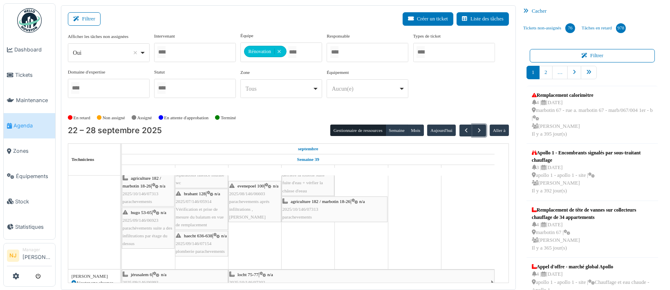
scroll to position [0, 0]
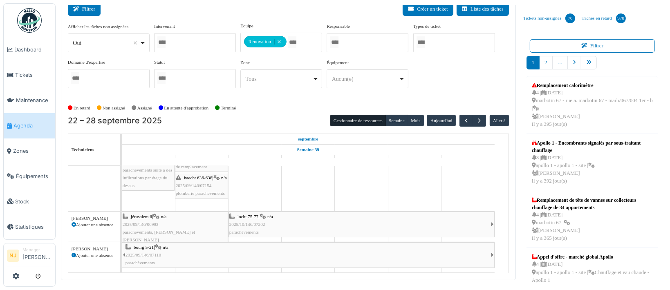
click at [84, 9] on button "Filtrer" at bounding box center [84, 8] width 33 height 13
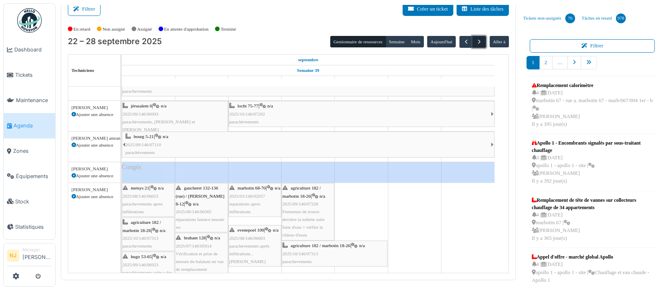
click at [476, 40] on span "button" at bounding box center [479, 41] width 7 height 7
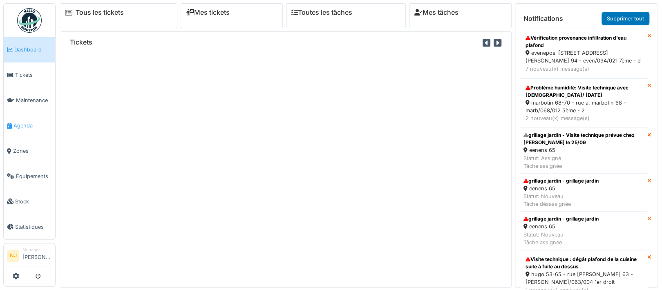
click at [21, 122] on span "Agenda" at bounding box center [32, 126] width 38 height 8
